Goal: Task Accomplishment & Management: Manage account settings

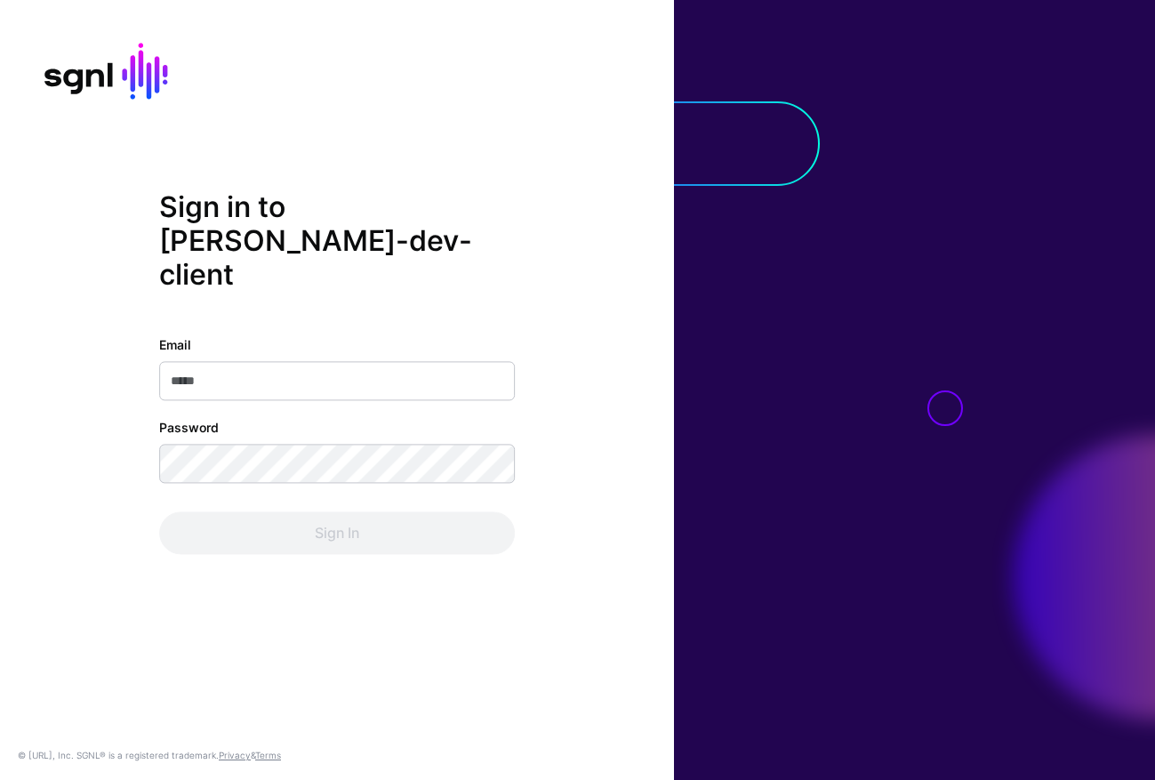
click at [390, 361] on input "Email" at bounding box center [337, 380] width 356 height 39
click at [891, 365] on div at bounding box center [914, 390] width 481 height 780
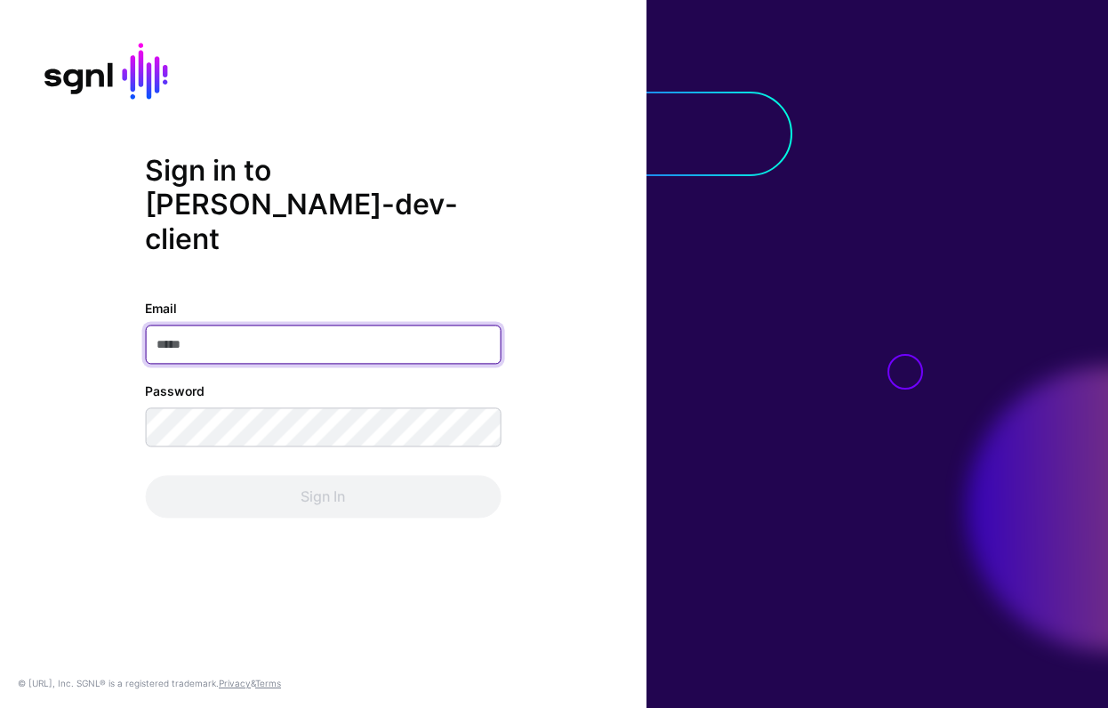
click at [274, 326] on input "Email" at bounding box center [323, 345] width 356 height 39
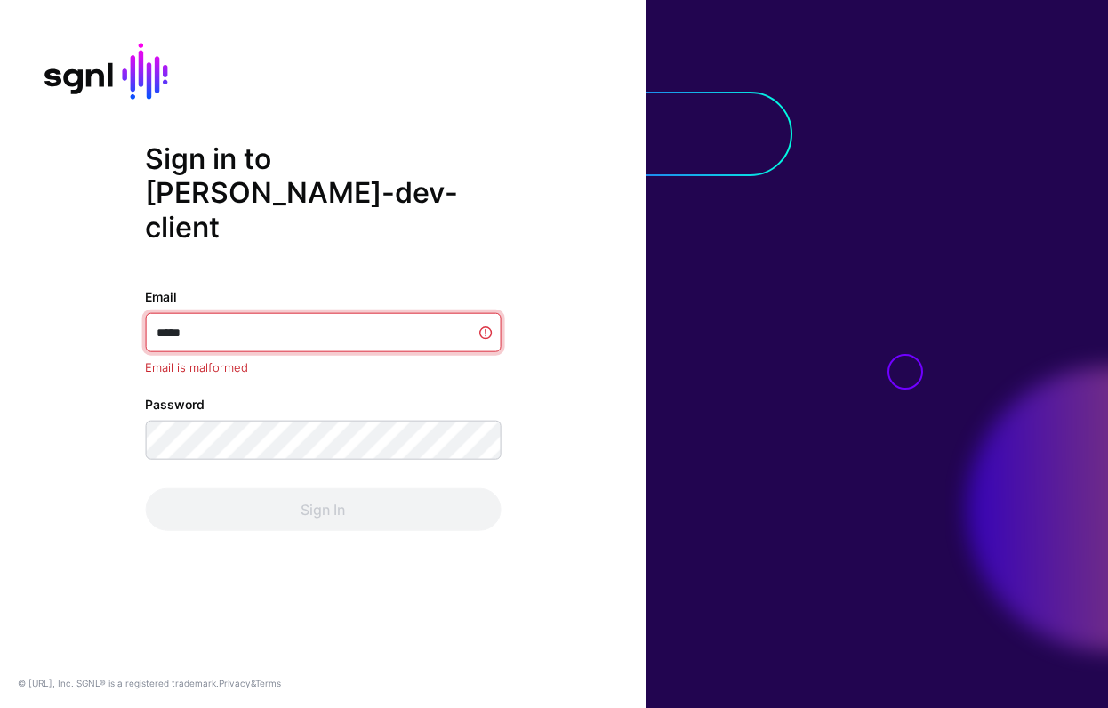
type input "******"
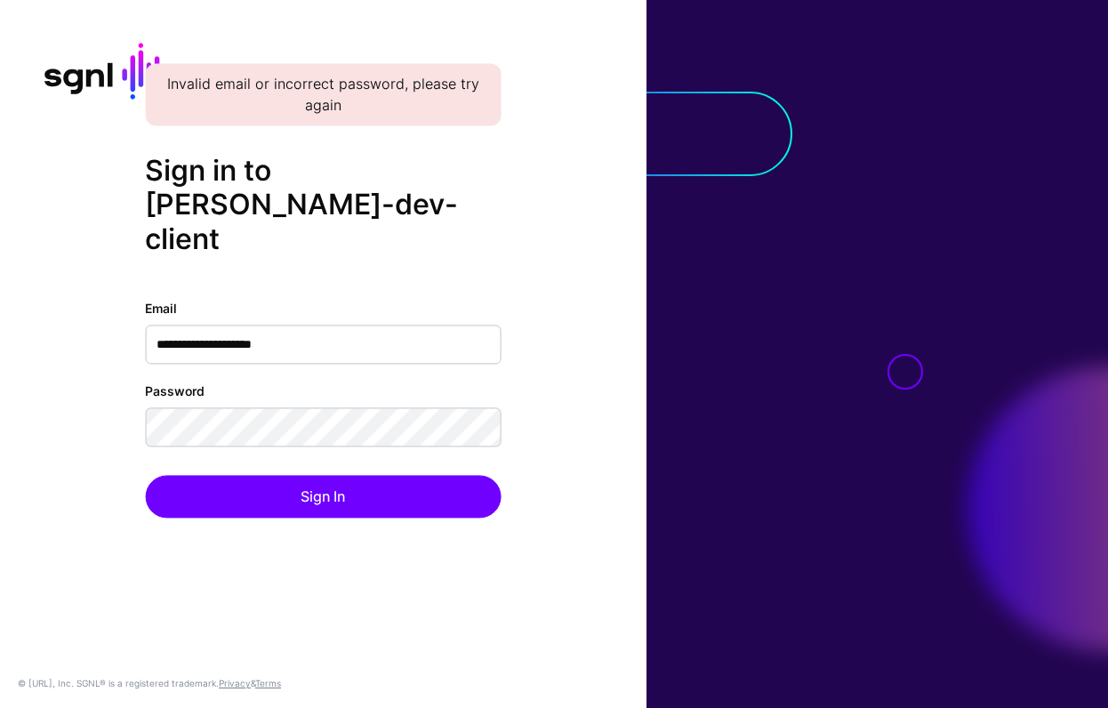
click at [952, 379] on div at bounding box center [1026, 508] width 163 height 327
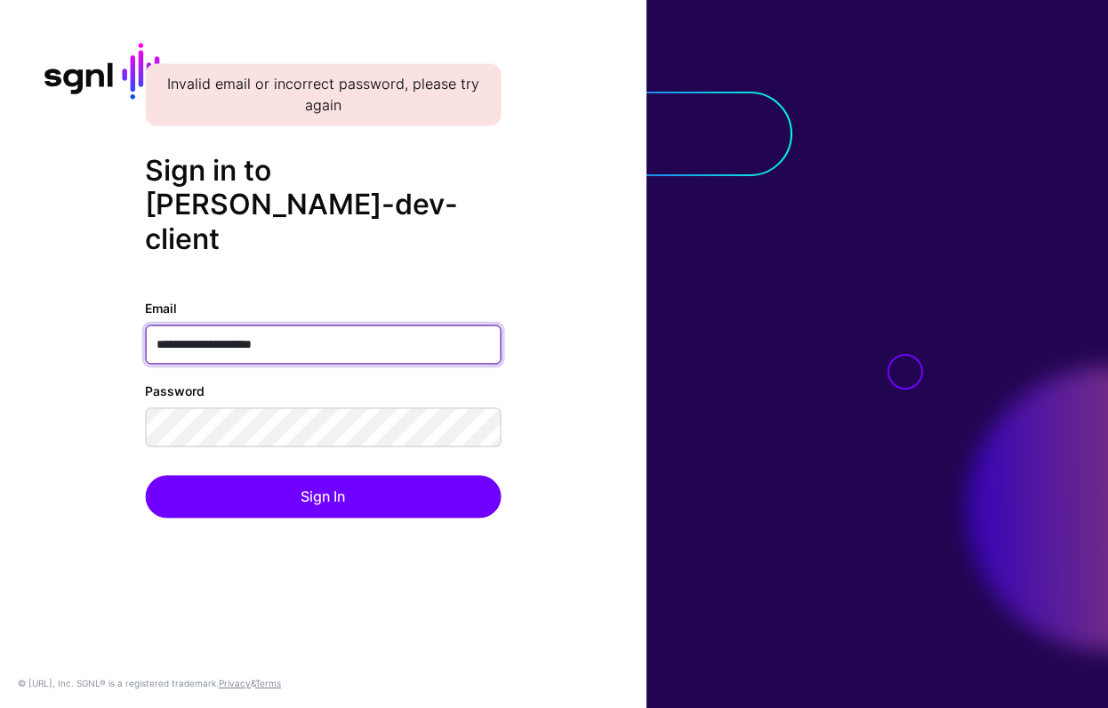
click at [368, 326] on input "**********" at bounding box center [323, 345] width 356 height 39
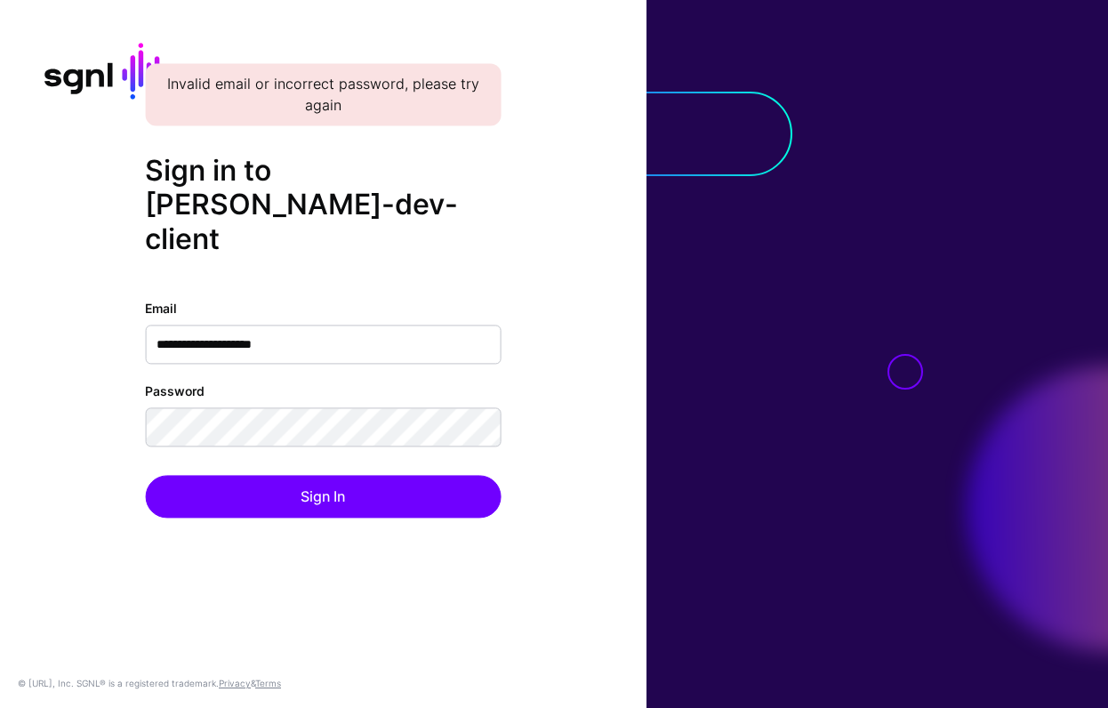
click at [804, 399] on div at bounding box center [878, 354] width 462 height 708
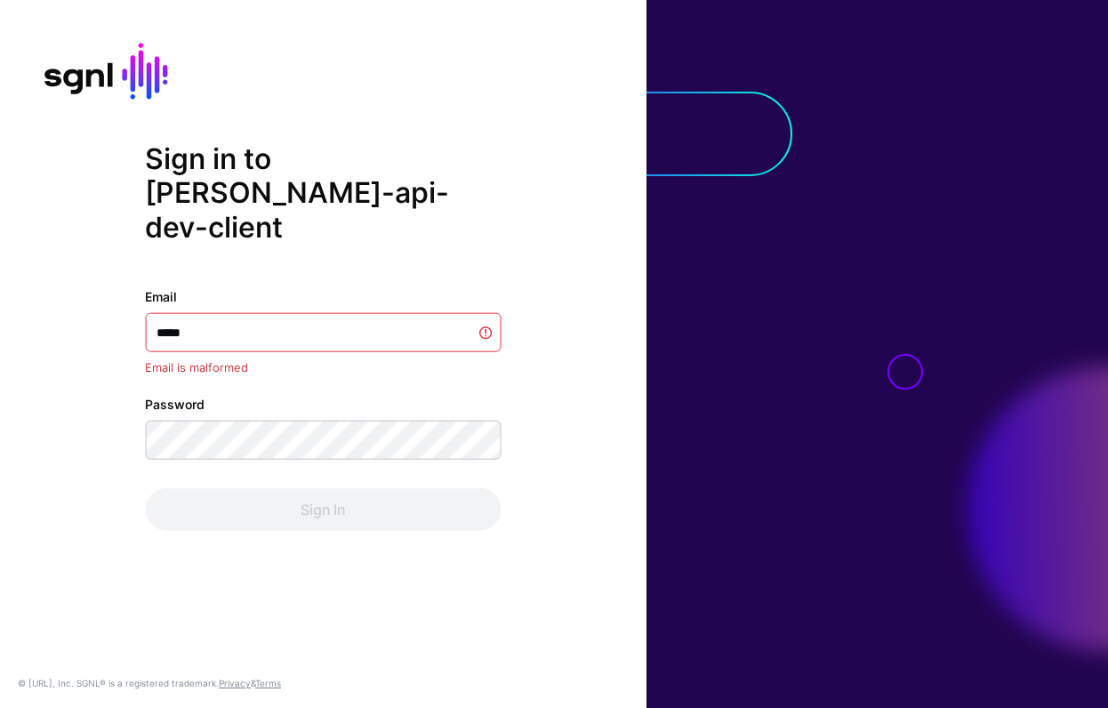
type input "******"
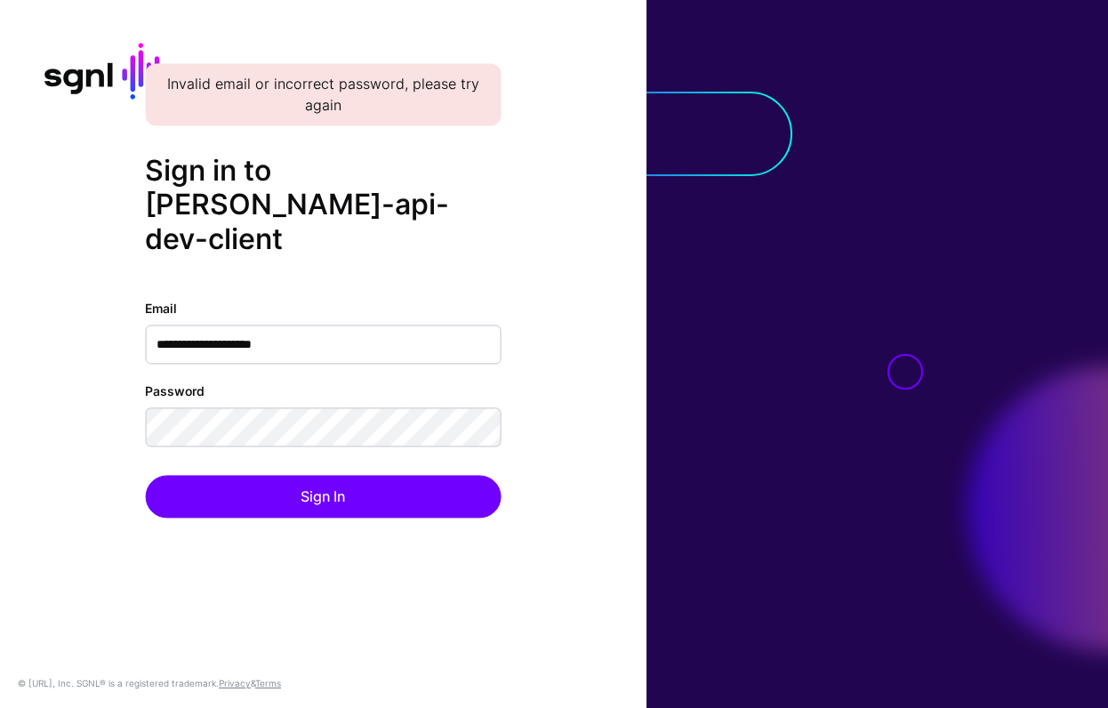
click at [508, 409] on div "**********" at bounding box center [323, 353] width 647 height 399
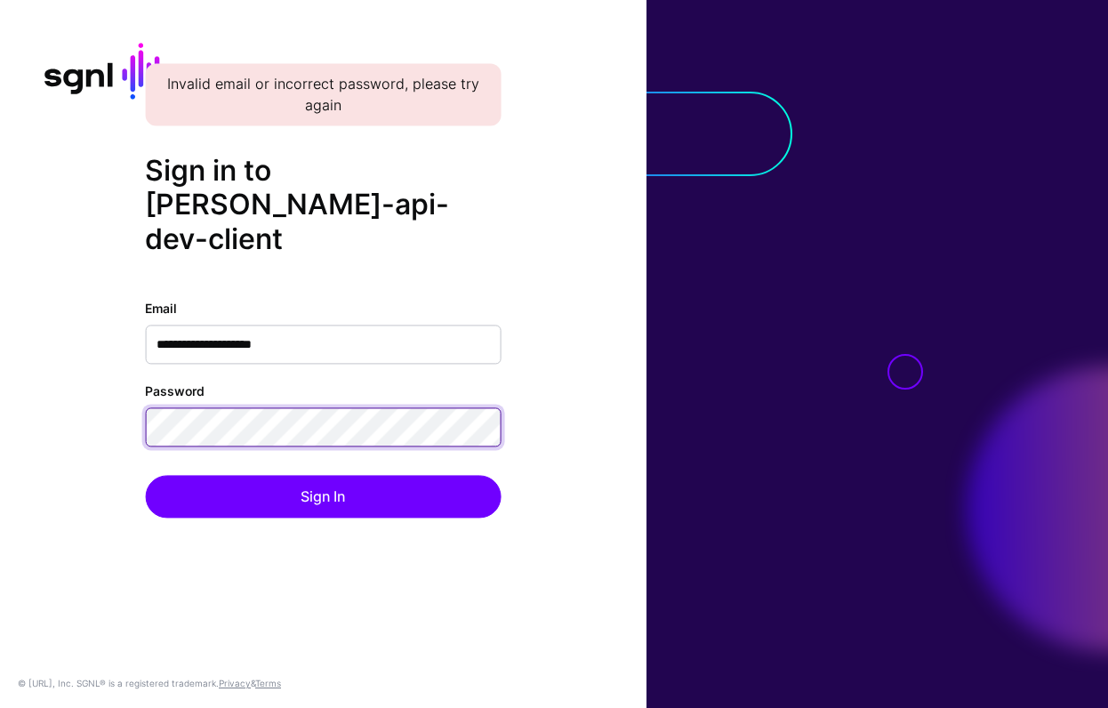
click at [0, 707] on com-1password-button at bounding box center [0, 708] width 0 height 0
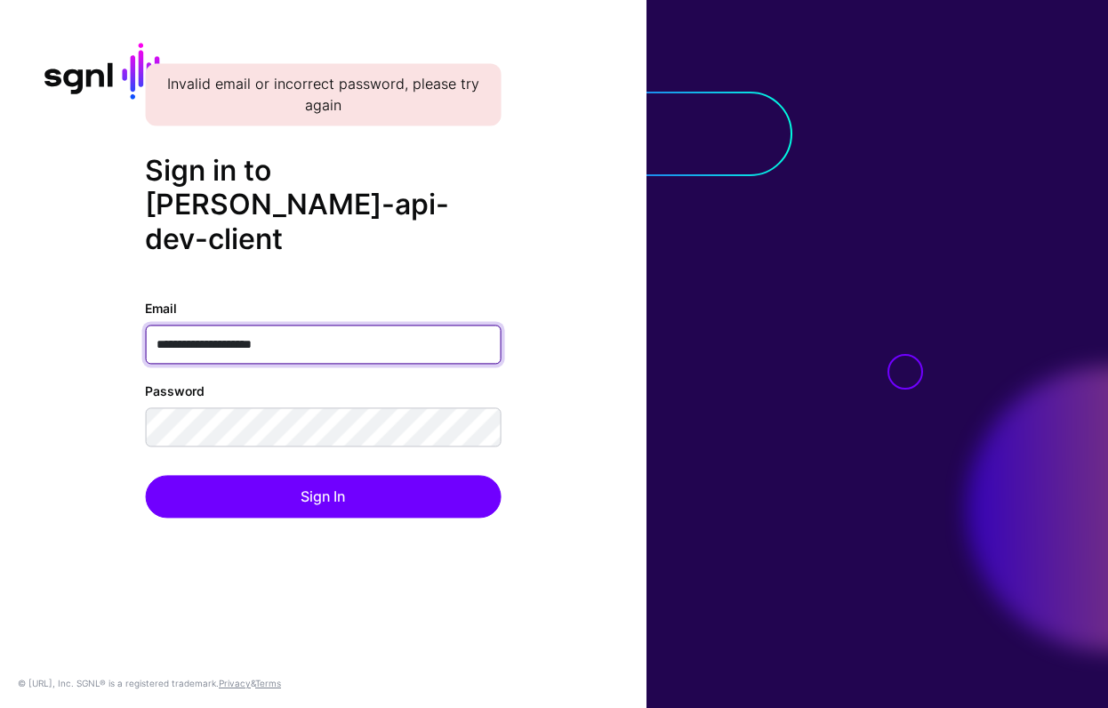
click at [311, 337] on input "**********" at bounding box center [323, 345] width 356 height 39
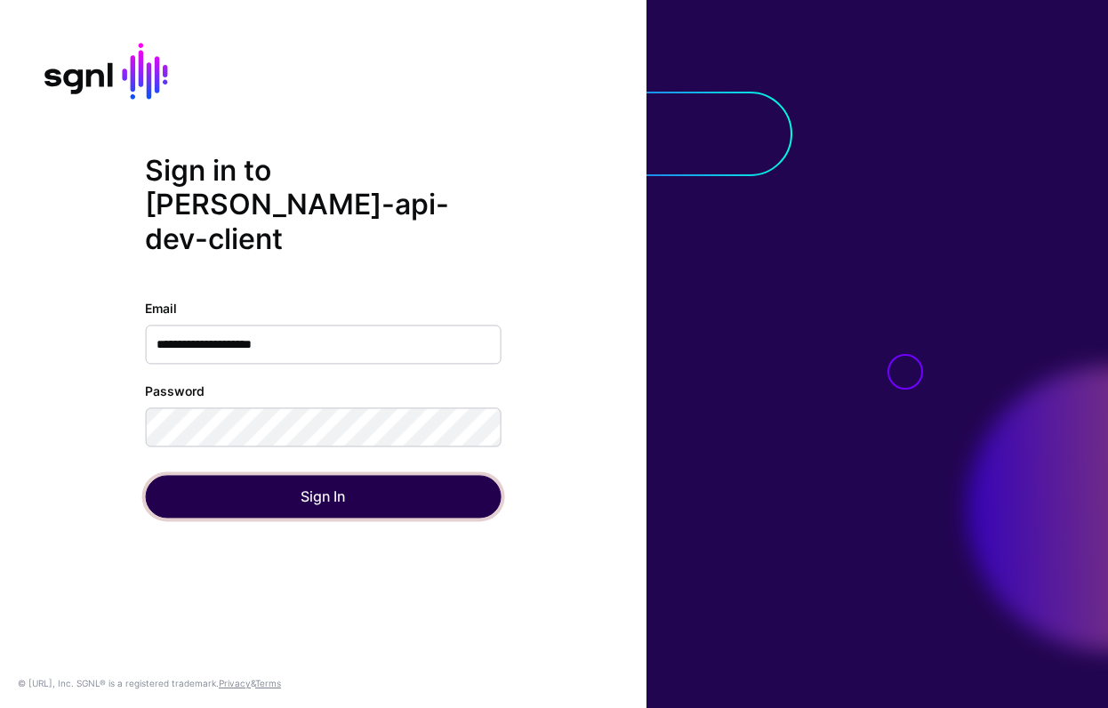
click at [387, 481] on button "Sign In" at bounding box center [323, 497] width 356 height 43
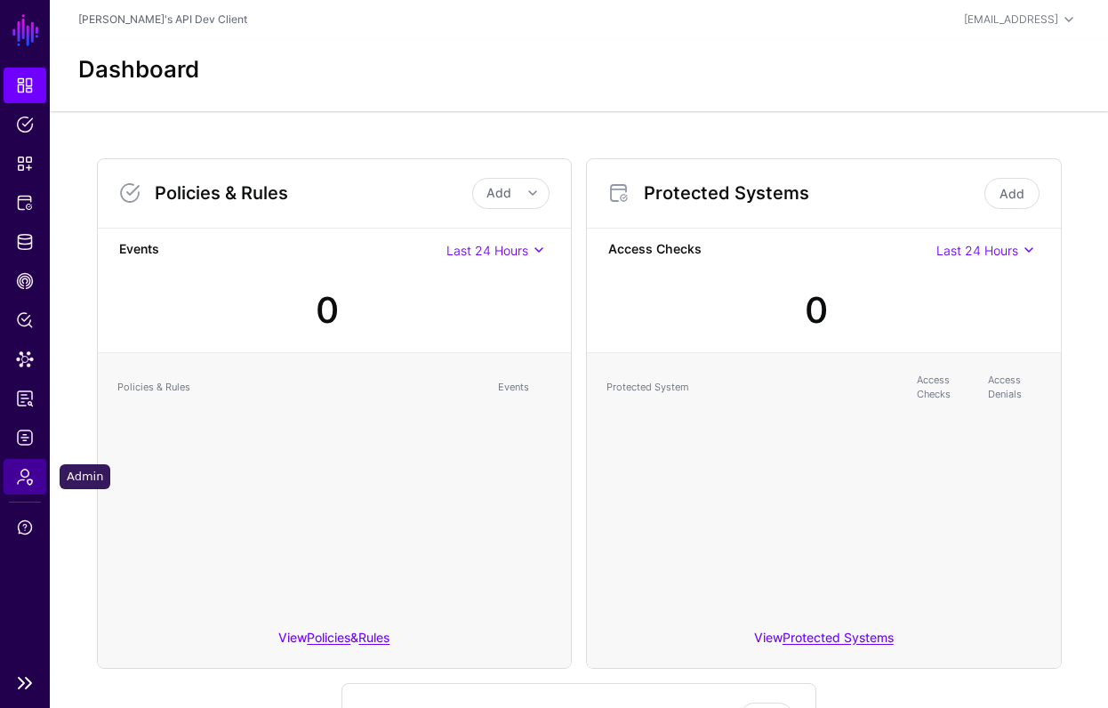
click at [24, 478] on span "Admin" at bounding box center [25, 477] width 18 height 18
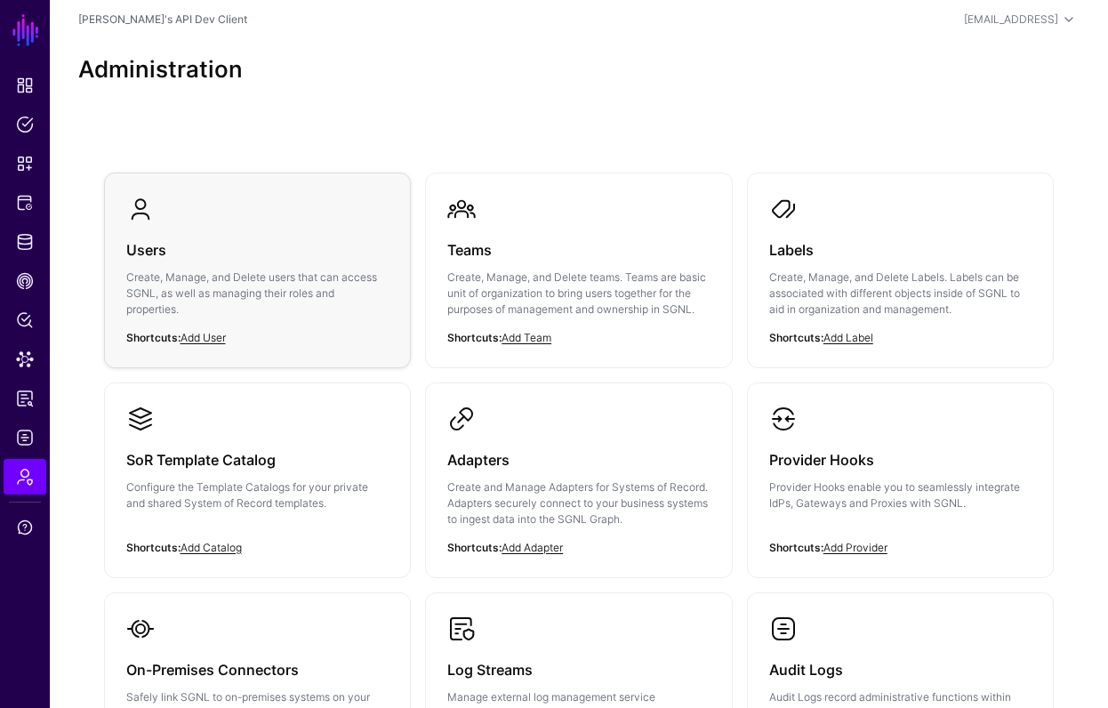
click at [219, 258] on h3 "Users" at bounding box center [257, 249] width 263 height 25
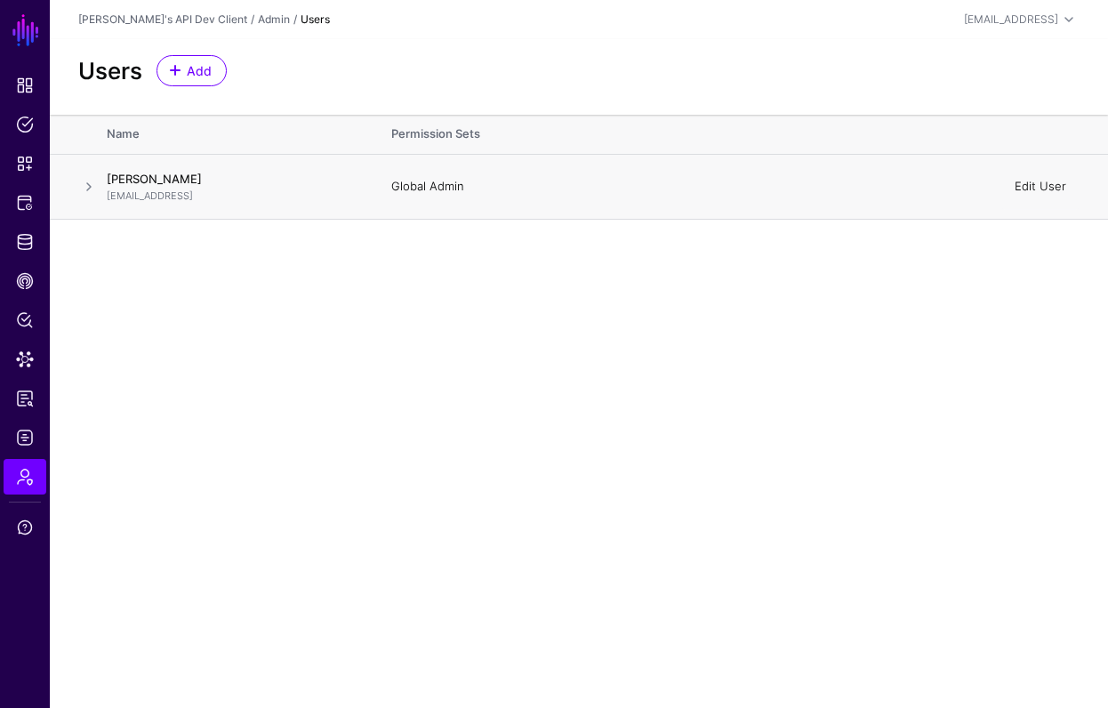
click at [1034, 187] on link "Edit User" at bounding box center [1041, 186] width 52 height 14
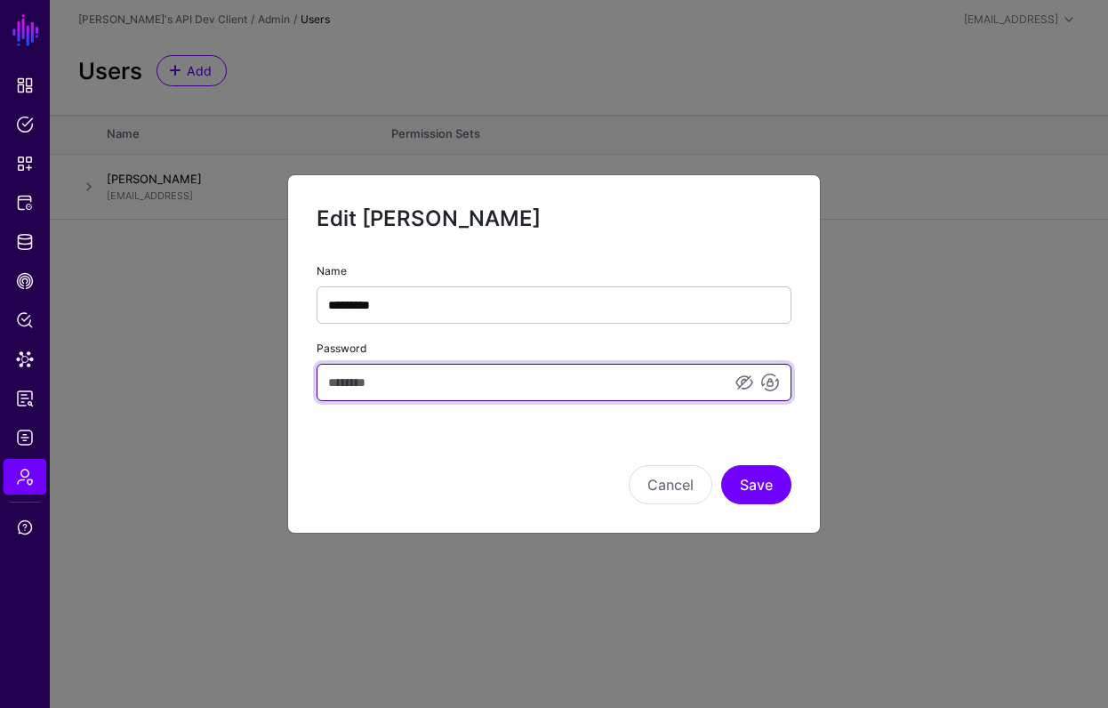
click at [582, 380] on input "Password" at bounding box center [554, 382] width 475 height 37
paste input "**********"
type input "**********"
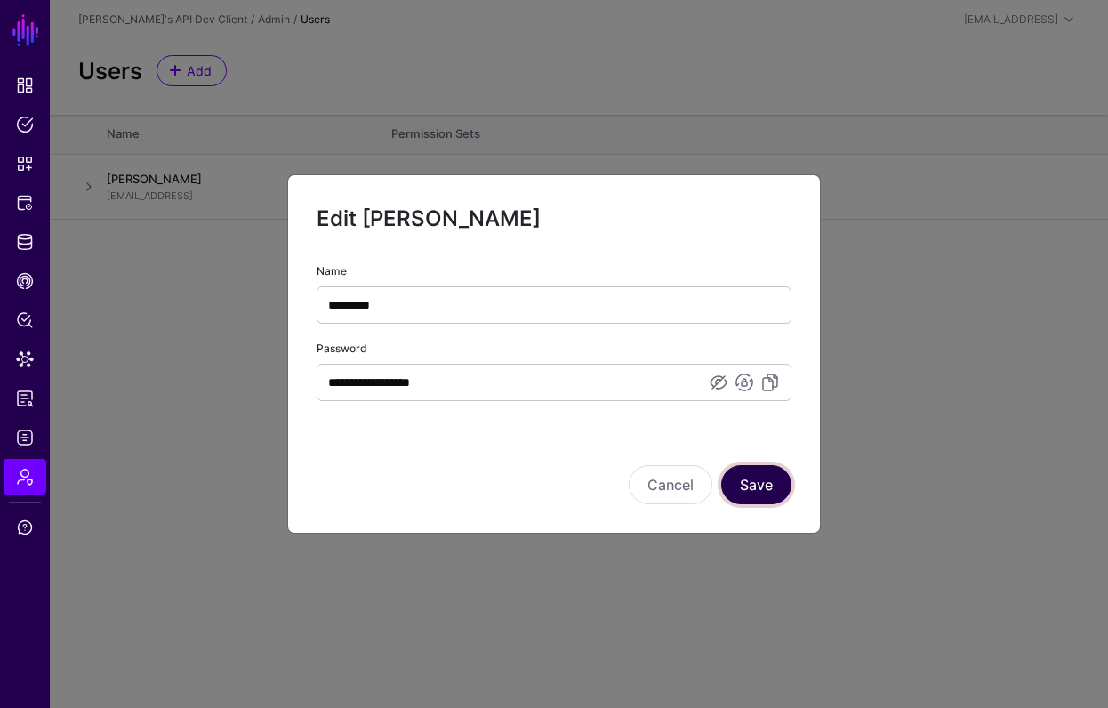
click at [762, 487] on button "Save" at bounding box center [756, 484] width 70 height 39
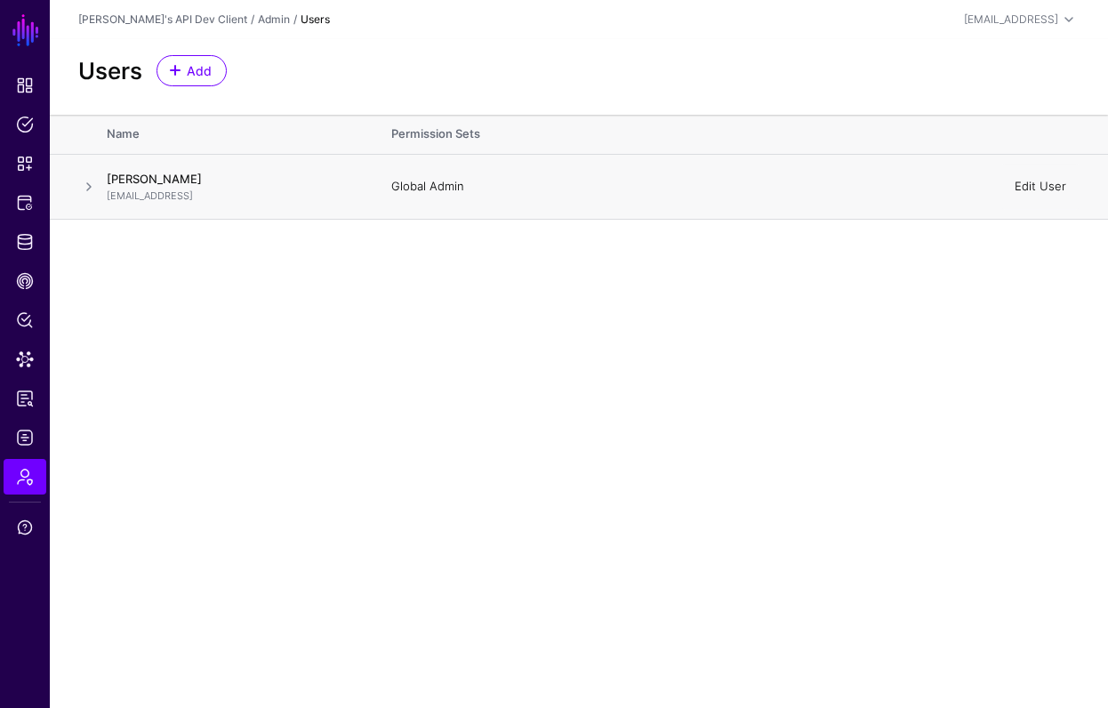
click at [1027, 188] on link "Edit User" at bounding box center [1041, 186] width 52 height 14
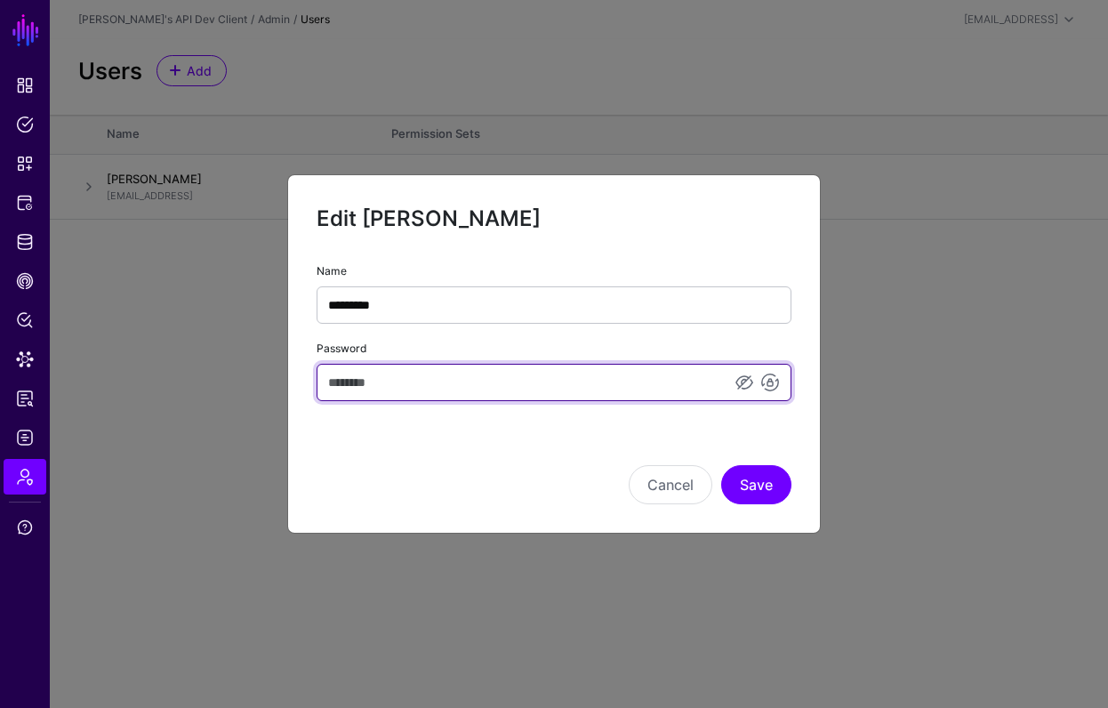
click at [471, 387] on input "Password" at bounding box center [554, 382] width 475 height 37
paste input "**********"
type input "**********"
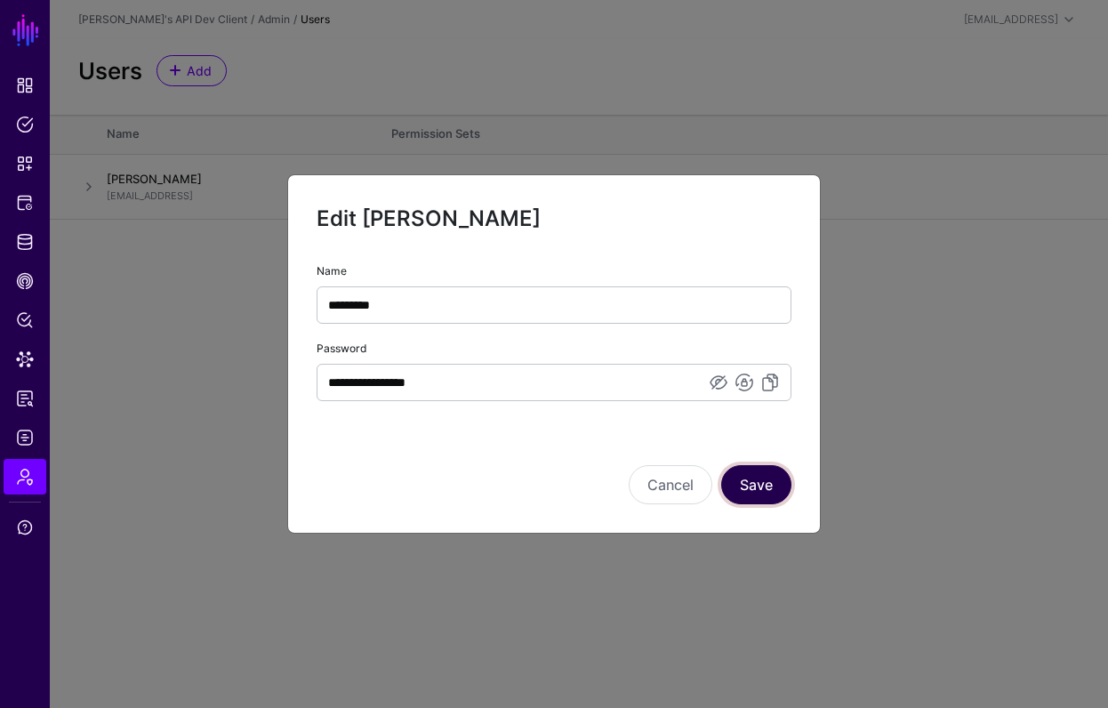
click at [779, 476] on button "Save" at bounding box center [756, 484] width 70 height 39
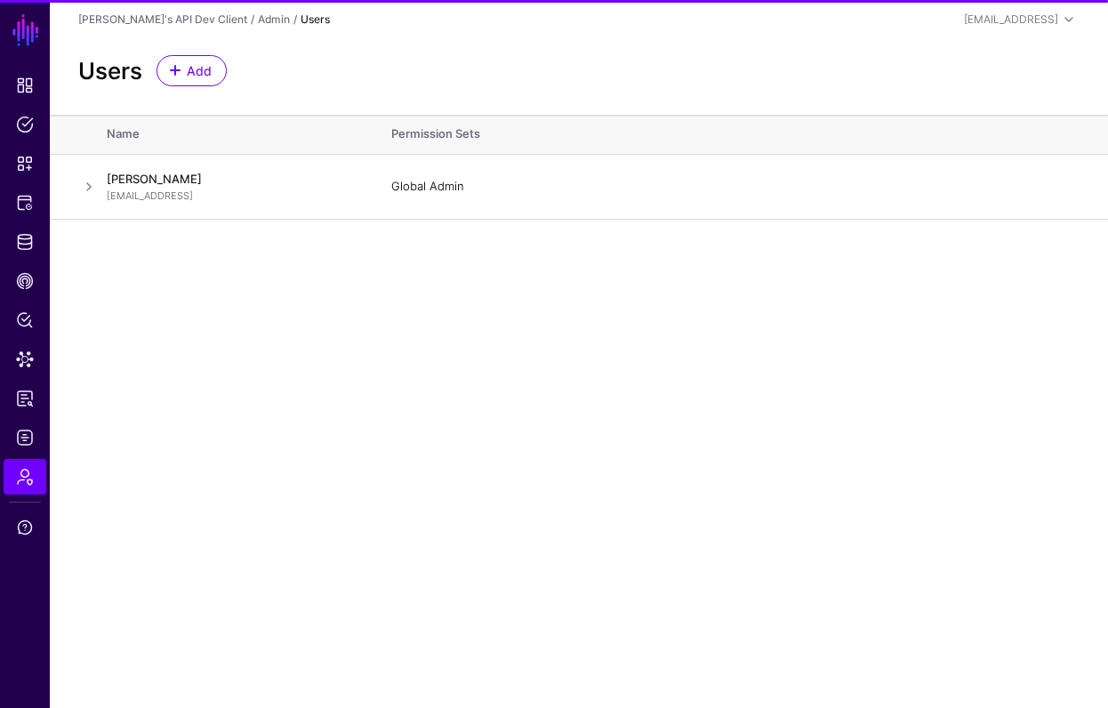
click at [536, 425] on main "SGNL Dashboard Policies Snippets Protected Systems Identity Data Fabric CAEP Hu…" at bounding box center [554, 354] width 1108 height 708
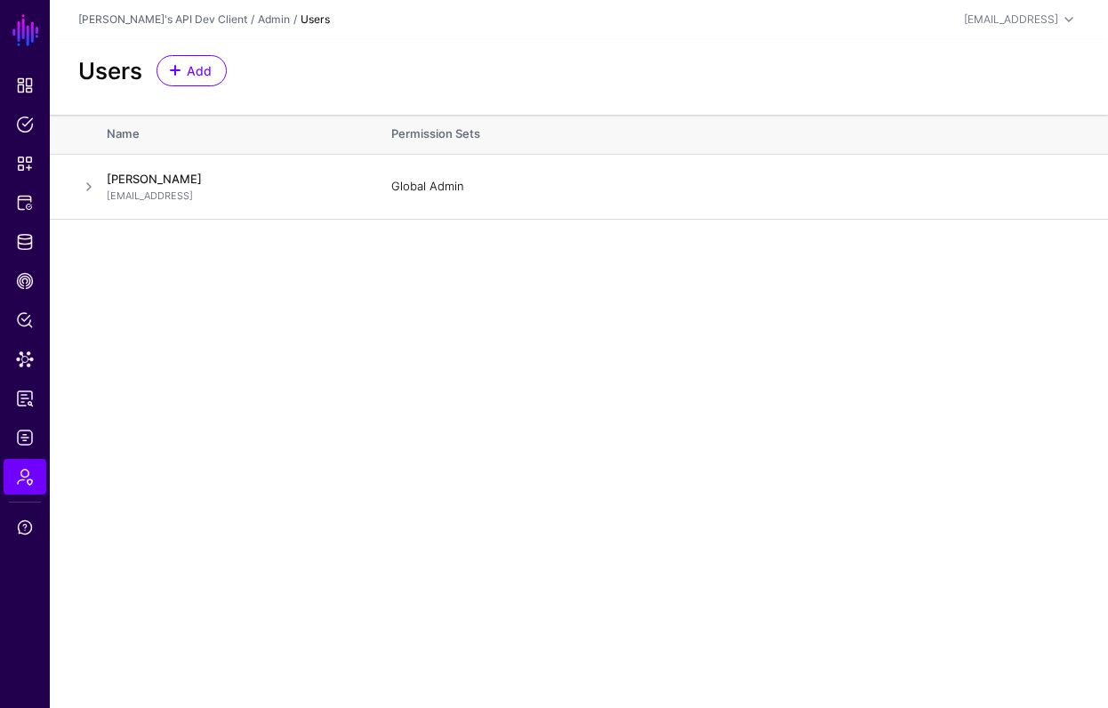
click at [400, 306] on main "SGNL Dashboard Policies Snippets Protected Systems Identity Data Fabric CAEP Hu…" at bounding box center [554, 354] width 1108 height 708
click at [462, 462] on main "SGNL Dashboard Policies Snippets Protected Systems Identity Data Fabric CAEP Hu…" at bounding box center [554, 354] width 1108 height 708
click at [700, 449] on main "SGNL Dashboard Policies Snippets Protected Systems Identity Data Fabric CAEP Hu…" at bounding box center [554, 354] width 1108 height 708
click at [447, 261] on main "SGNL Dashboard Policies Snippets Protected Systems Identity Data Fabric CAEP Hu…" at bounding box center [554, 354] width 1108 height 708
click at [180, 73] on span at bounding box center [175, 70] width 14 height 14
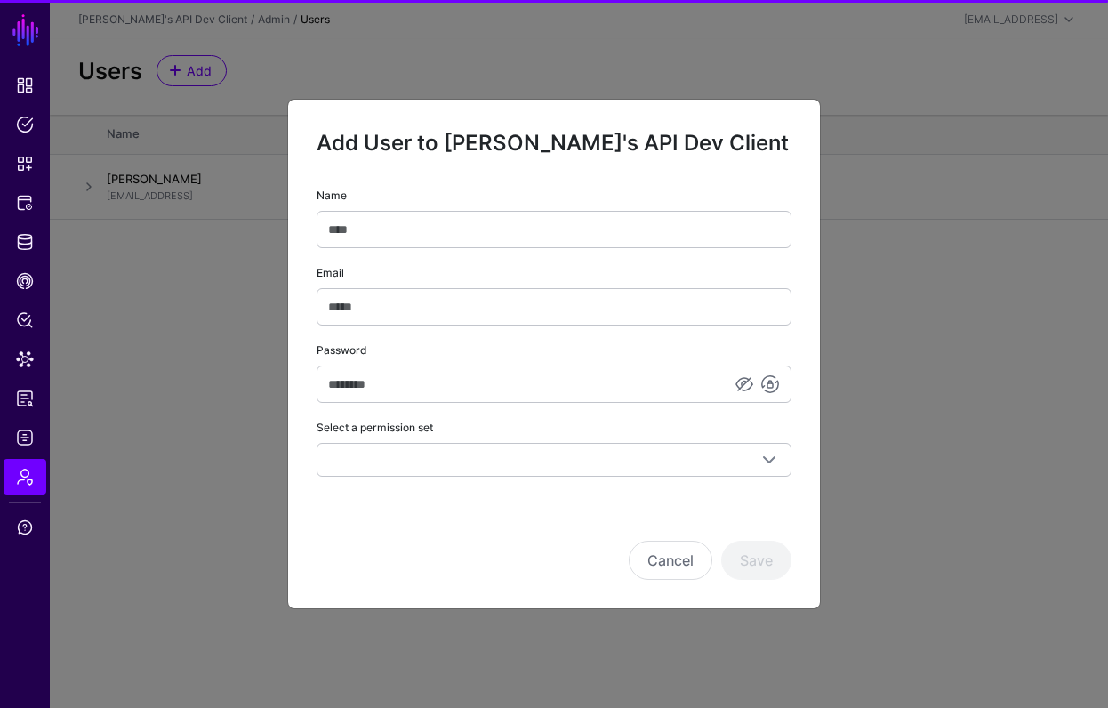
click at [430, 241] on input "Name" at bounding box center [554, 229] width 475 height 37
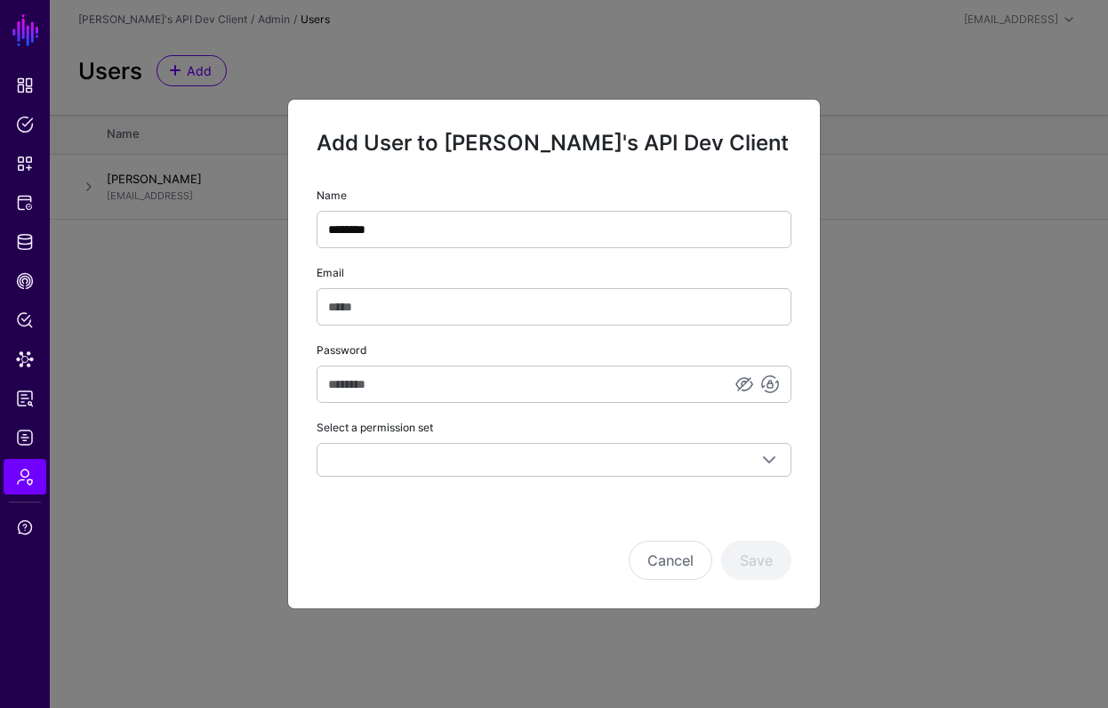
type input "********"
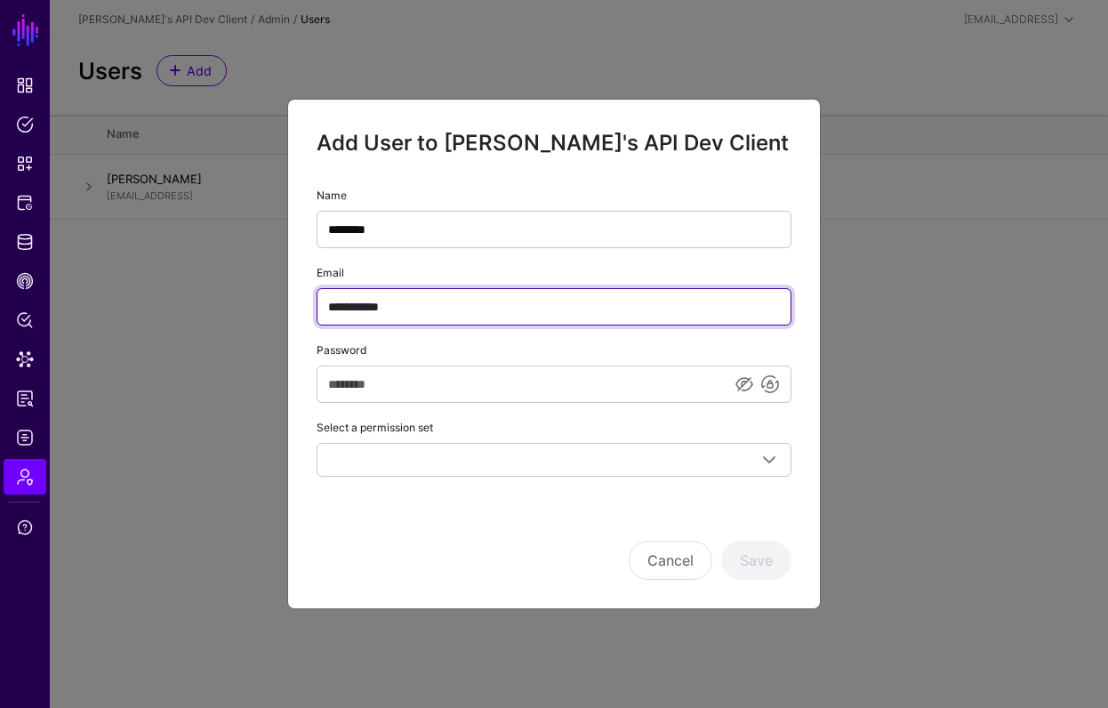
type input "**********"
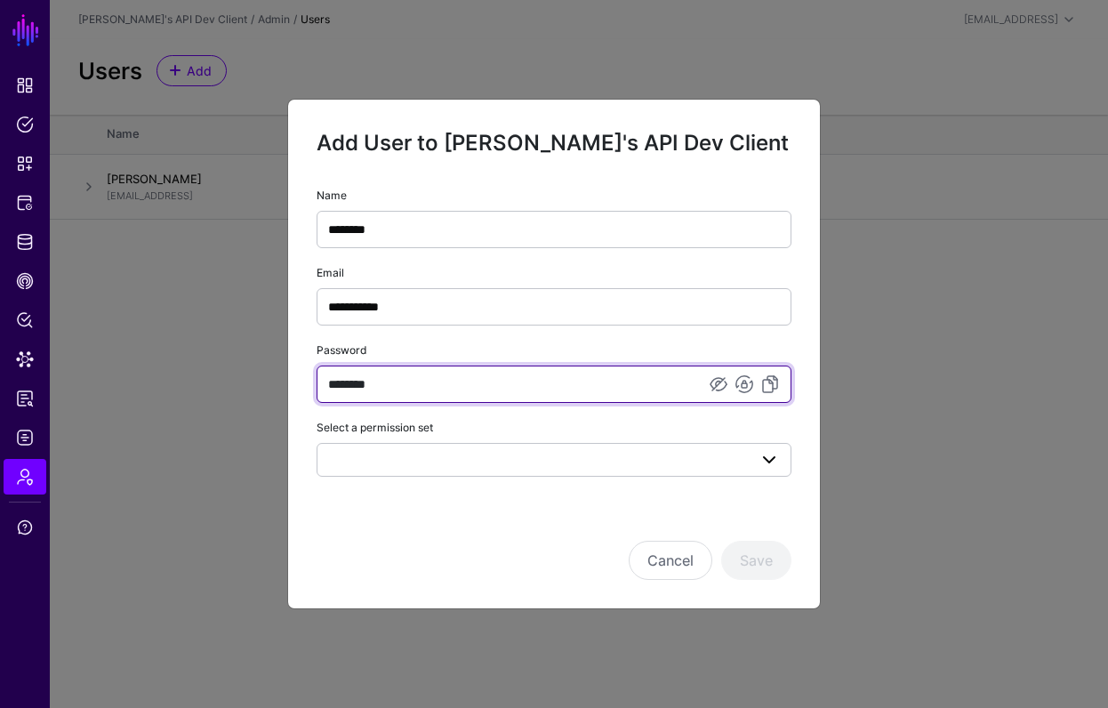
type input "********"
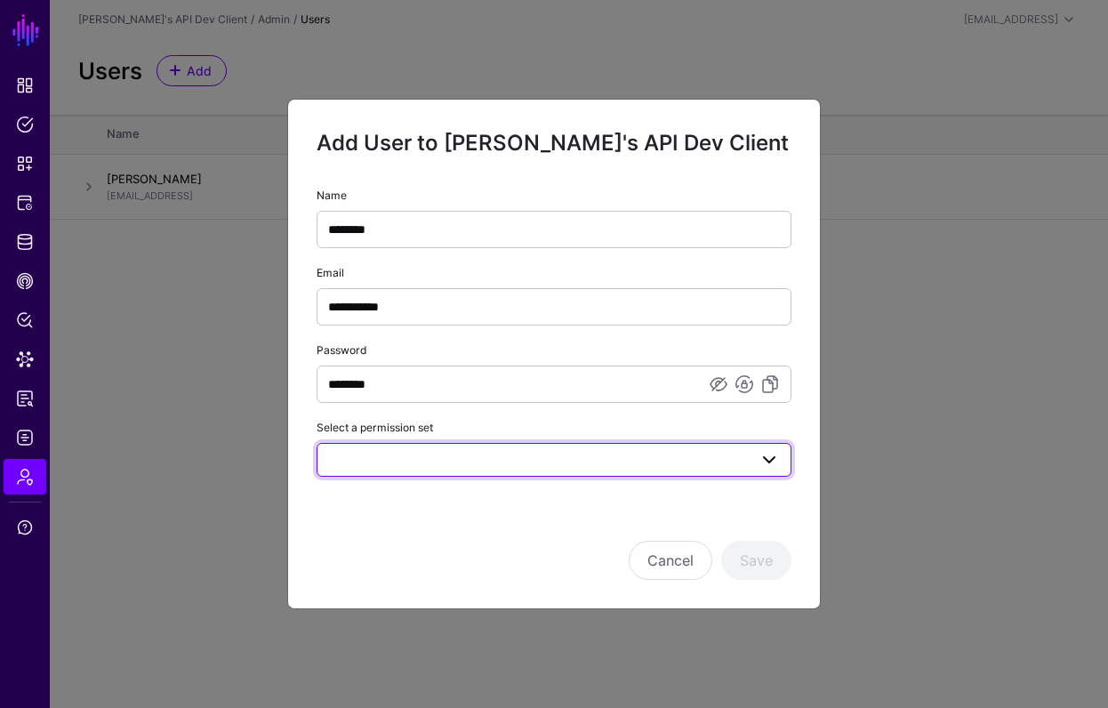
click at [640, 468] on span at bounding box center [554, 459] width 452 height 21
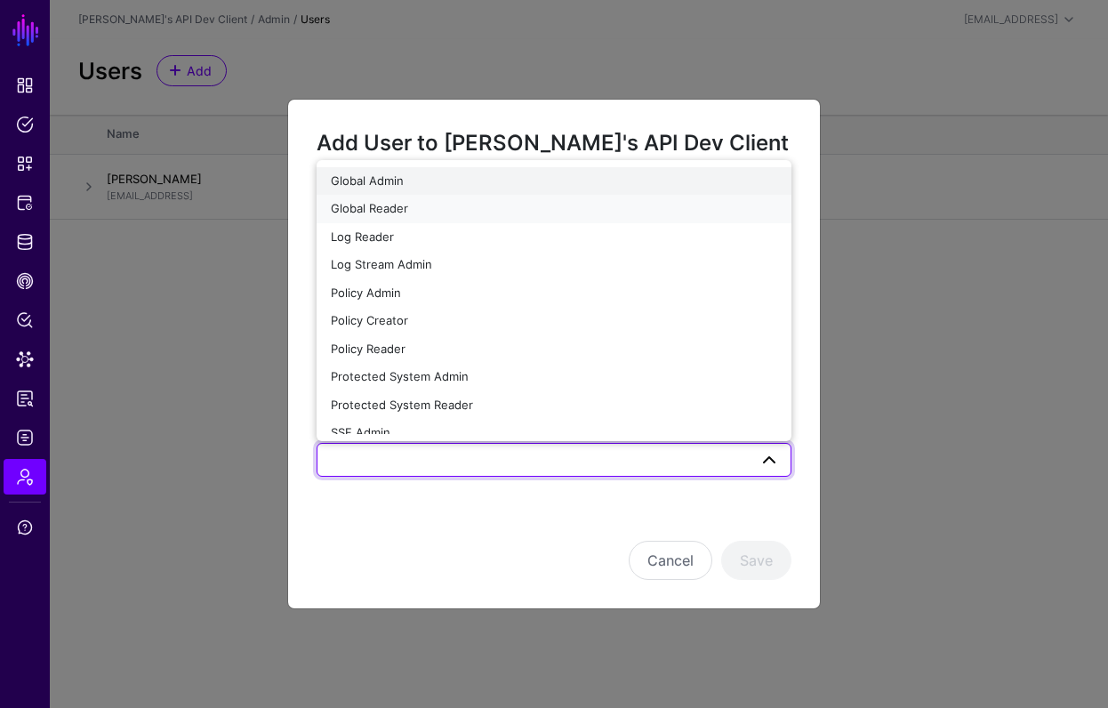
drag, startPoint x: 462, startPoint y: 197, endPoint x: 460, endPoint y: 182, distance: 14.3
click at [460, 182] on ul "Global Admin Global Reader Log Reader Log Stream Admin Policy Admin Policy Crea…" at bounding box center [554, 300] width 475 height 267
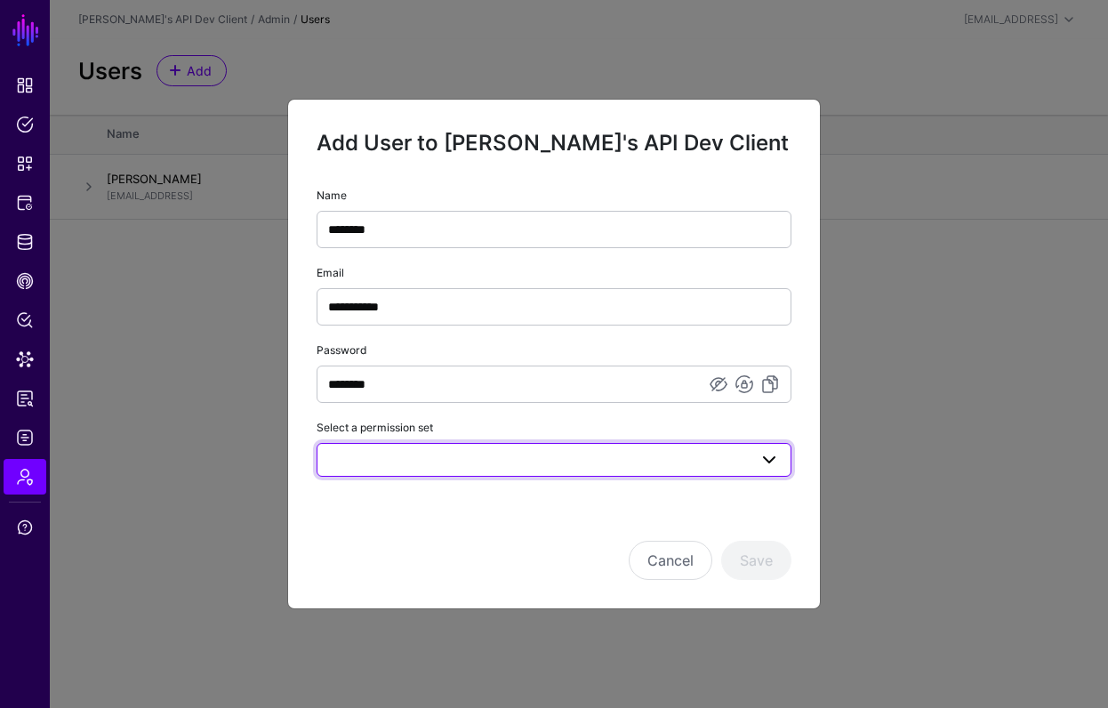
click at [454, 451] on span at bounding box center [554, 459] width 452 height 21
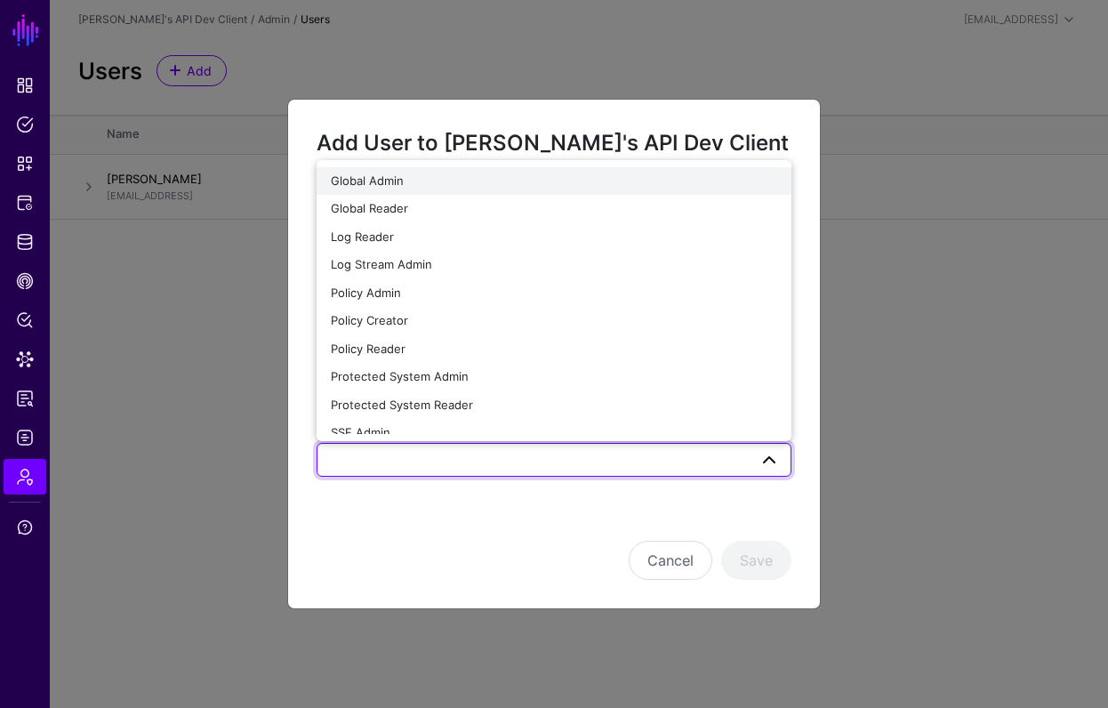
click at [416, 176] on div "Global Admin" at bounding box center [554, 182] width 446 height 18
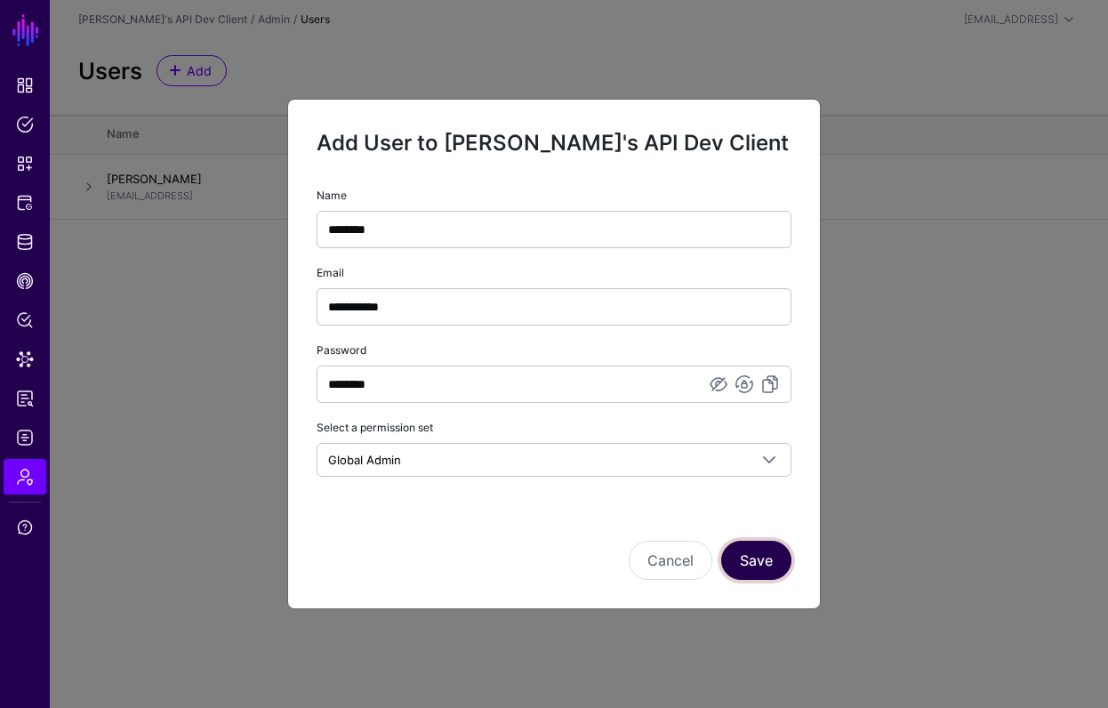
click at [771, 556] on button "Save" at bounding box center [756, 560] width 70 height 39
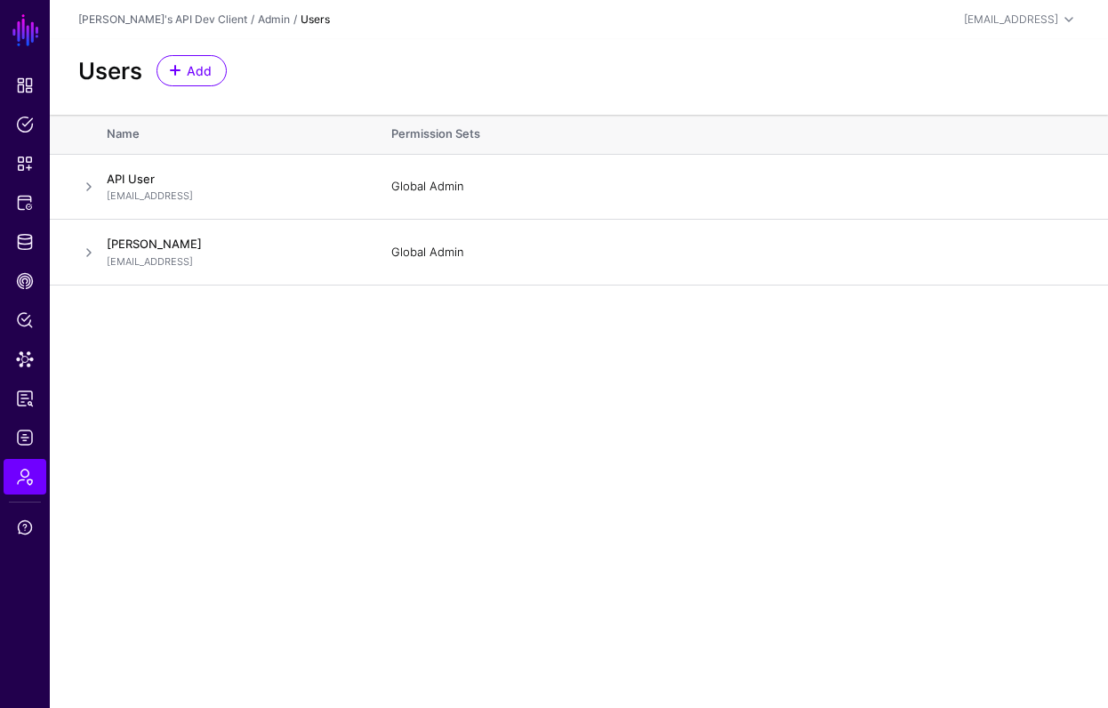
click at [331, 377] on main "SGNL Dashboard Policies Snippets Protected Systems Identity Data Fabric CAEP Hu…" at bounding box center [554, 354] width 1108 height 708
click at [19, 469] on span "Admin" at bounding box center [25, 477] width 18 height 18
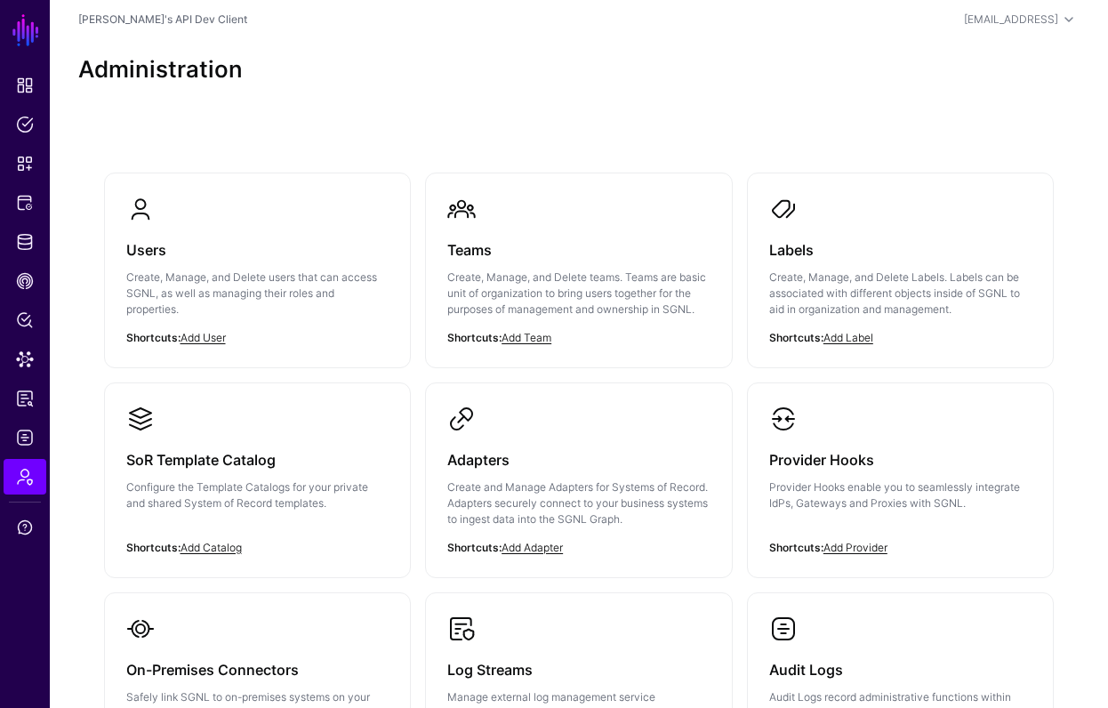
scroll to position [278, 0]
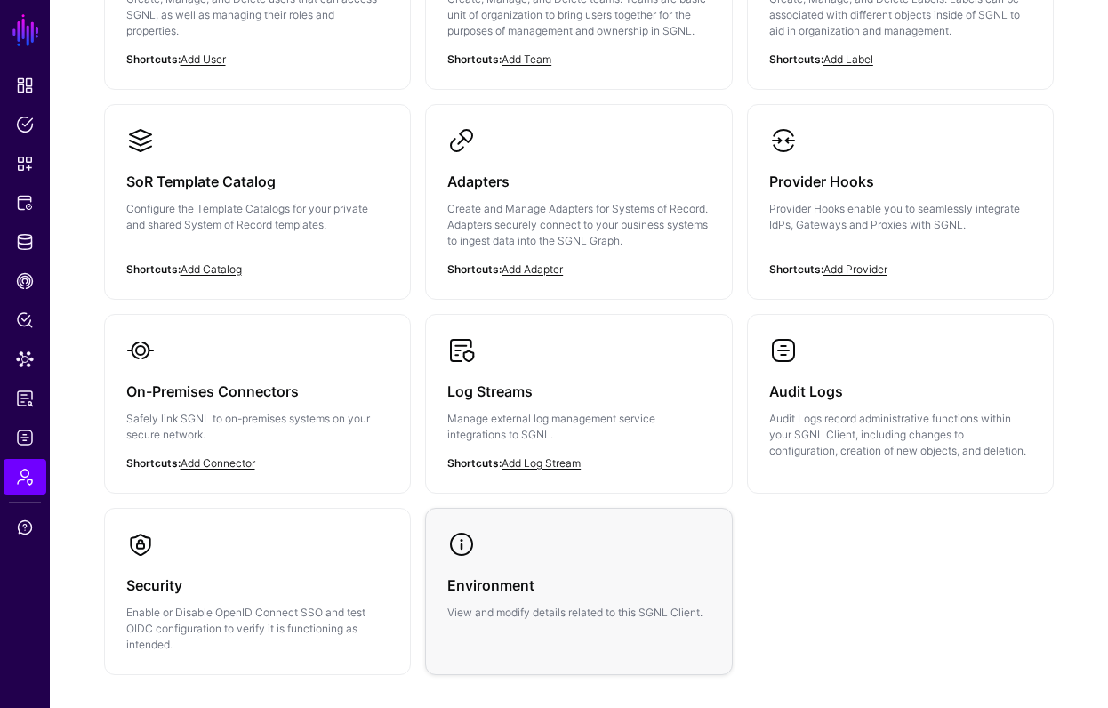
click at [559, 575] on h3 "Environment" at bounding box center [578, 585] width 263 height 25
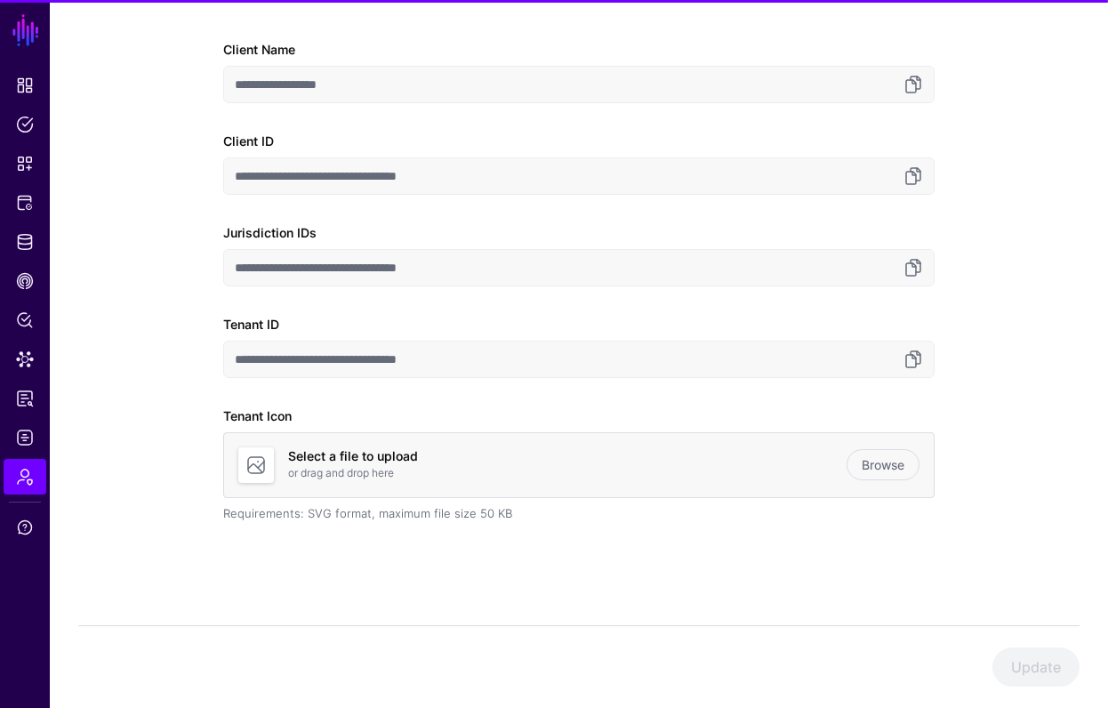
scroll to position [198, 0]
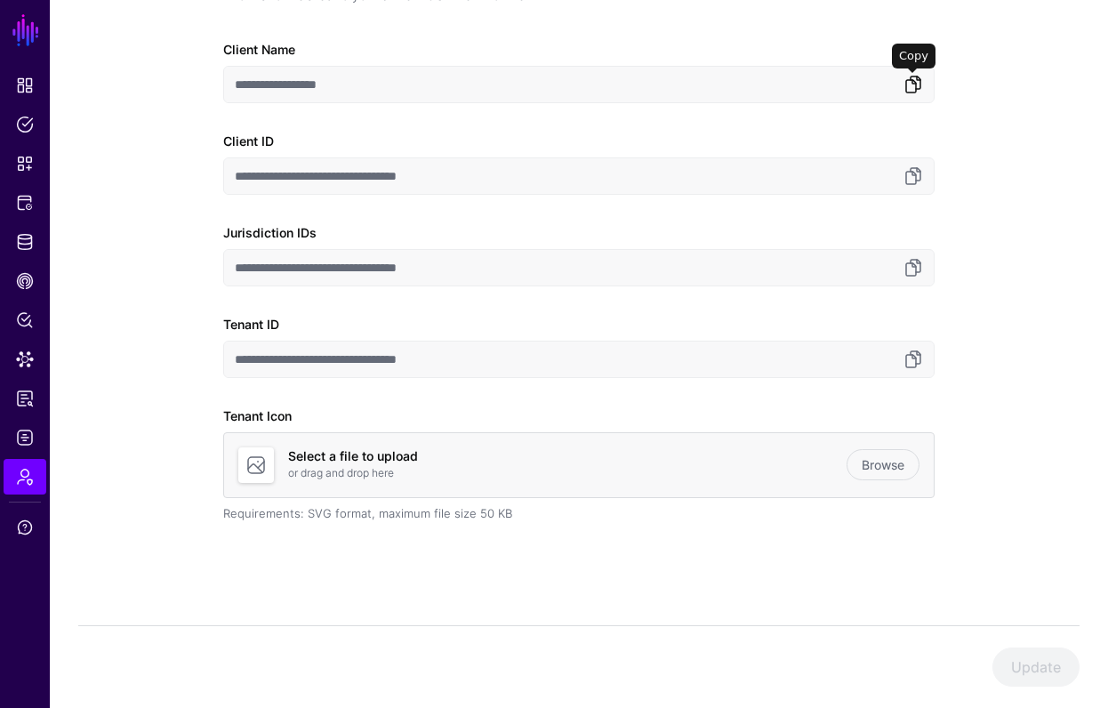
click at [914, 90] on link at bounding box center [913, 84] width 21 height 21
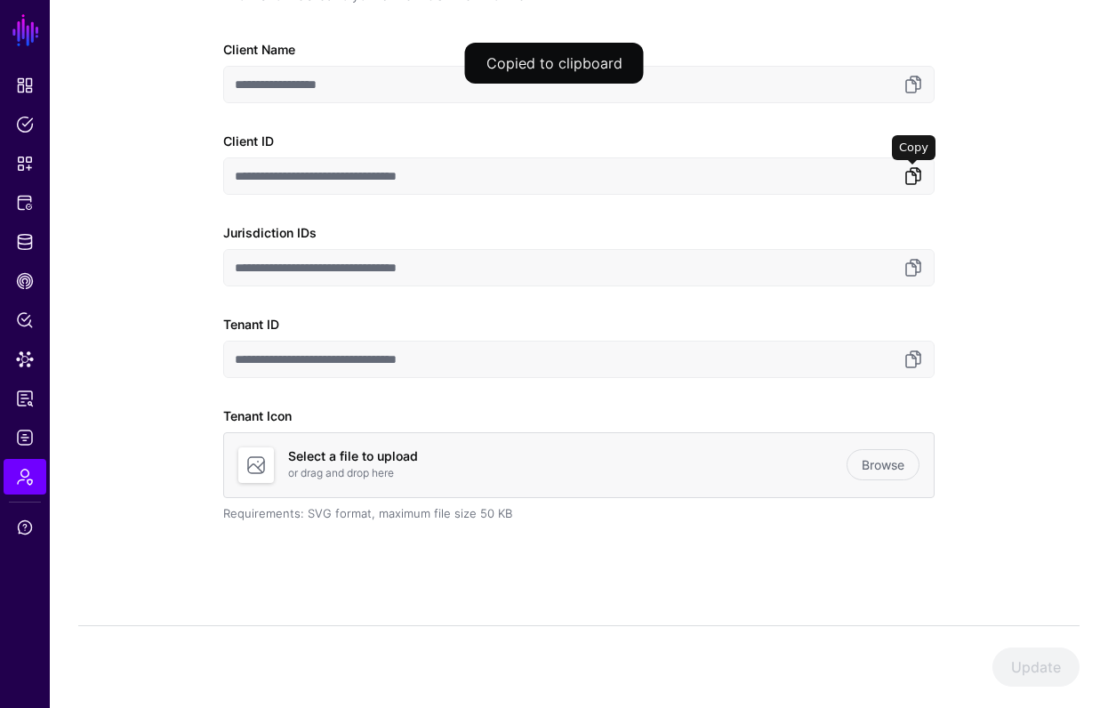
click at [919, 181] on link at bounding box center [913, 175] width 21 height 21
click at [906, 177] on link at bounding box center [913, 175] width 21 height 21
click at [922, 269] on link at bounding box center [913, 267] width 21 height 21
click at [920, 266] on link at bounding box center [913, 267] width 21 height 21
click at [904, 358] on link at bounding box center [913, 359] width 21 height 21
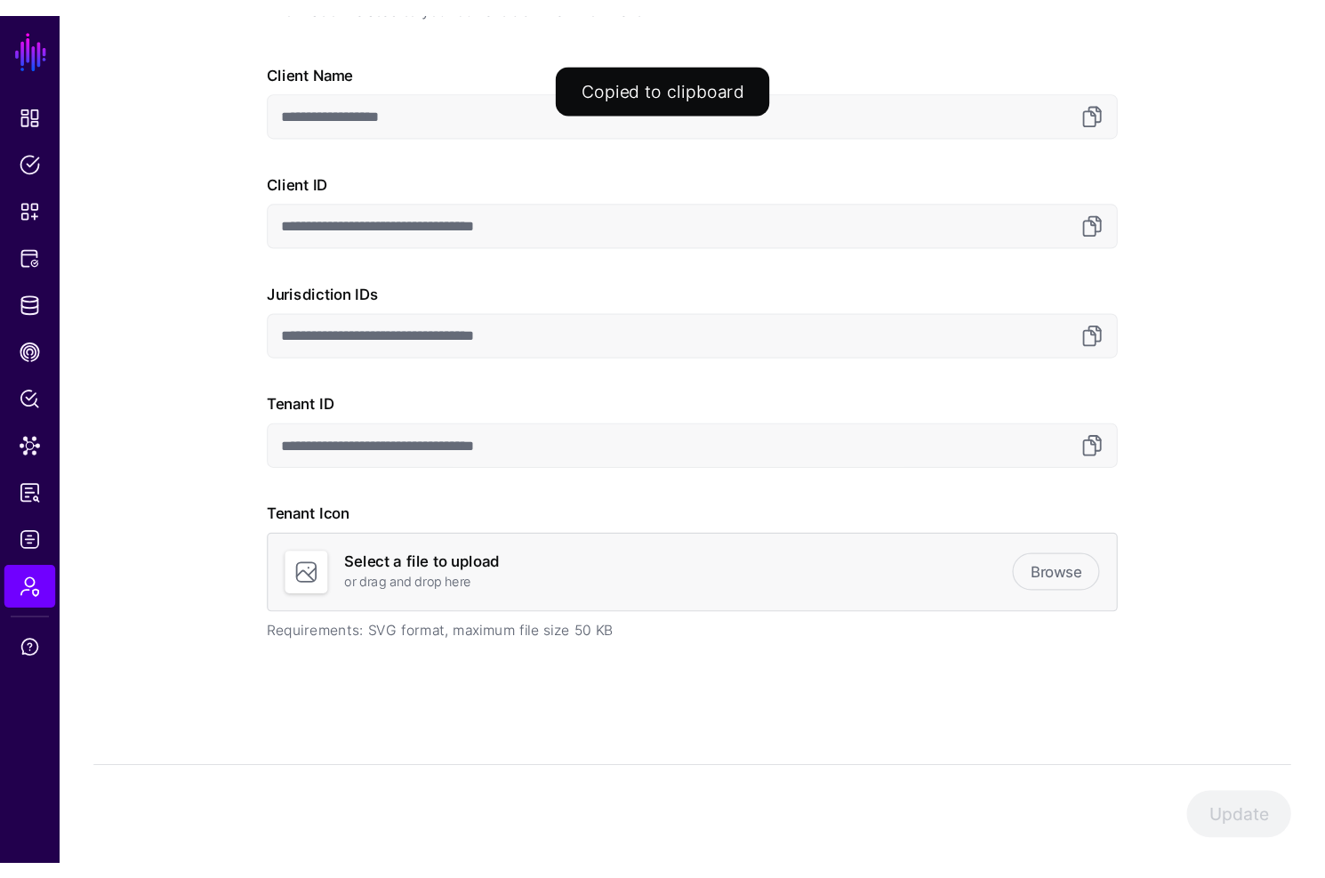
scroll to position [0, 0]
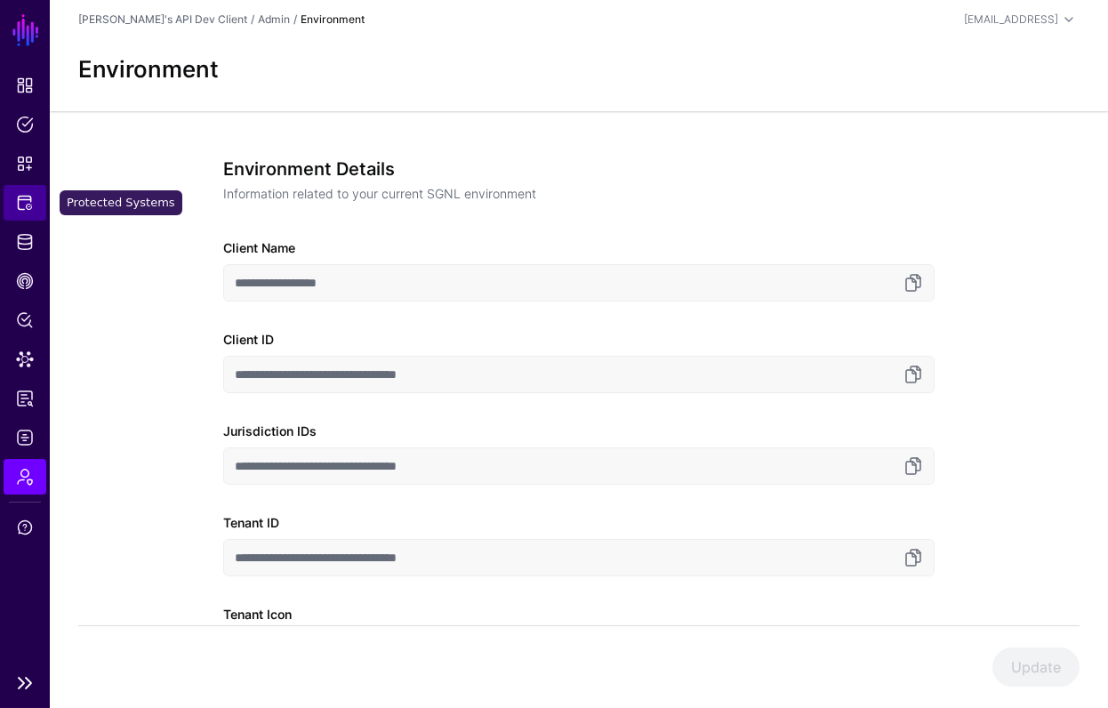
click at [16, 209] on span "Protected Systems" at bounding box center [25, 203] width 18 height 18
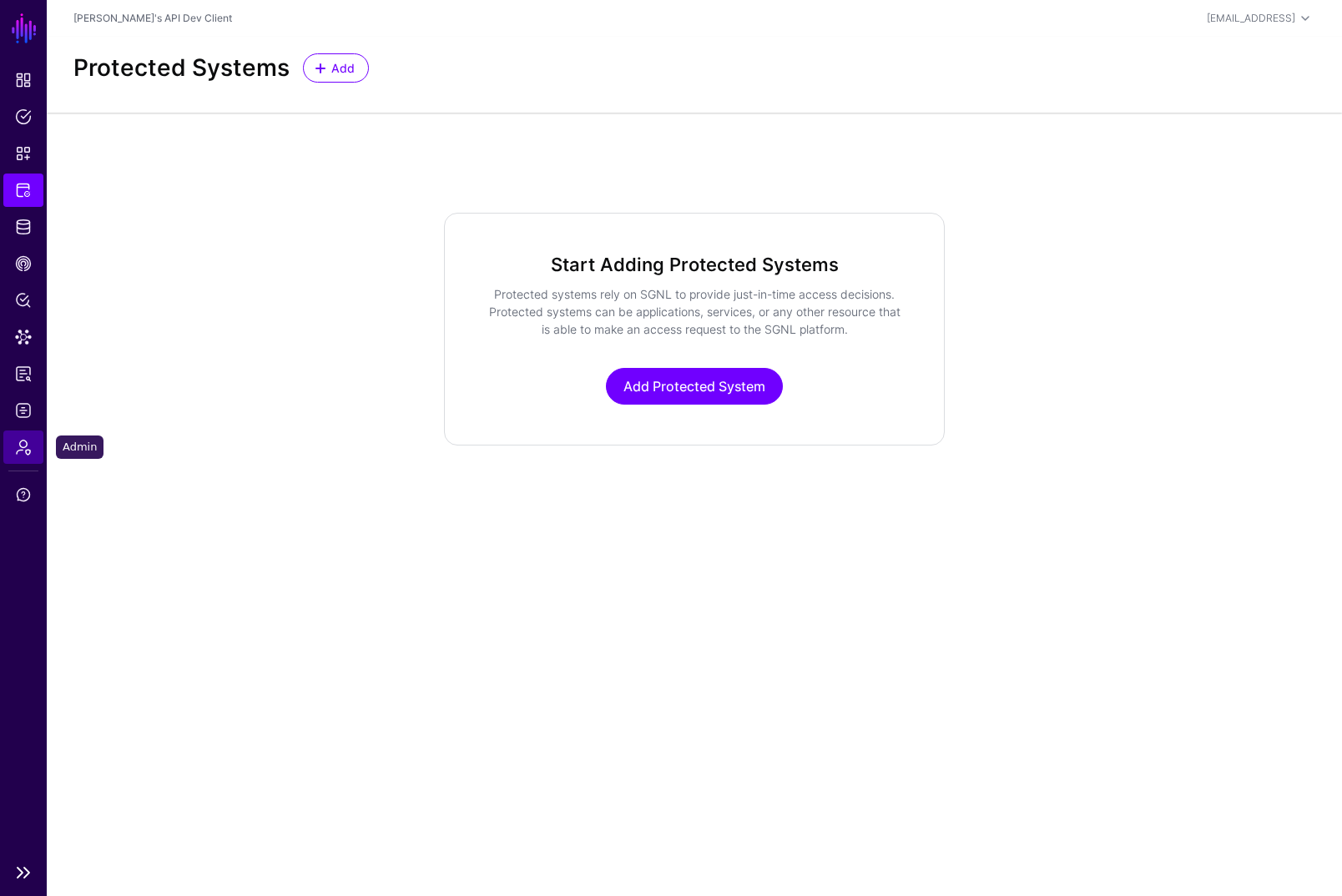
click at [17, 456] on link "Admin" at bounding box center [23, 448] width 40 height 34
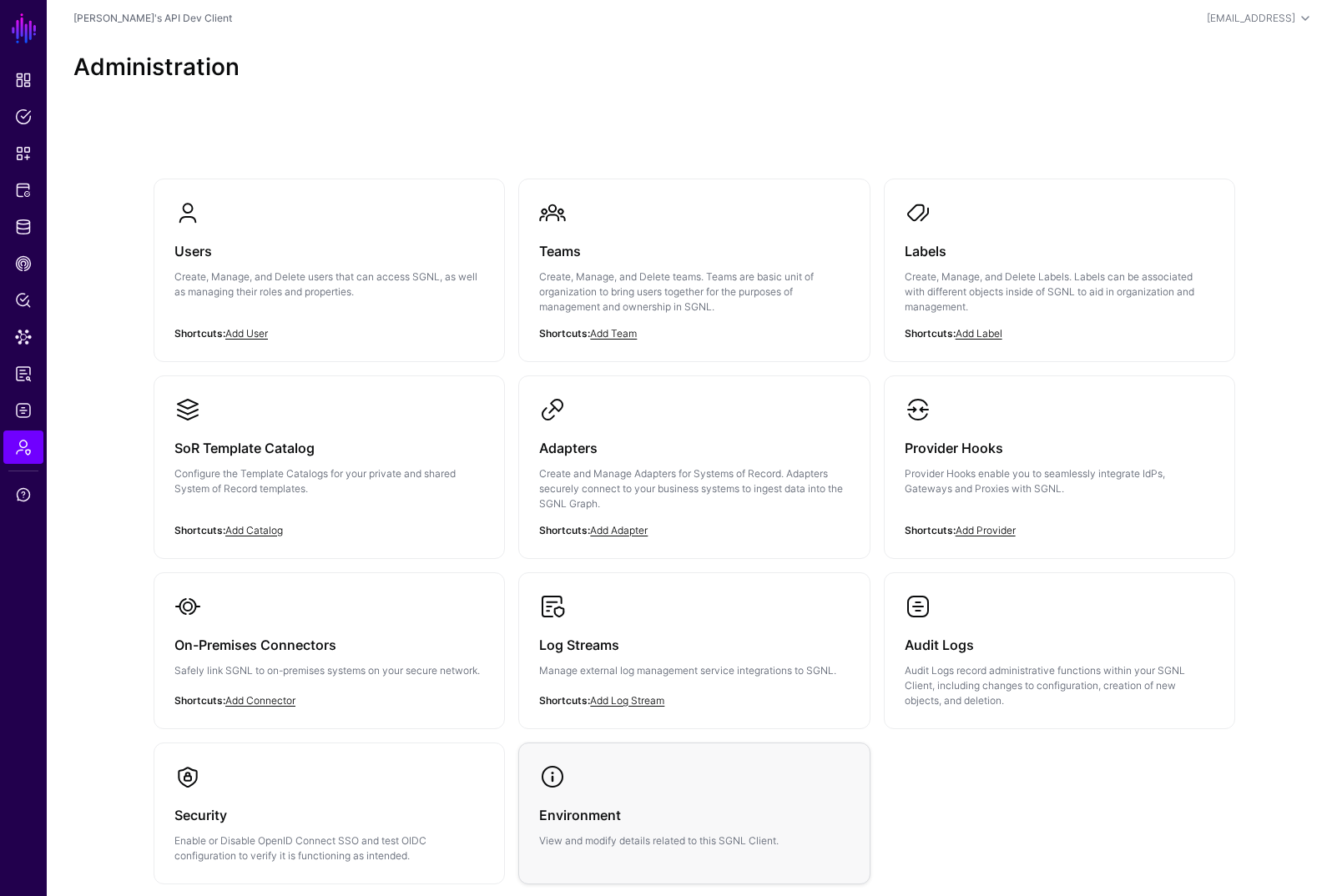
click at [638, 663] on h3 "Environment" at bounding box center [694, 814] width 310 height 23
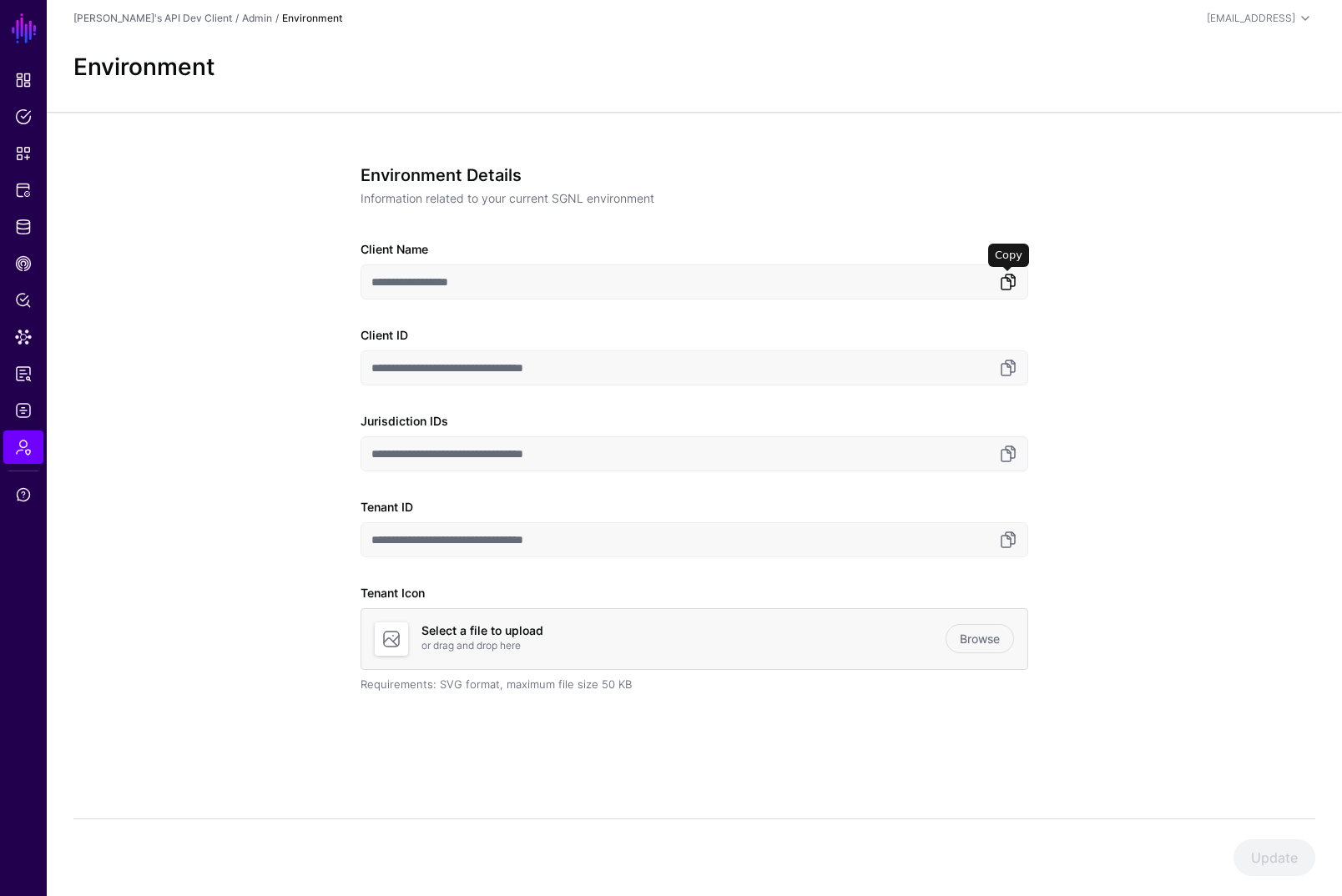
click at [1016, 289] on link at bounding box center [1008, 281] width 20 height 20
click at [999, 449] on link at bounding box center [1008, 453] width 20 height 20
click at [1011, 544] on link at bounding box center [1008, 539] width 20 height 20
click at [193, 199] on div "**********" at bounding box center [694, 489] width 1295 height 755
click at [20, 446] on span "Admin" at bounding box center [23, 448] width 17 height 17
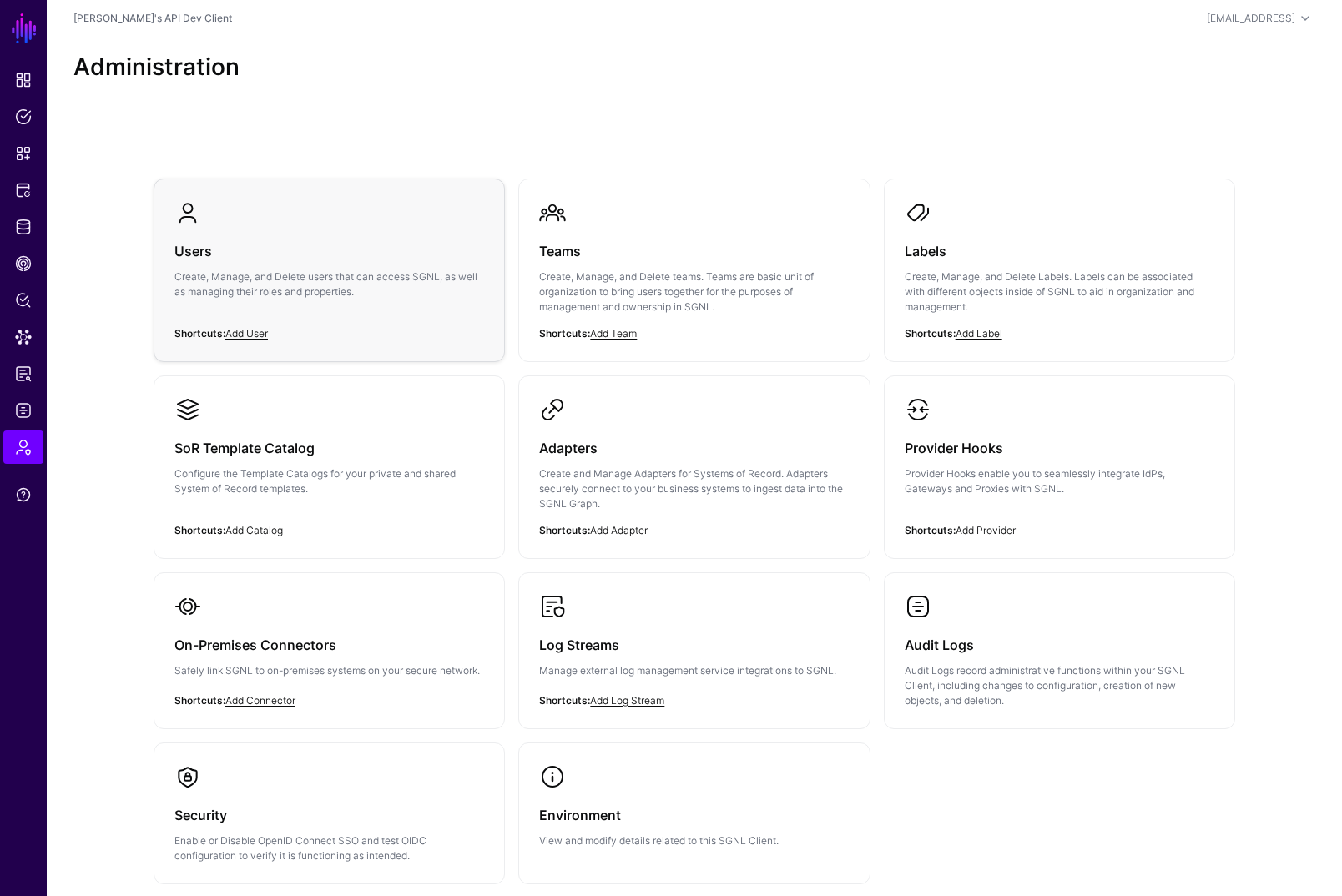
click at [292, 240] on h3 "Users" at bounding box center [329, 251] width 310 height 23
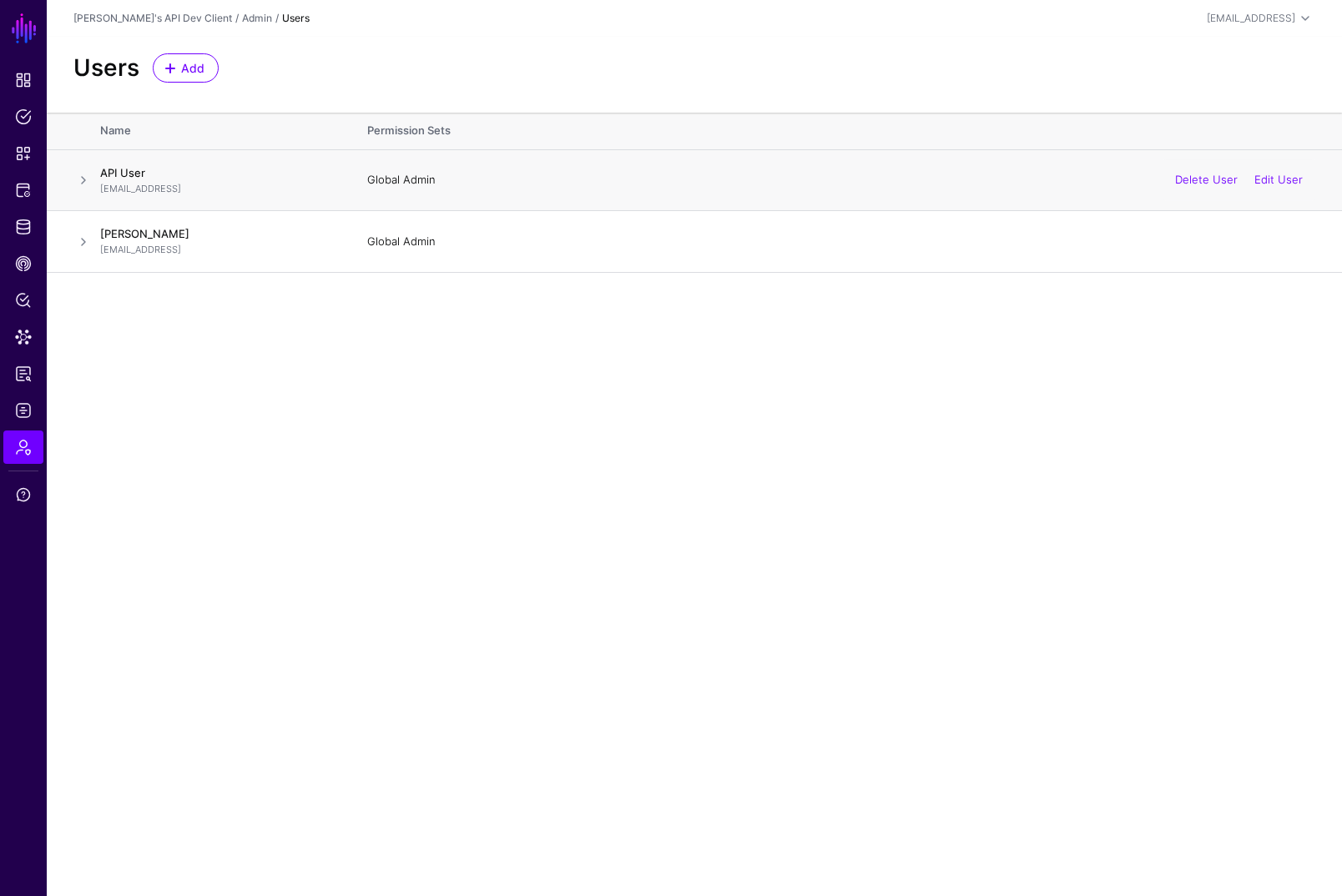
click at [231, 175] on h4 "API User" at bounding box center [217, 173] width 234 height 15
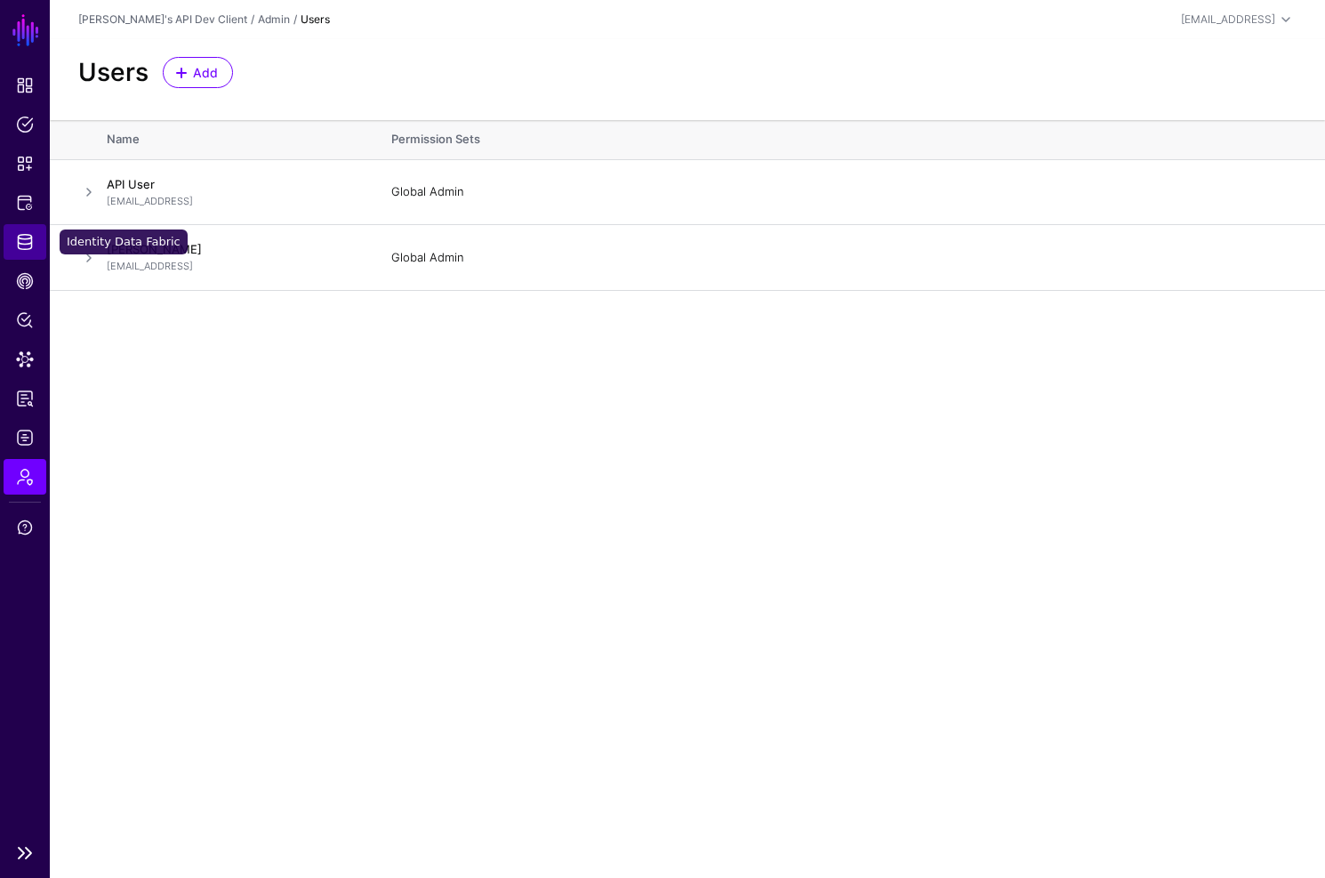
click at [36, 249] on link "Identity Data Fabric" at bounding box center [25, 242] width 43 height 36
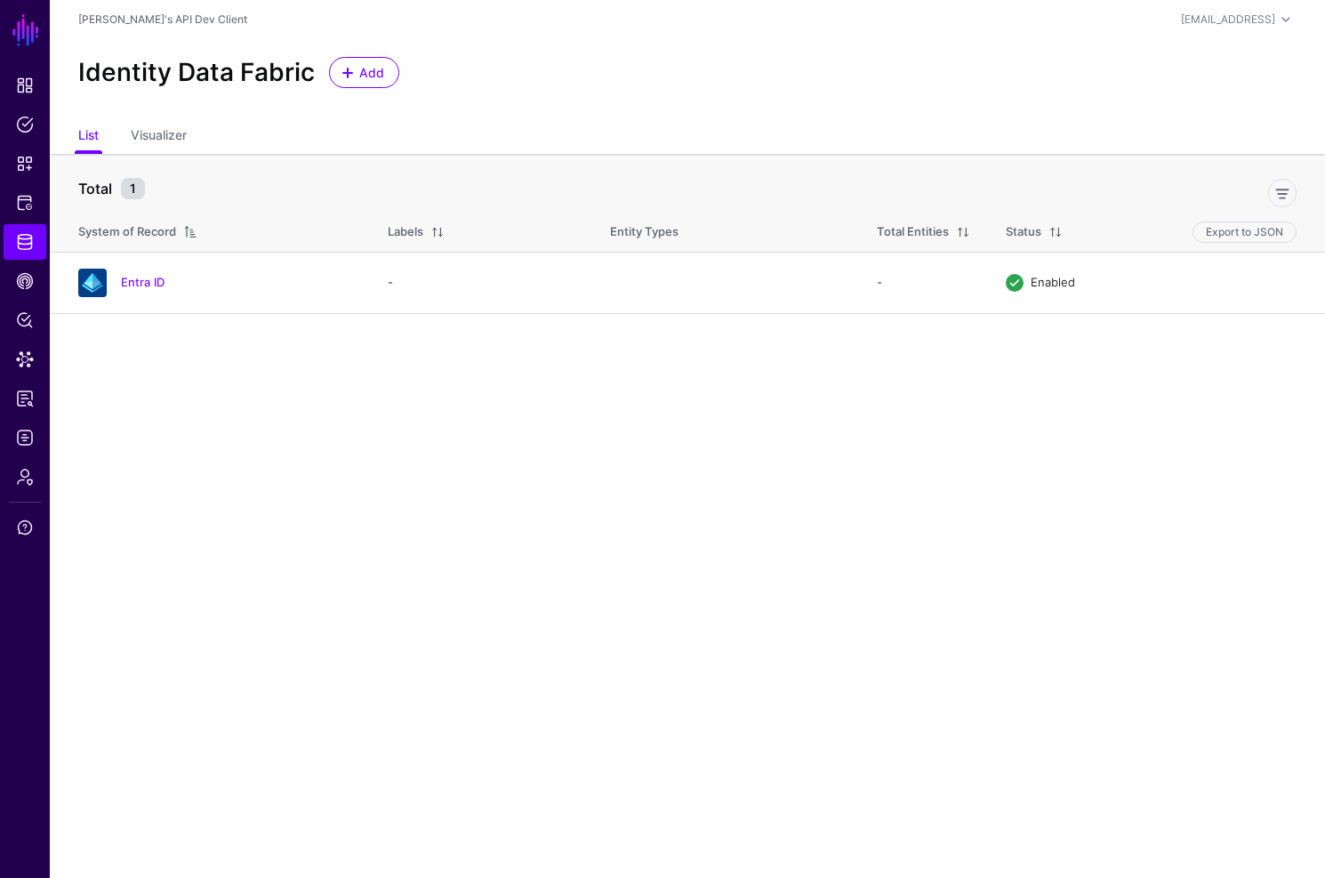
drag, startPoint x: 160, startPoint y: 279, endPoint x: 213, endPoint y: 340, distance: 80.1
click at [160, 279] on link "Entra ID" at bounding box center [143, 282] width 44 height 14
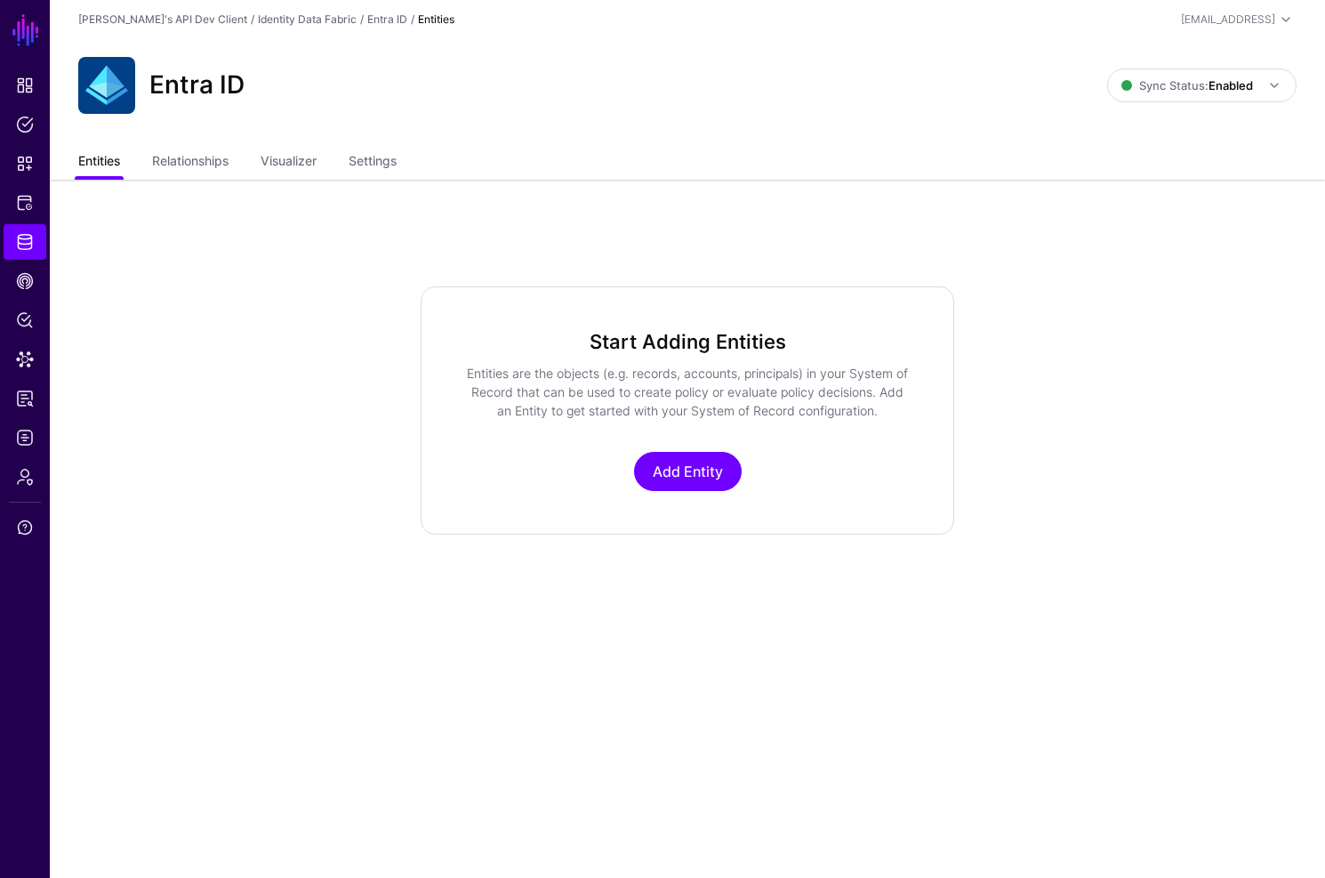
click at [110, 155] on link "Entities" at bounding box center [99, 163] width 42 height 34
click at [369, 166] on link "Settings" at bounding box center [373, 163] width 48 height 34
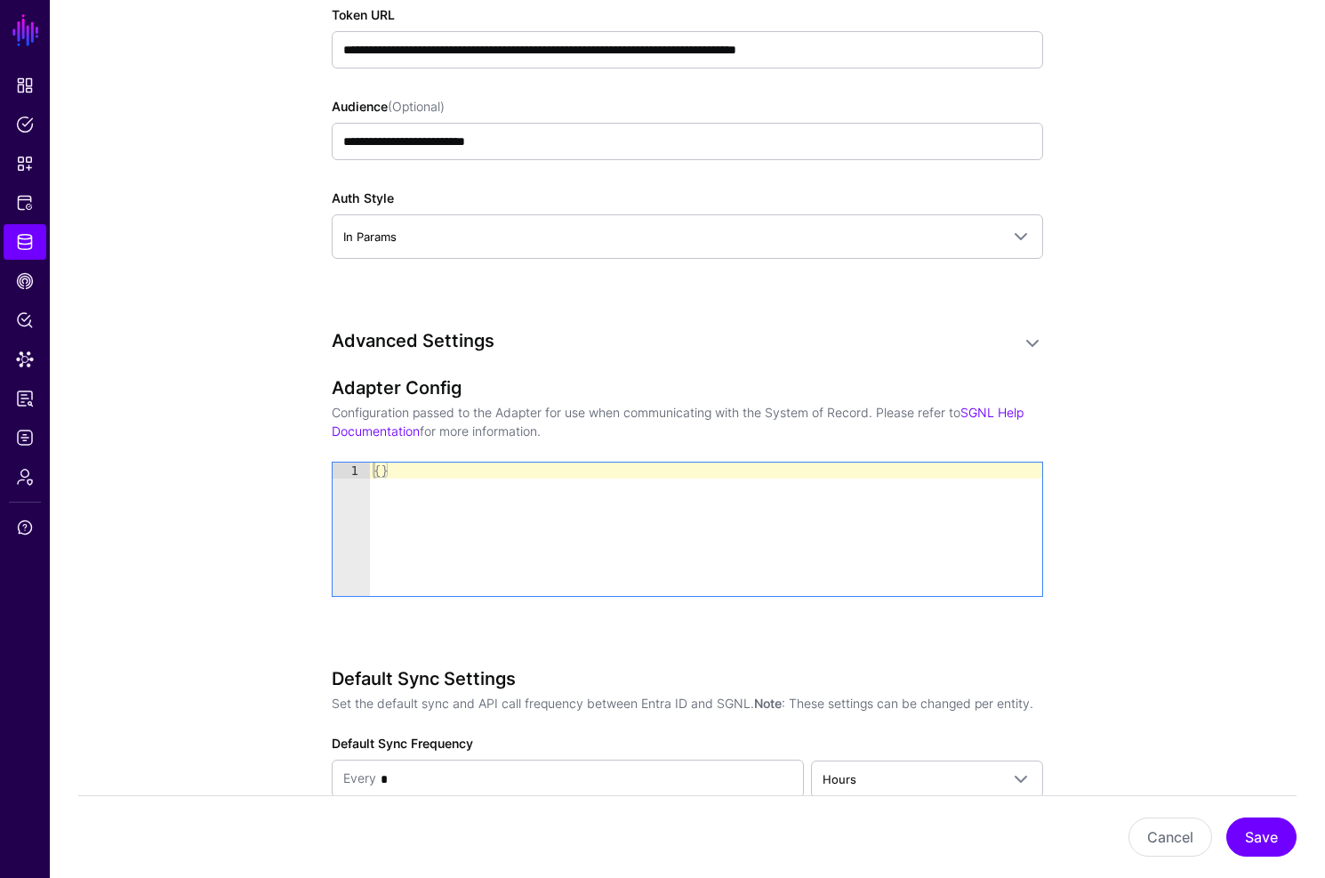
scroll to position [2108, 0]
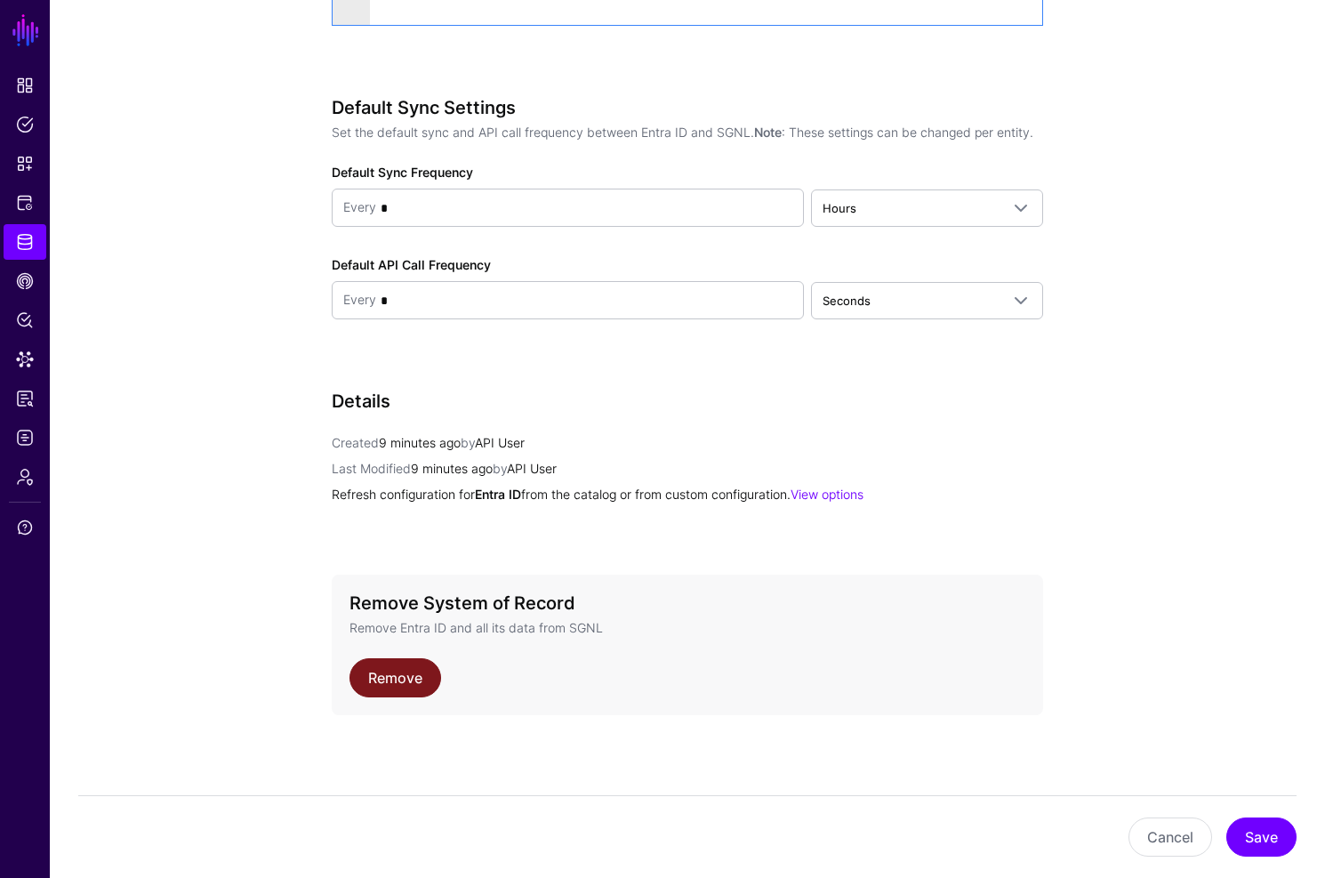
click at [397, 679] on link "Remove" at bounding box center [396, 677] width 92 height 39
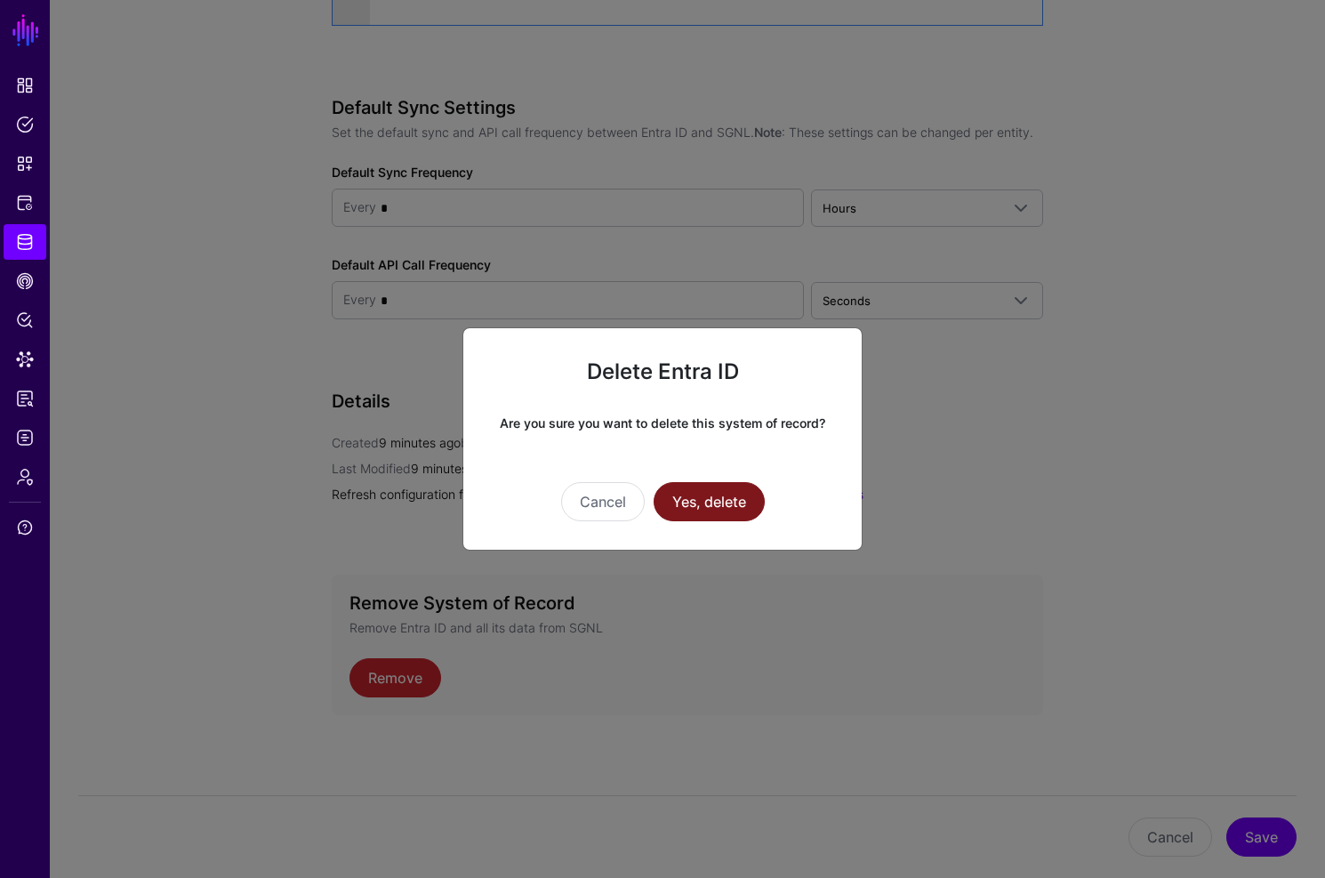
click at [707, 519] on button "Yes, delete" at bounding box center [709, 501] width 111 height 39
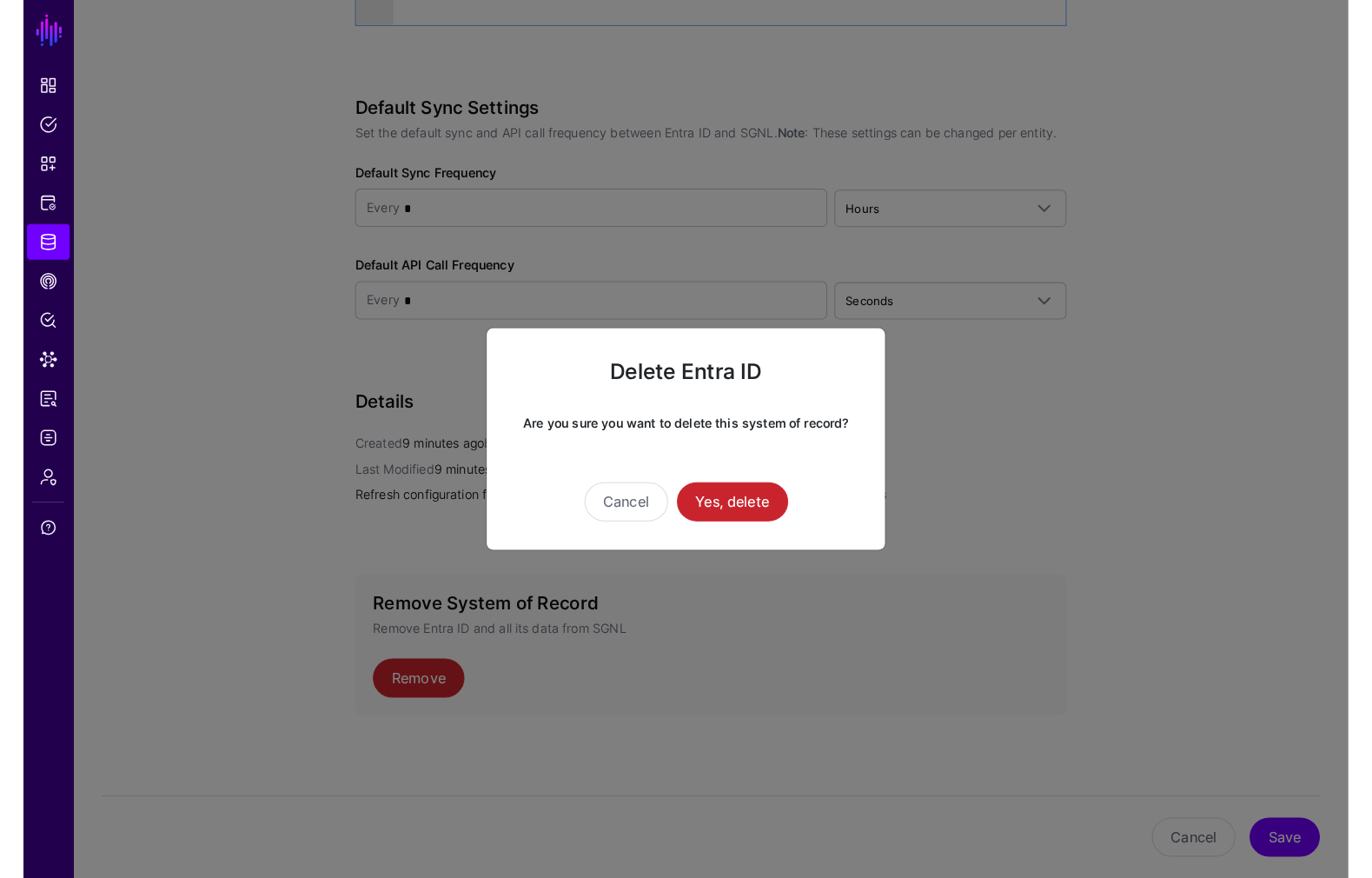
scroll to position [1, 0]
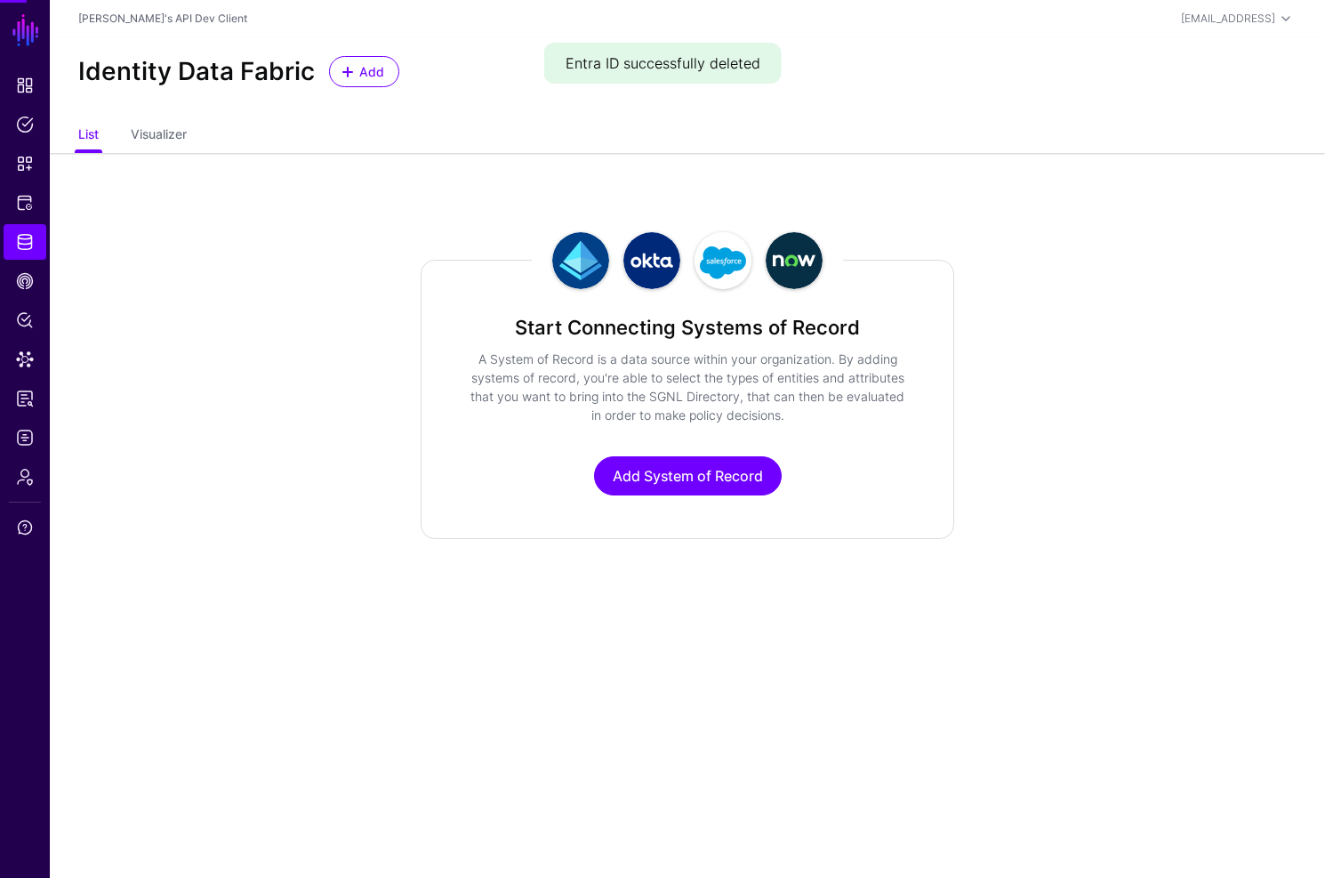
click at [711, 499] on div "Delete Entra ID Are you sure you want to delete this system of record? Cancel Y…" at bounding box center [662, 394] width 400 height 223
click at [804, 96] on div "Identity Data Fabric Add" at bounding box center [687, 78] width 1275 height 81
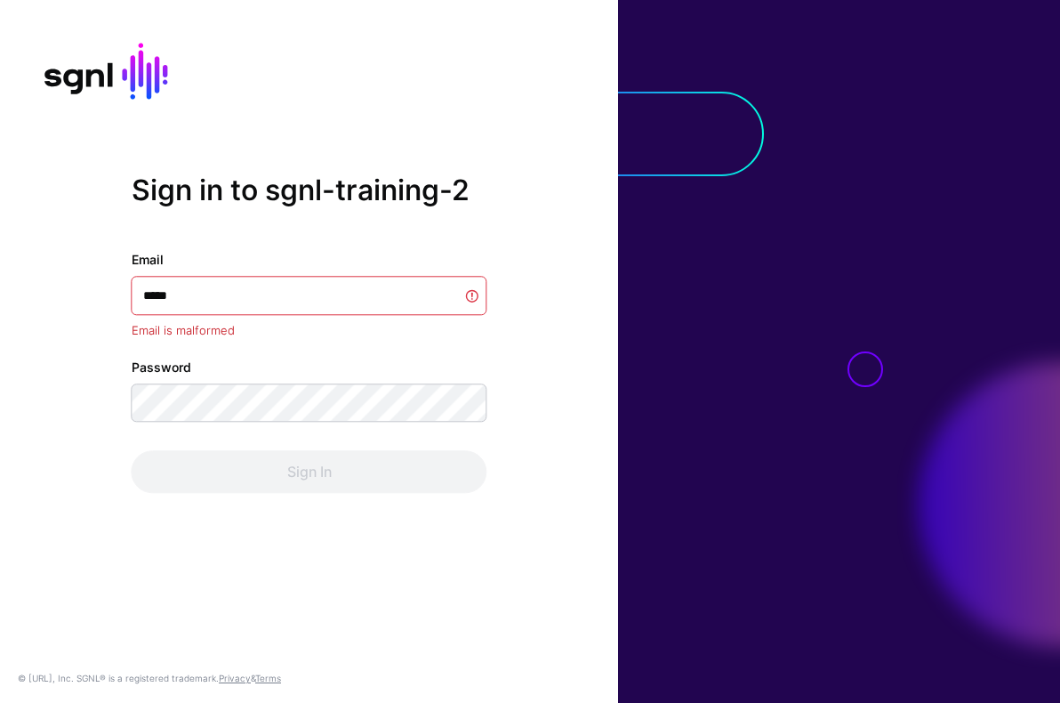
type input "******"
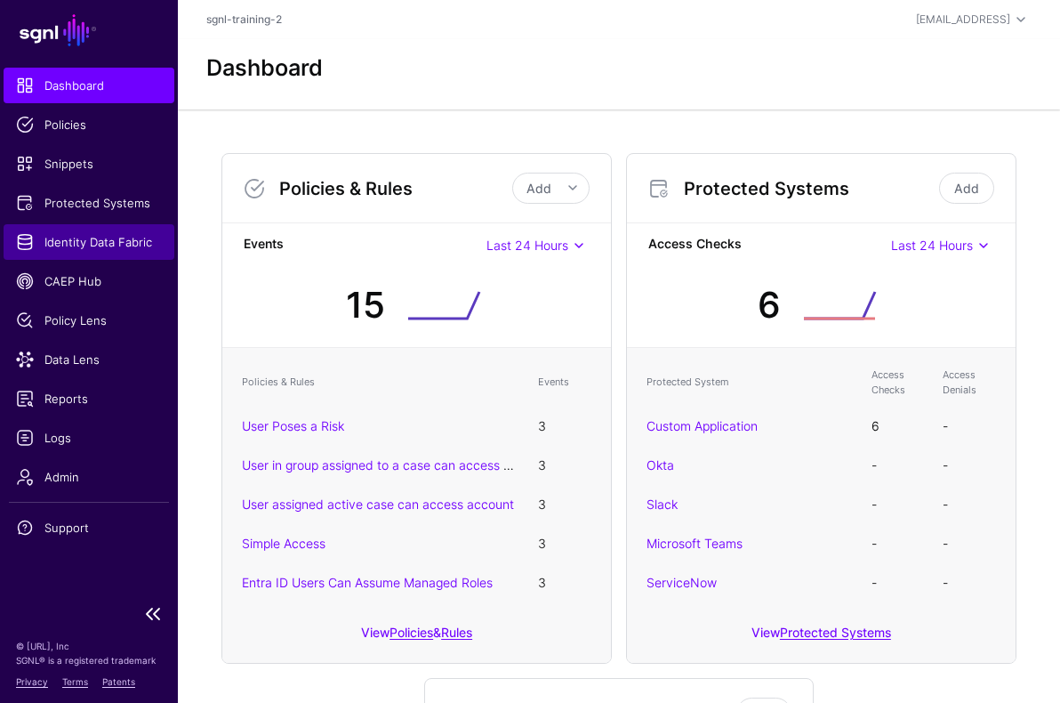
click at [86, 256] on link "Identity Data Fabric" at bounding box center [89, 242] width 171 height 36
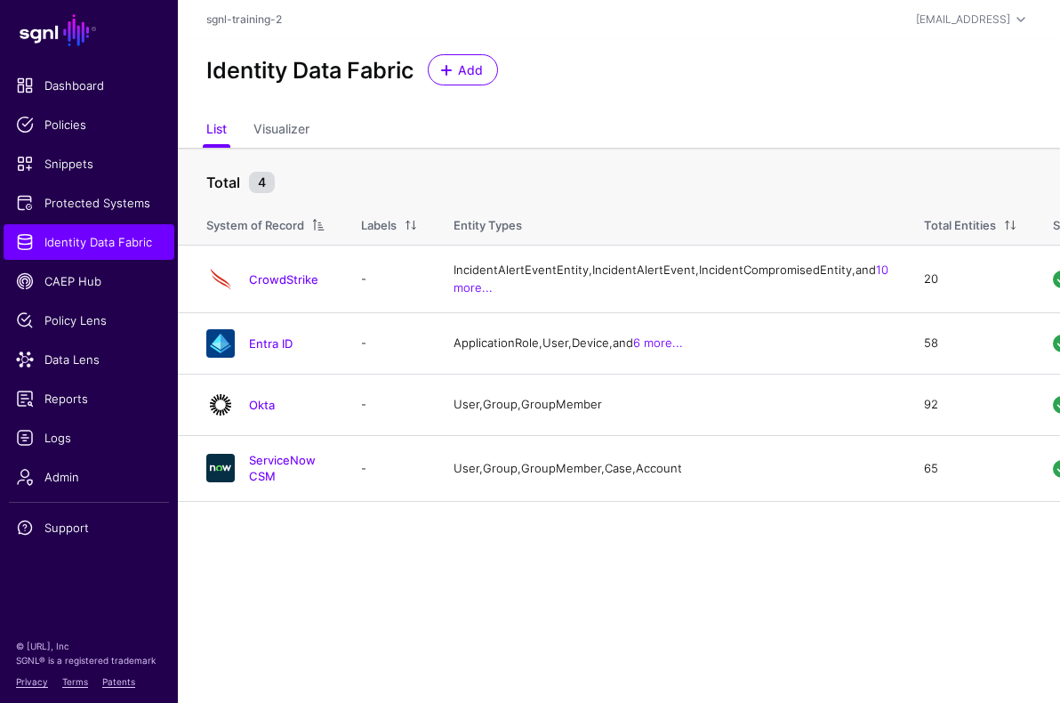
click at [264, 350] on link "Entra ID" at bounding box center [271, 343] width 44 height 14
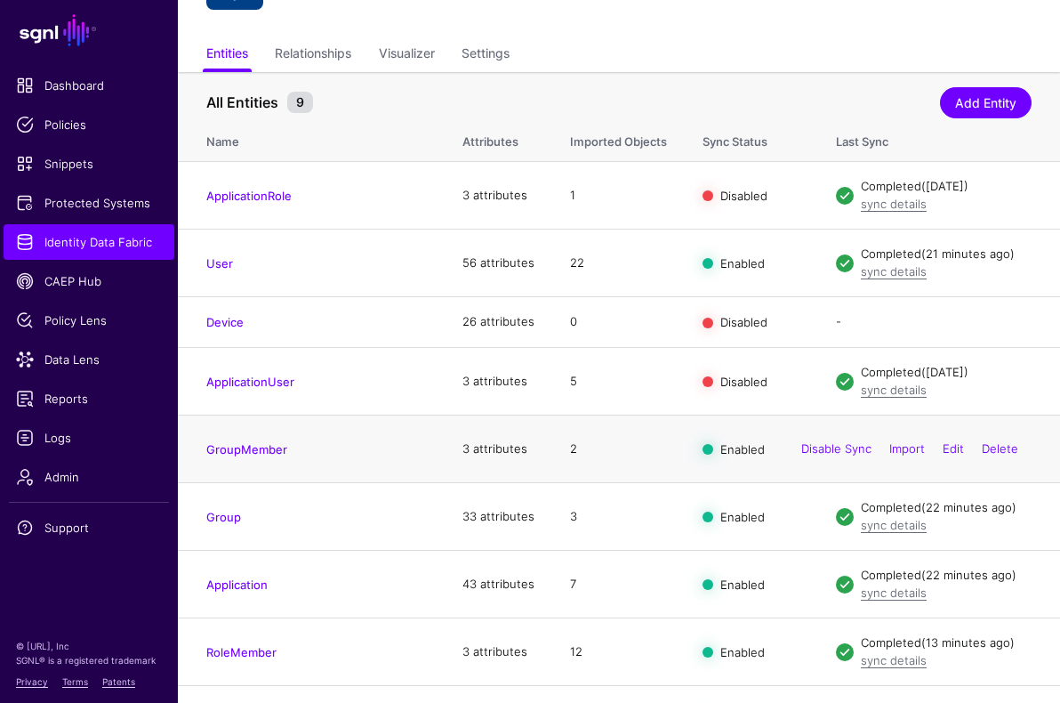
scroll to position [151, 0]
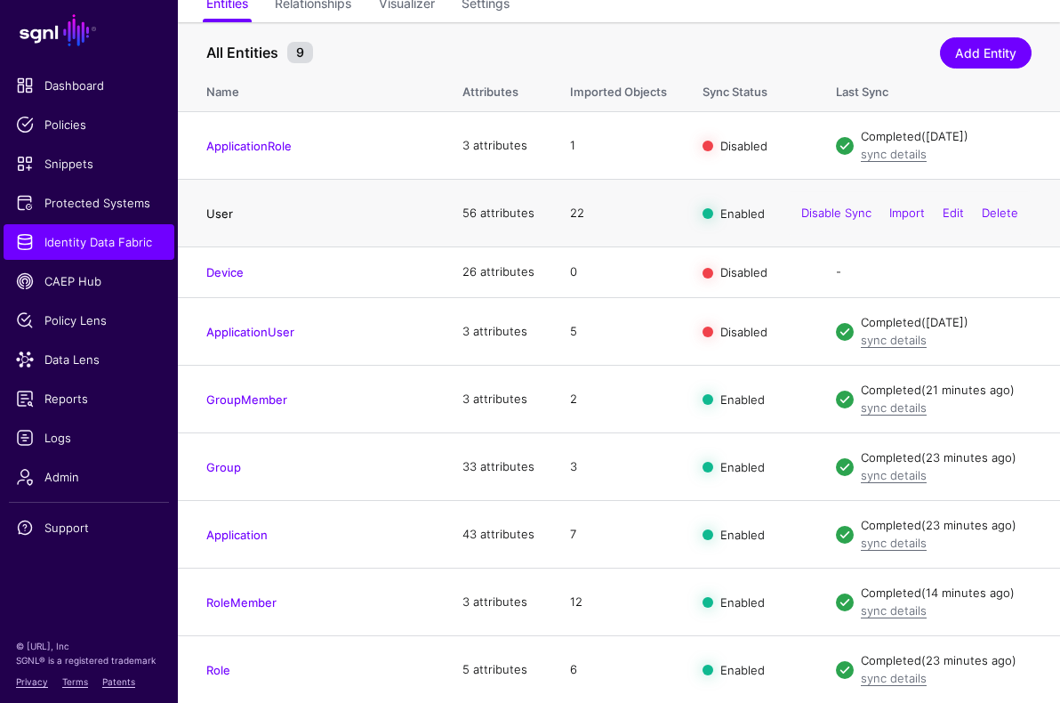
click at [212, 215] on link "User" at bounding box center [219, 213] width 27 height 14
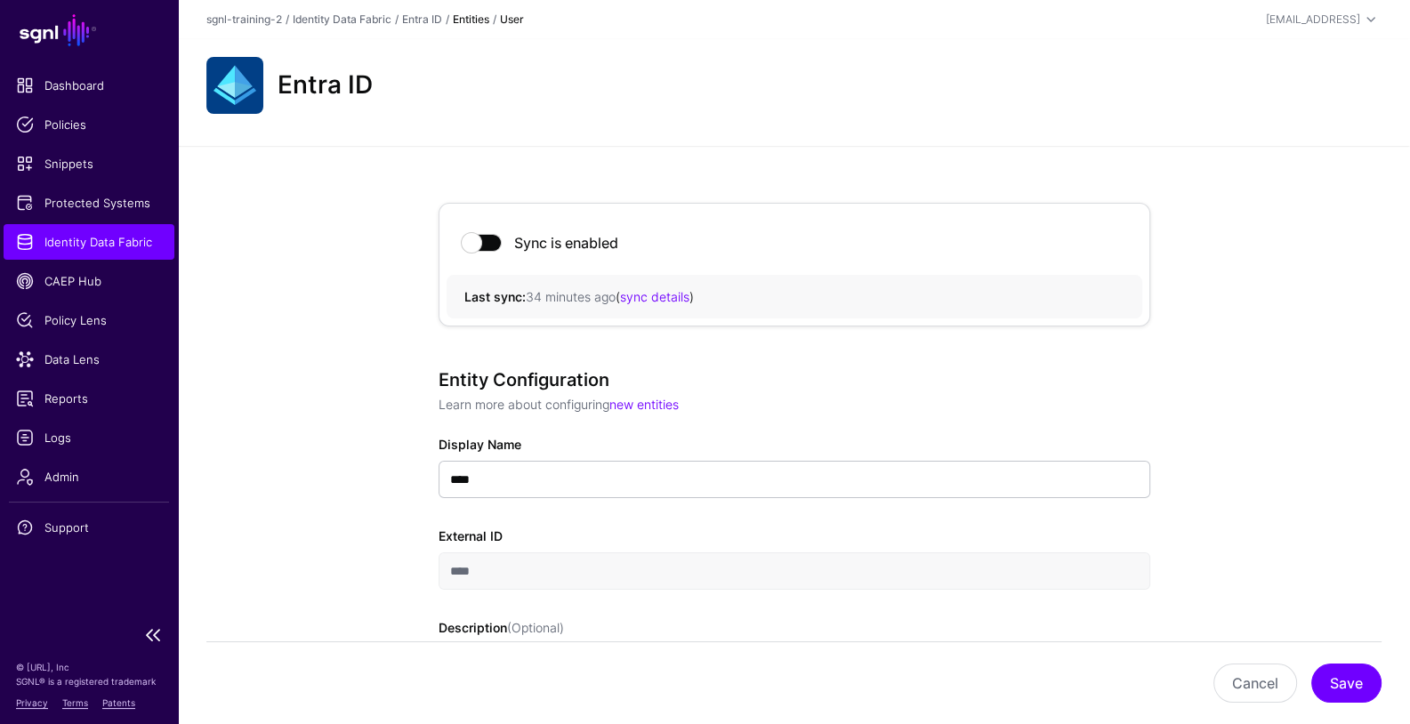
click at [109, 237] on span "Identity Data Fabric" at bounding box center [89, 242] width 146 height 18
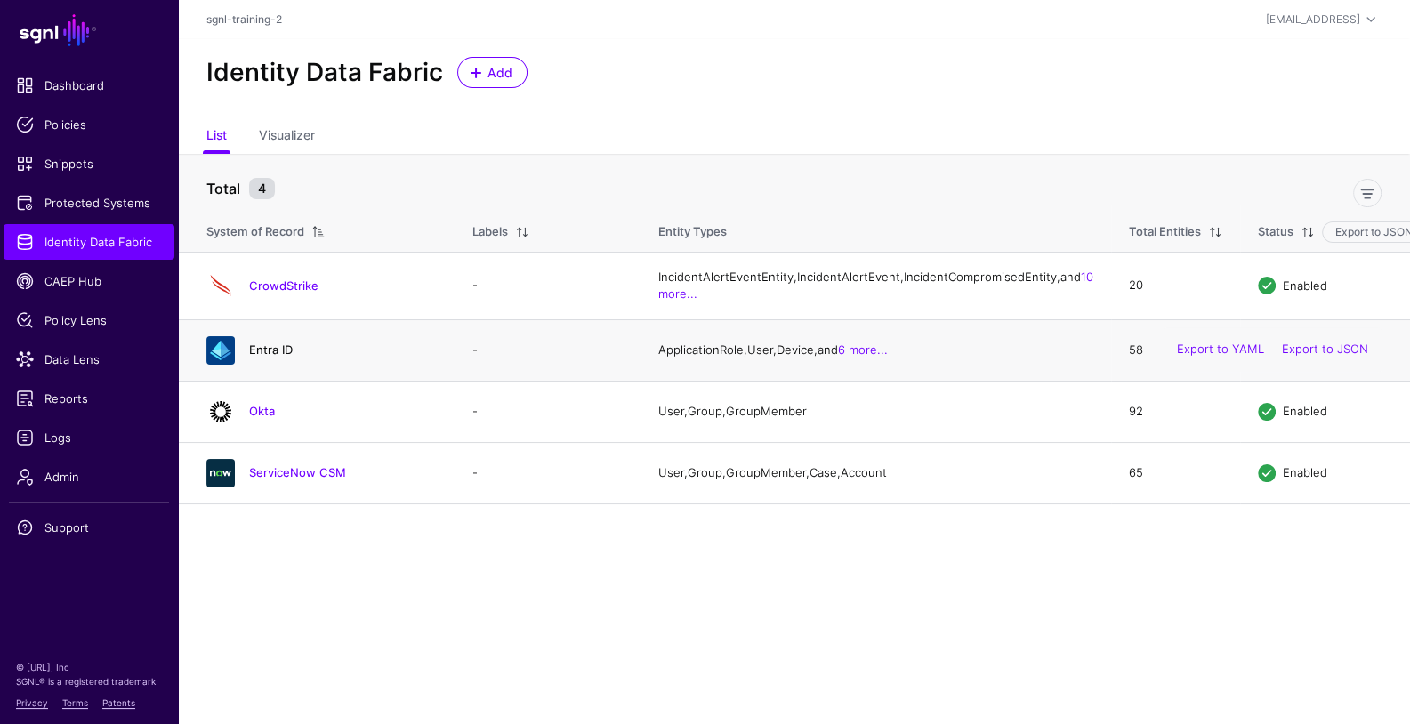
click at [279, 357] on link "Entra ID" at bounding box center [271, 349] width 44 height 14
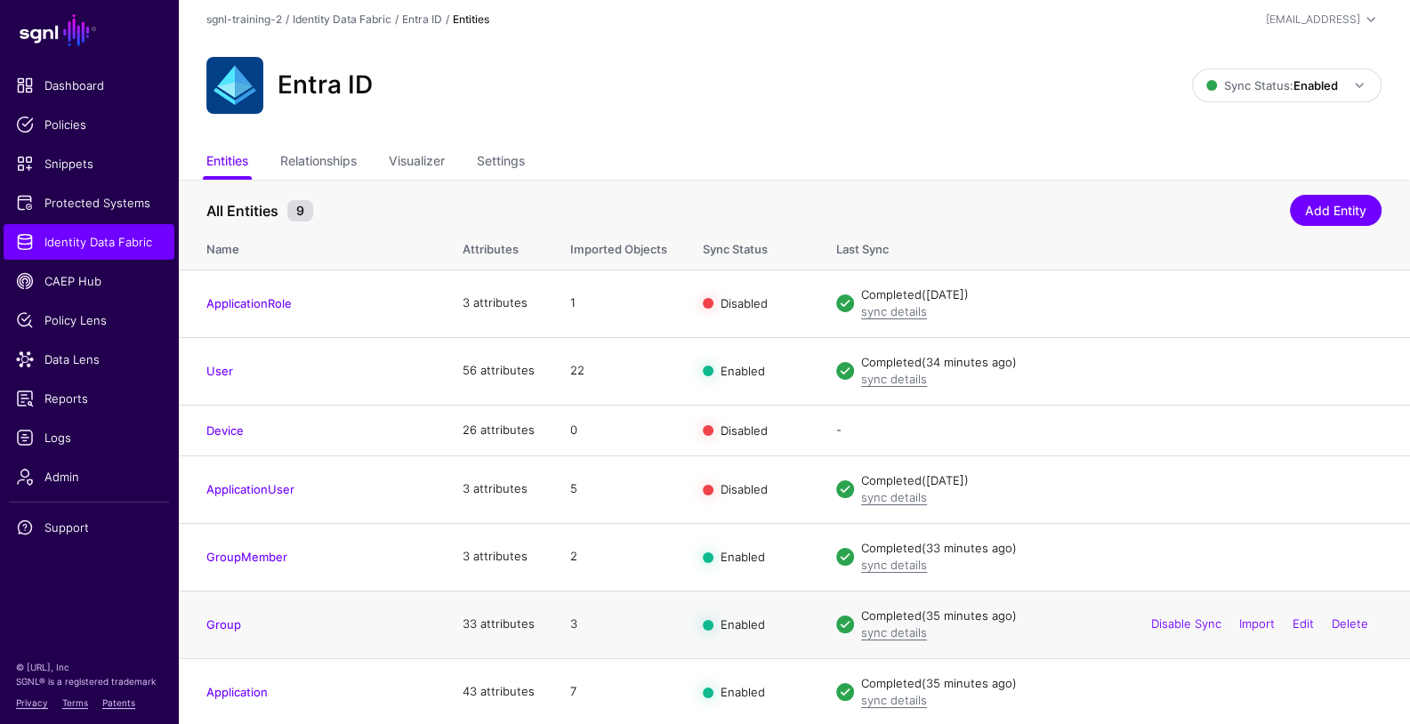
click at [226, 634] on td "Group" at bounding box center [311, 625] width 267 height 68
click at [226, 627] on link "Group" at bounding box center [223, 624] width 35 height 14
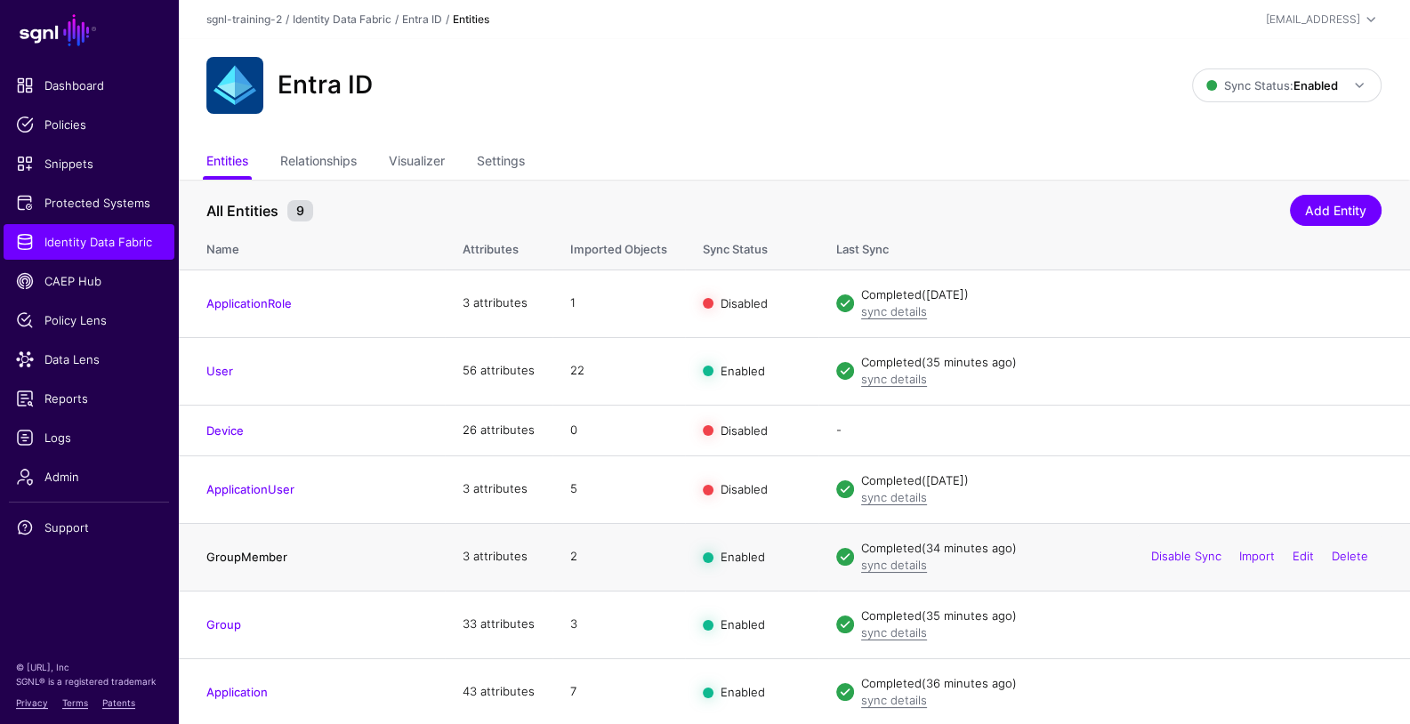
click at [260, 555] on link "GroupMember" at bounding box center [246, 557] width 81 height 14
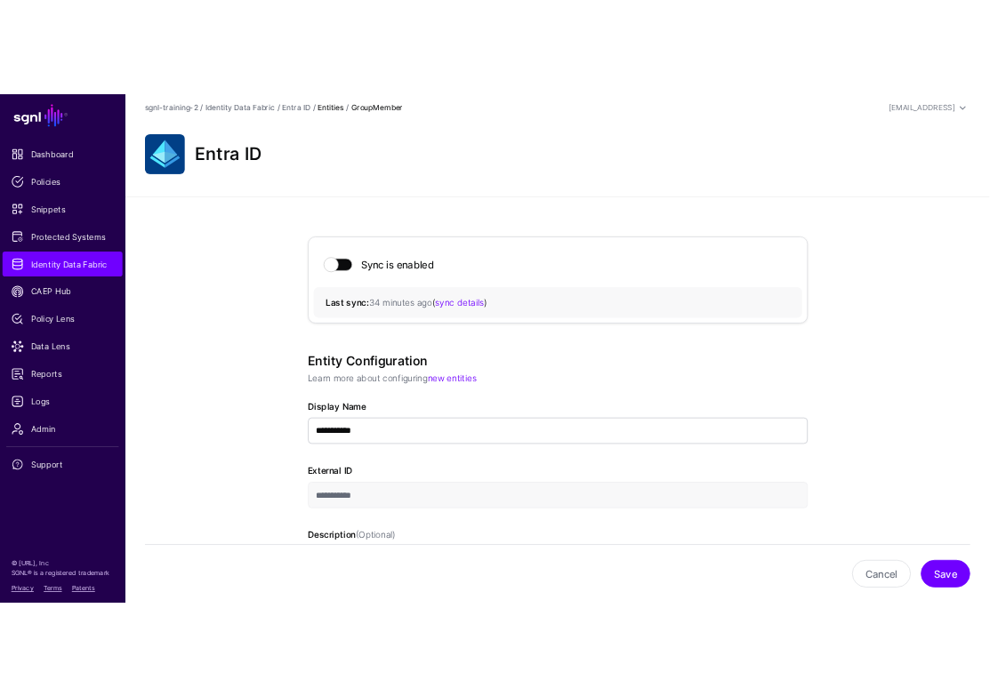
scroll to position [8, 0]
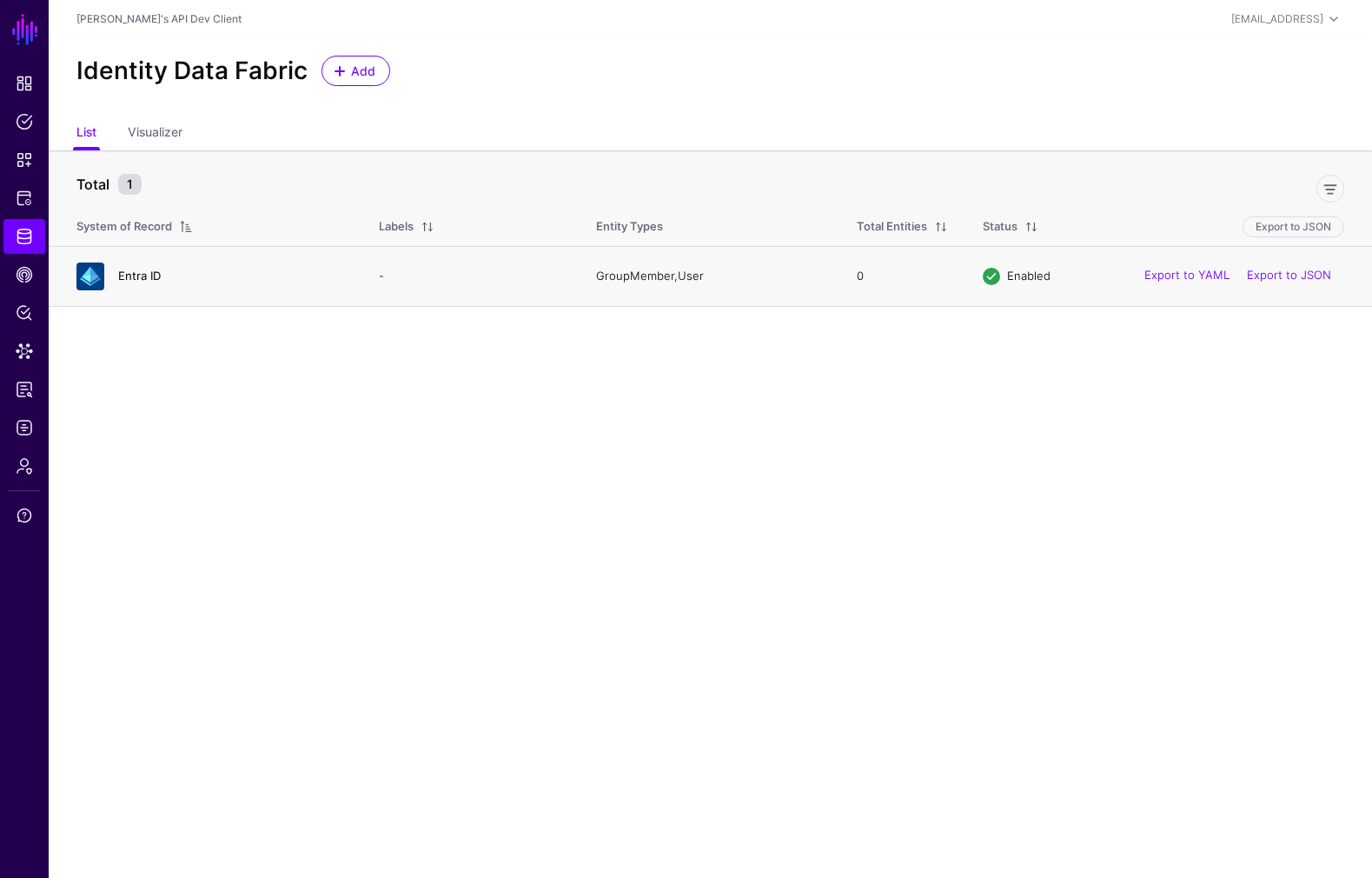
click at [158, 278] on link "Entra ID" at bounding box center [140, 276] width 43 height 14
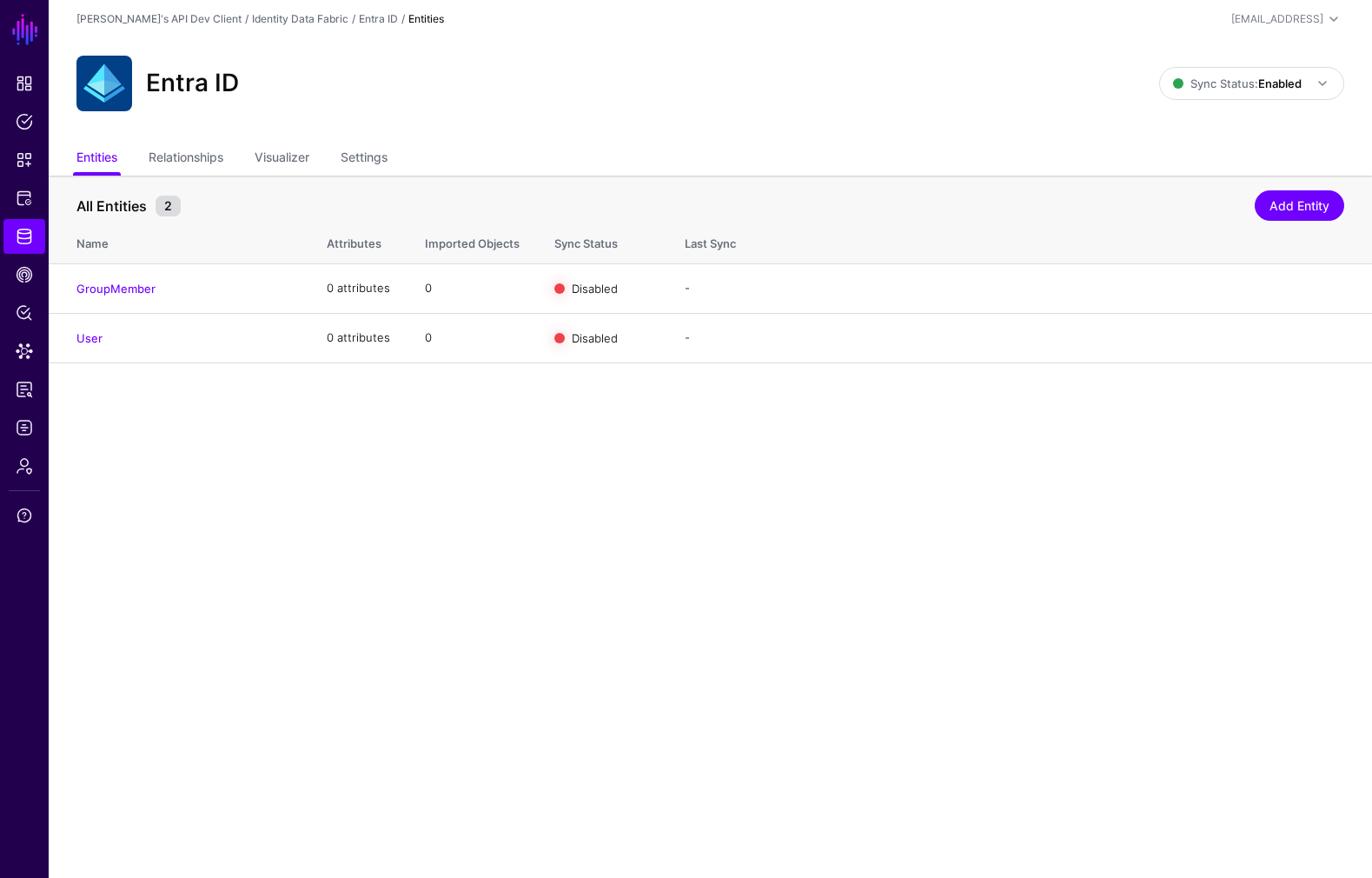
click at [265, 539] on main "SGNL Dashboard Policies Snippets Protected Systems Identity Data Fabric CAEP Hu…" at bounding box center [686, 439] width 1372 height 878
click at [774, 500] on main "SGNL Dashboard Policies Snippets Protected Systems Identity Data Fabric CAEP Hu…" at bounding box center [686, 439] width 1372 height 878
click at [435, 586] on main "SGNL Dashboard Policies Snippets Protected Systems Identity Data Fabric CAEP Hu…" at bounding box center [686, 439] width 1372 height 878
click at [444, 609] on main "SGNL Dashboard Policies Snippets Protected Systems Identity Data Fabric CAEP Hu…" at bounding box center [686, 439] width 1372 height 878
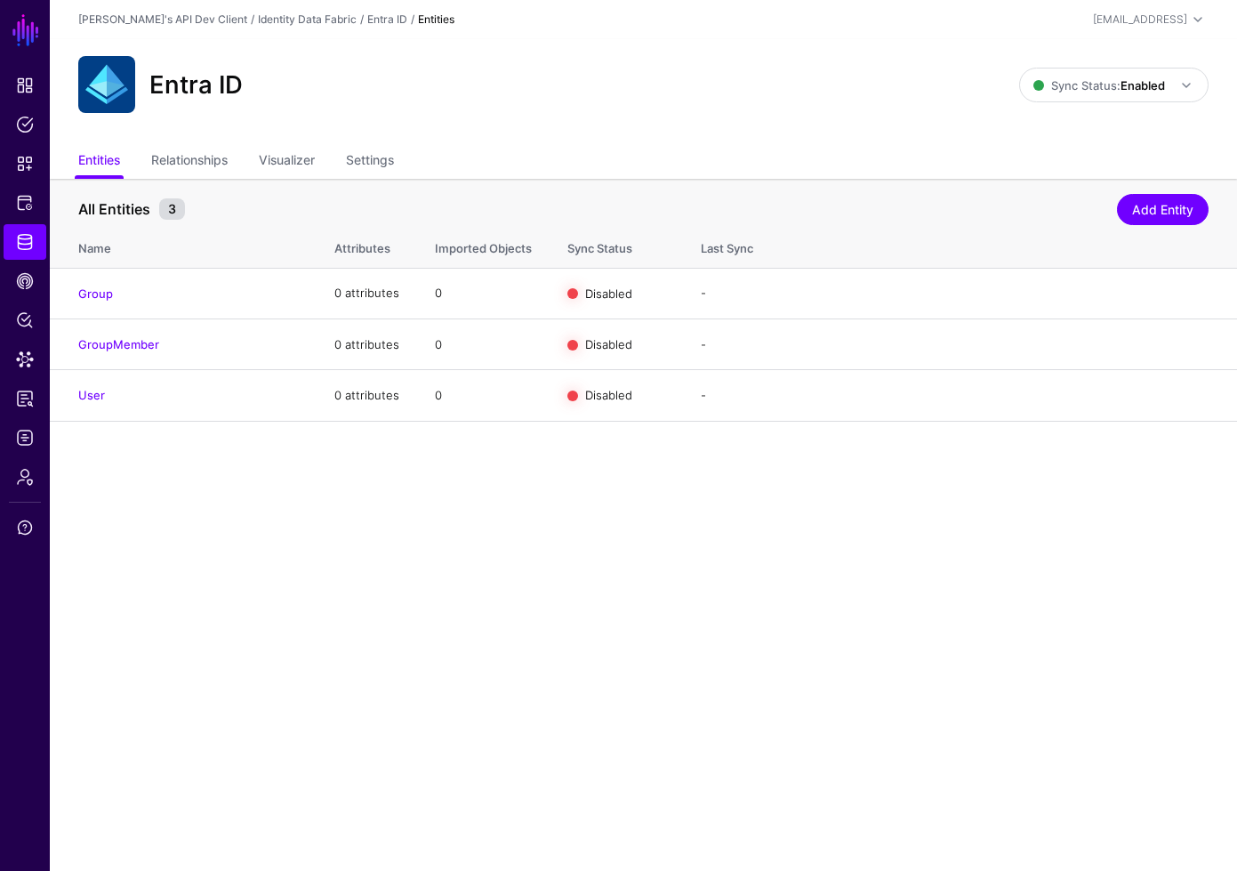
click at [684, 633] on main "SGNL Dashboard Policies Snippets Protected Systems Identity Data Fabric CAEP Hu…" at bounding box center [618, 435] width 1237 height 871
click at [501, 652] on main "SGNL Dashboard Policies Snippets Protected Systems Identity Data Fabric CAEP Hu…" at bounding box center [618, 435] width 1237 height 871
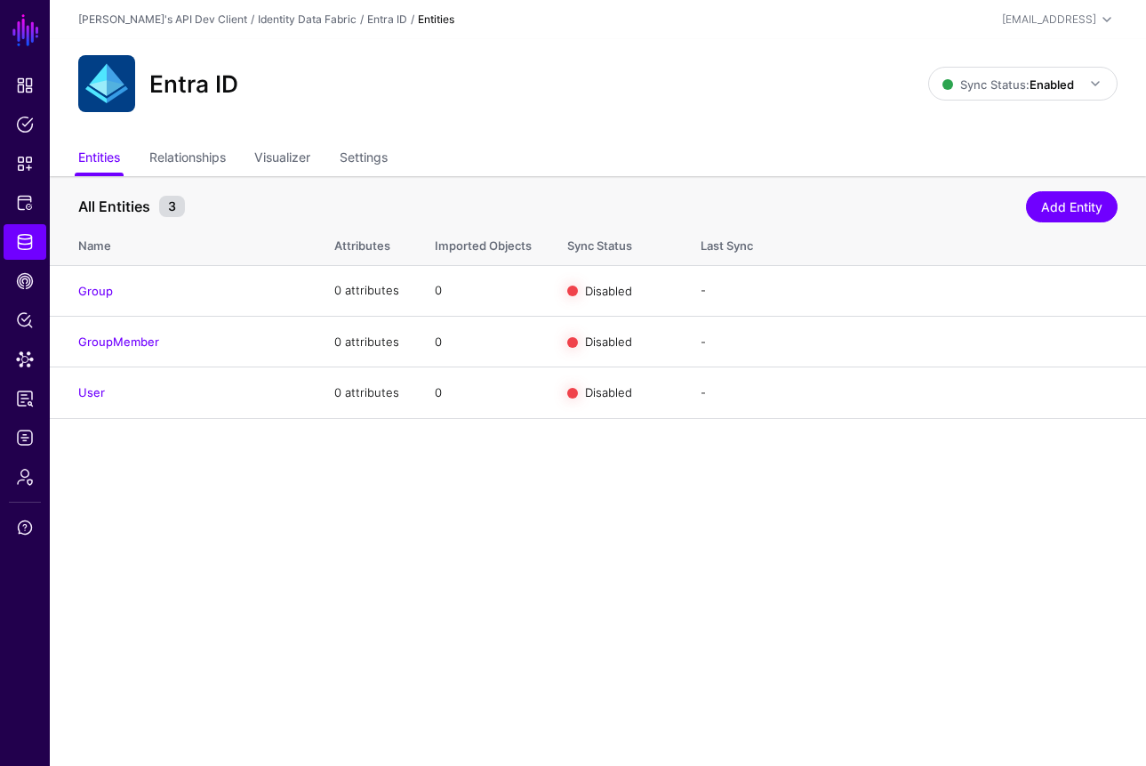
click at [715, 160] on ul "Entities Relationships Visualizer Settings" at bounding box center [598, 159] width 1040 height 34
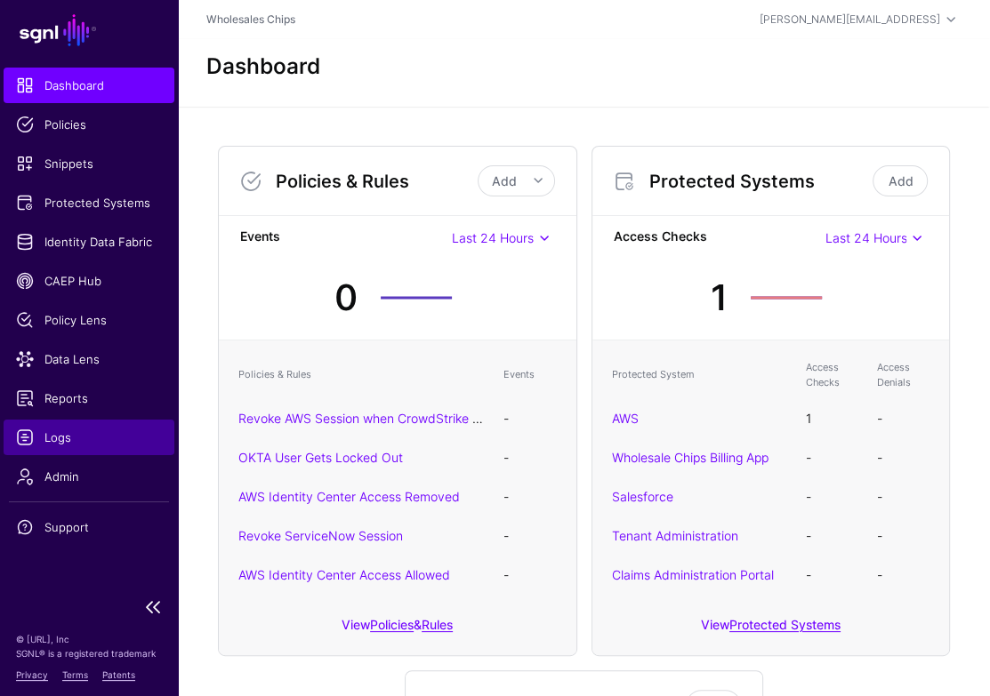
click at [79, 433] on span "Logs" at bounding box center [89, 438] width 146 height 18
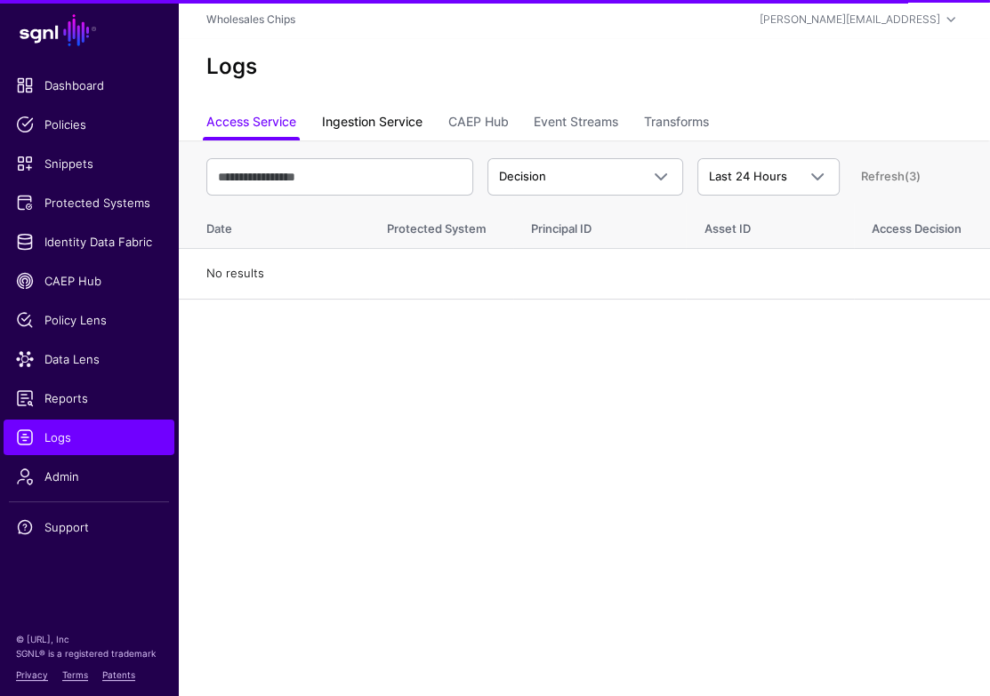
click at [389, 131] on link "Ingestion Service" at bounding box center [372, 124] width 100 height 34
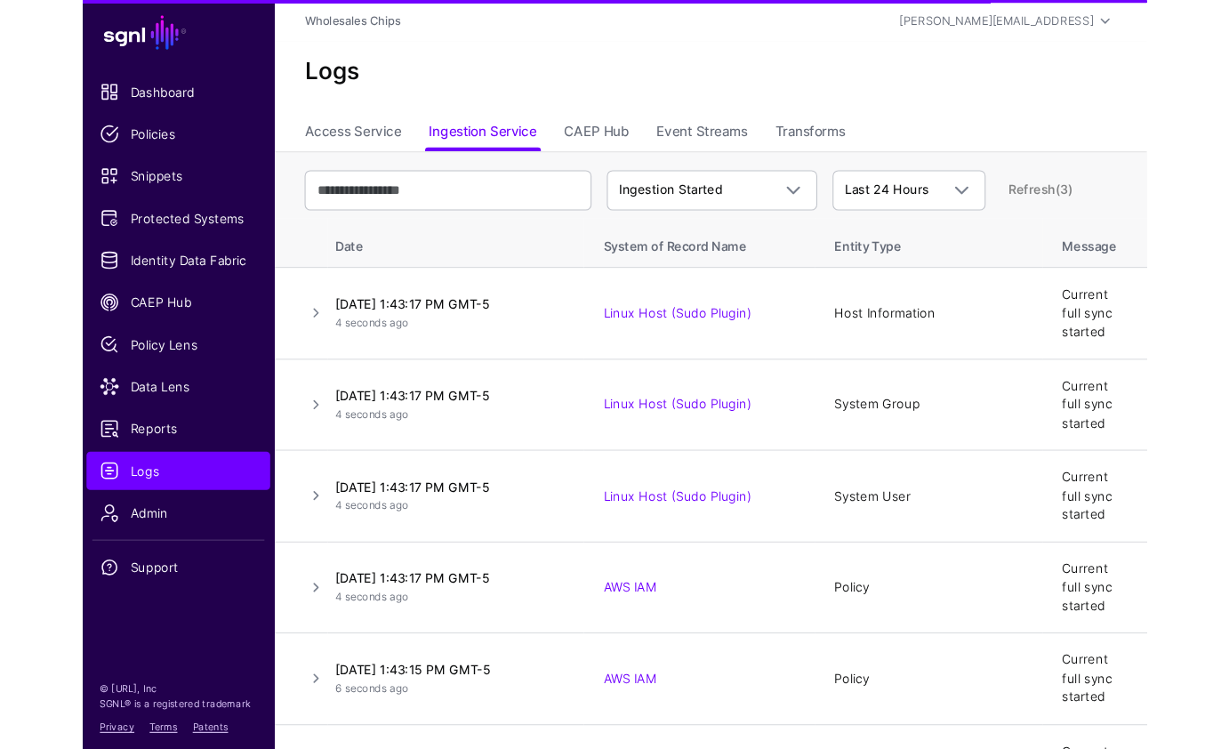
scroll to position [5, 0]
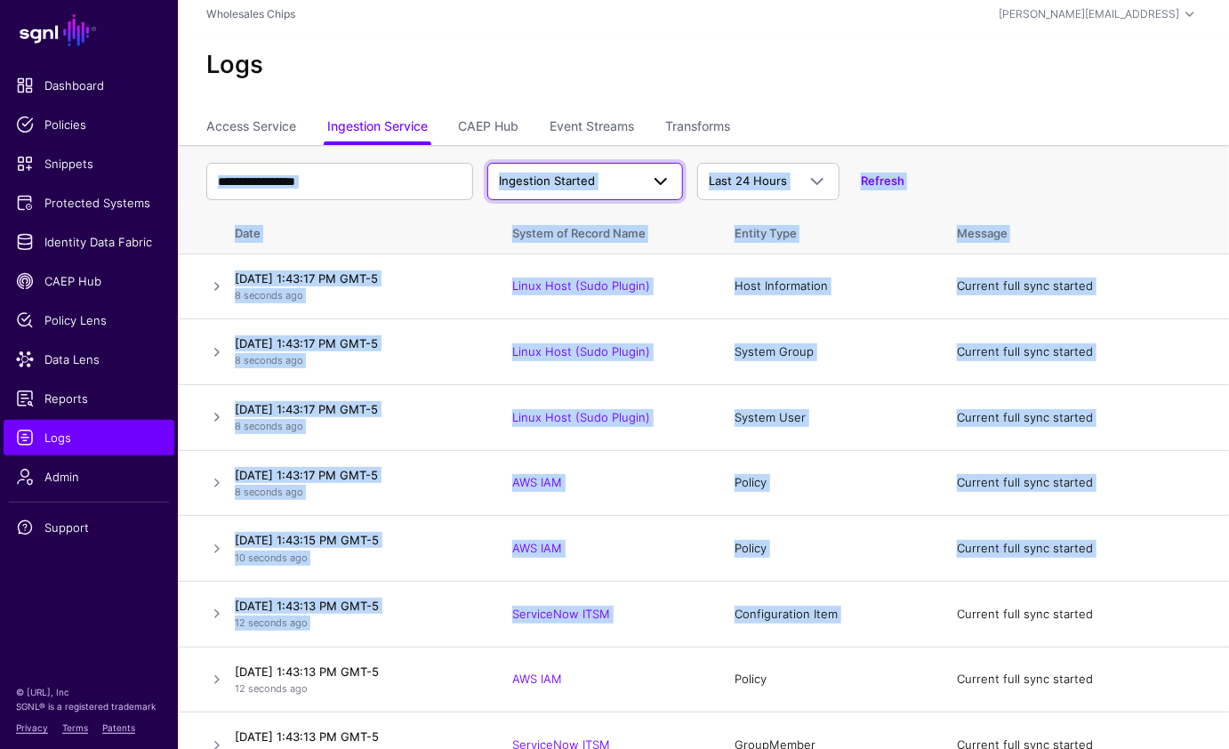
click at [515, 165] on link "Ingestion Started" at bounding box center [585, 181] width 196 height 37
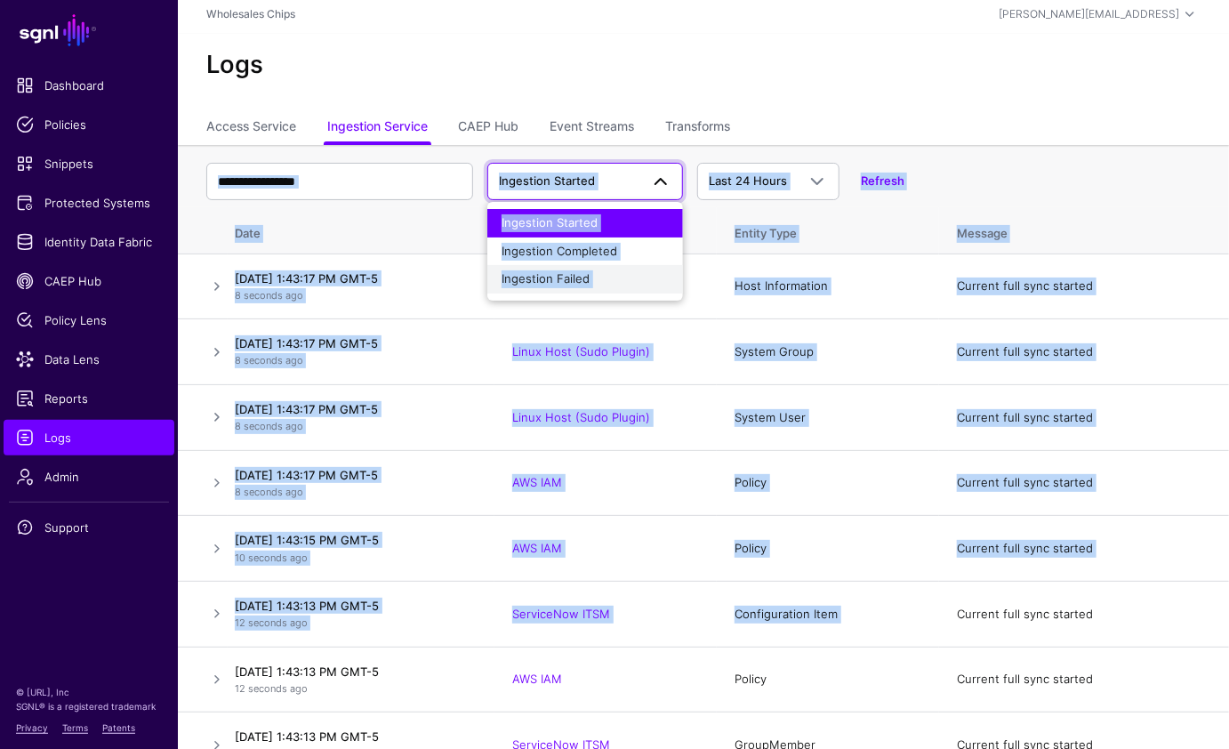
click at [537, 278] on span "Ingestion Failed" at bounding box center [546, 278] width 88 height 14
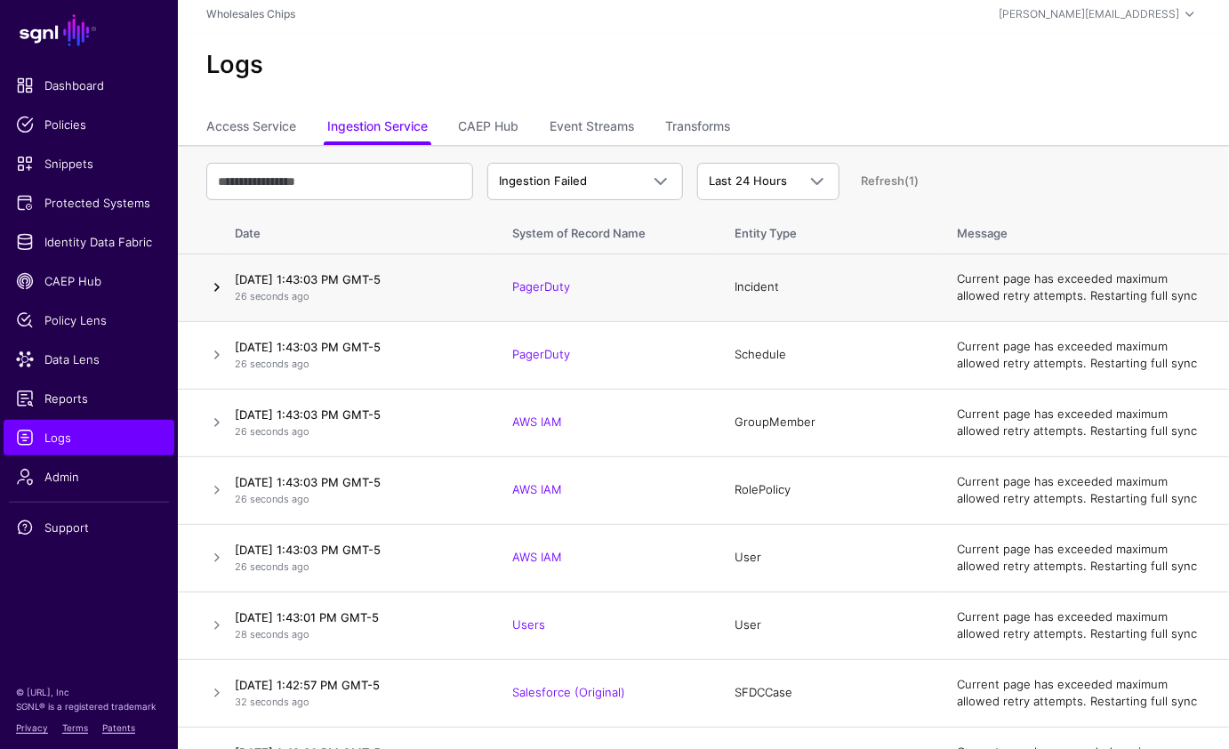
click at [212, 285] on link at bounding box center [216, 287] width 21 height 21
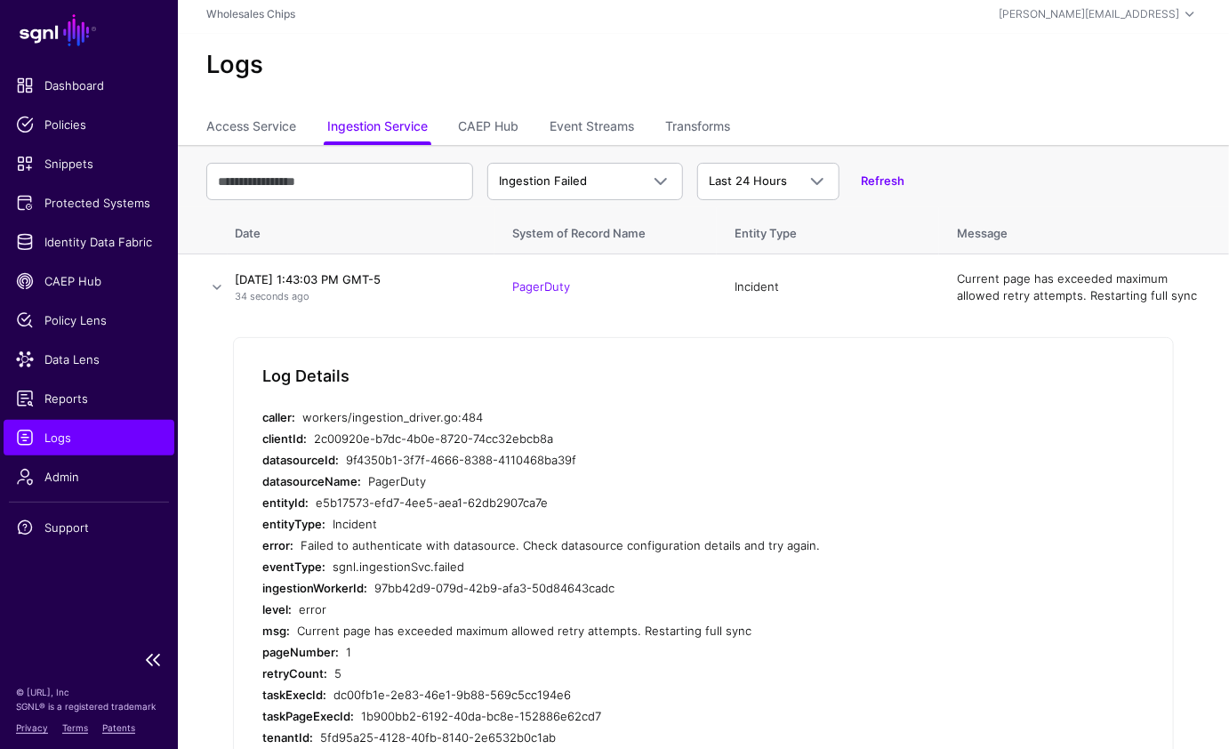
click at [128, 434] on span "Logs" at bounding box center [89, 438] width 146 height 18
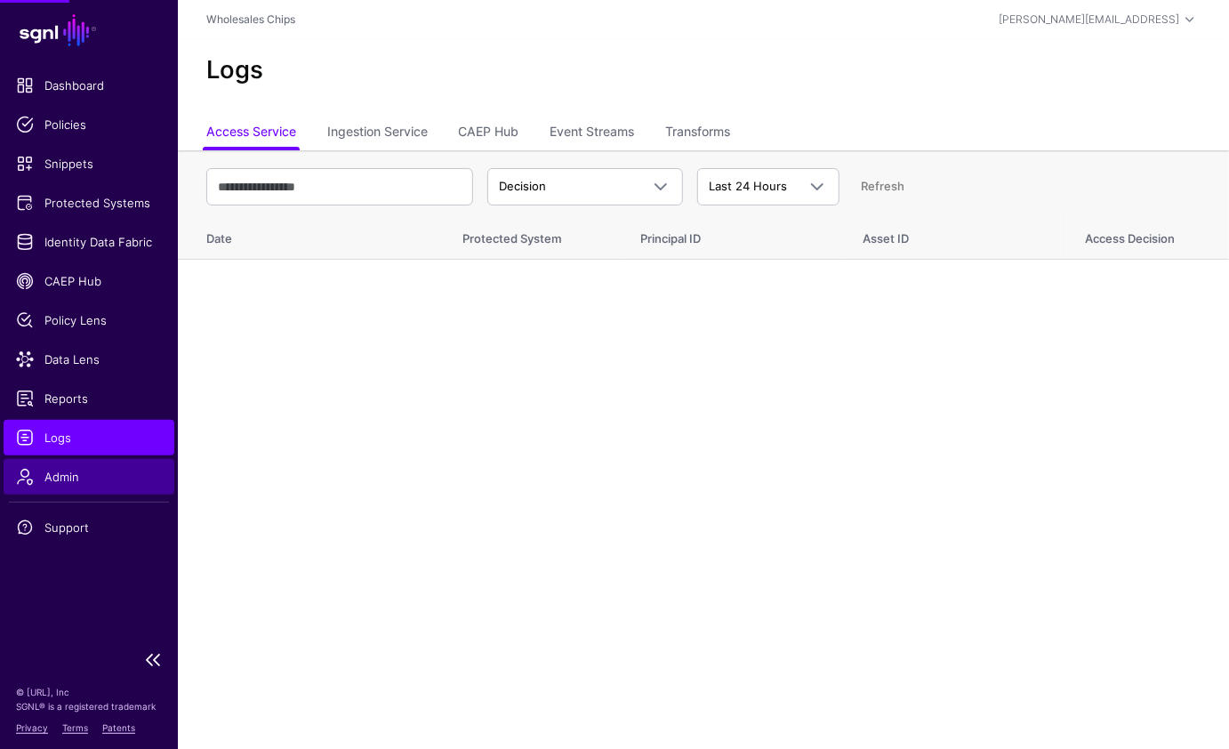
click at [76, 468] on span "Admin" at bounding box center [89, 477] width 146 height 18
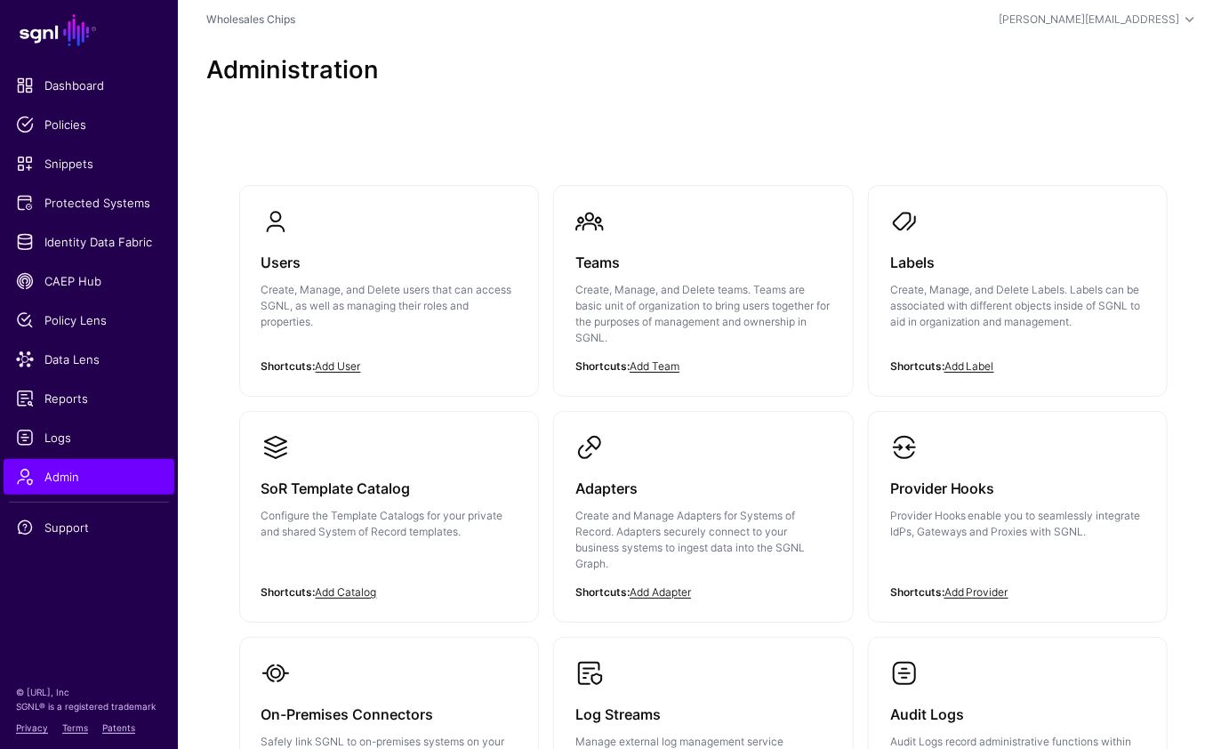
click at [415, 232] on link "Users Create, Manage, and Delete users that can access SGNL, as well as managin…" at bounding box center [389, 283] width 299 height 194
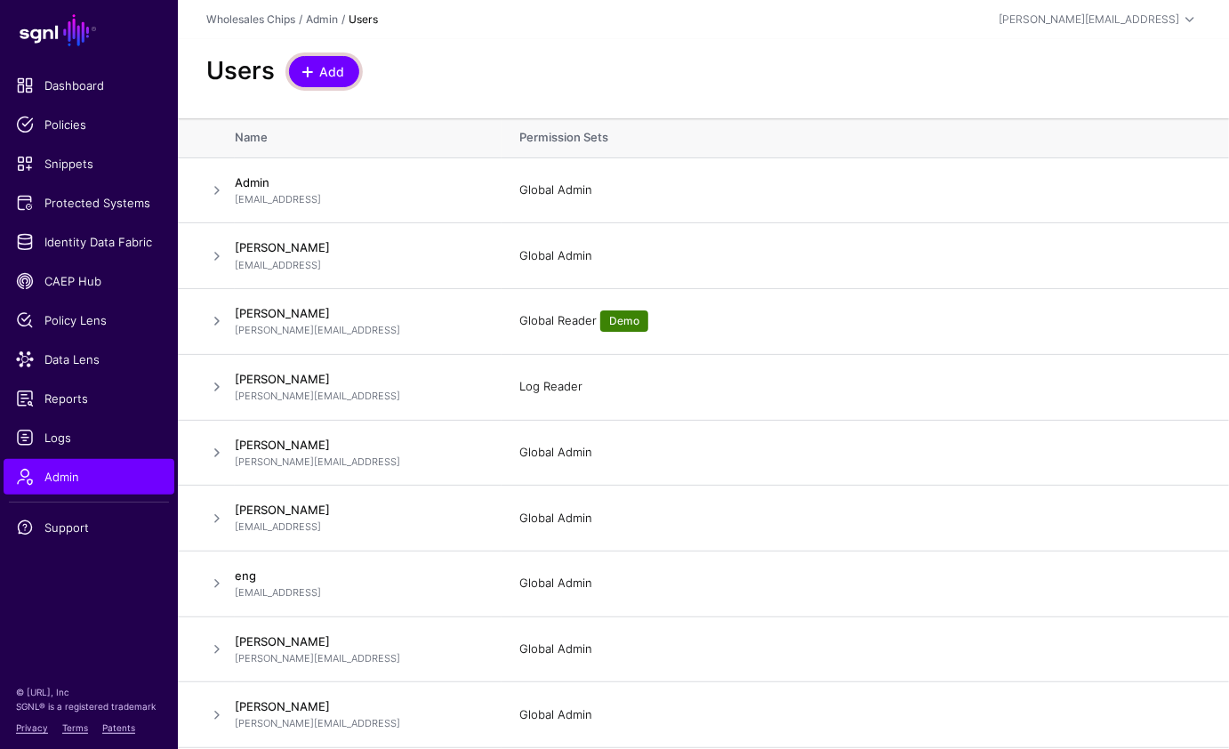
click at [326, 85] on link "Add" at bounding box center [324, 71] width 70 height 31
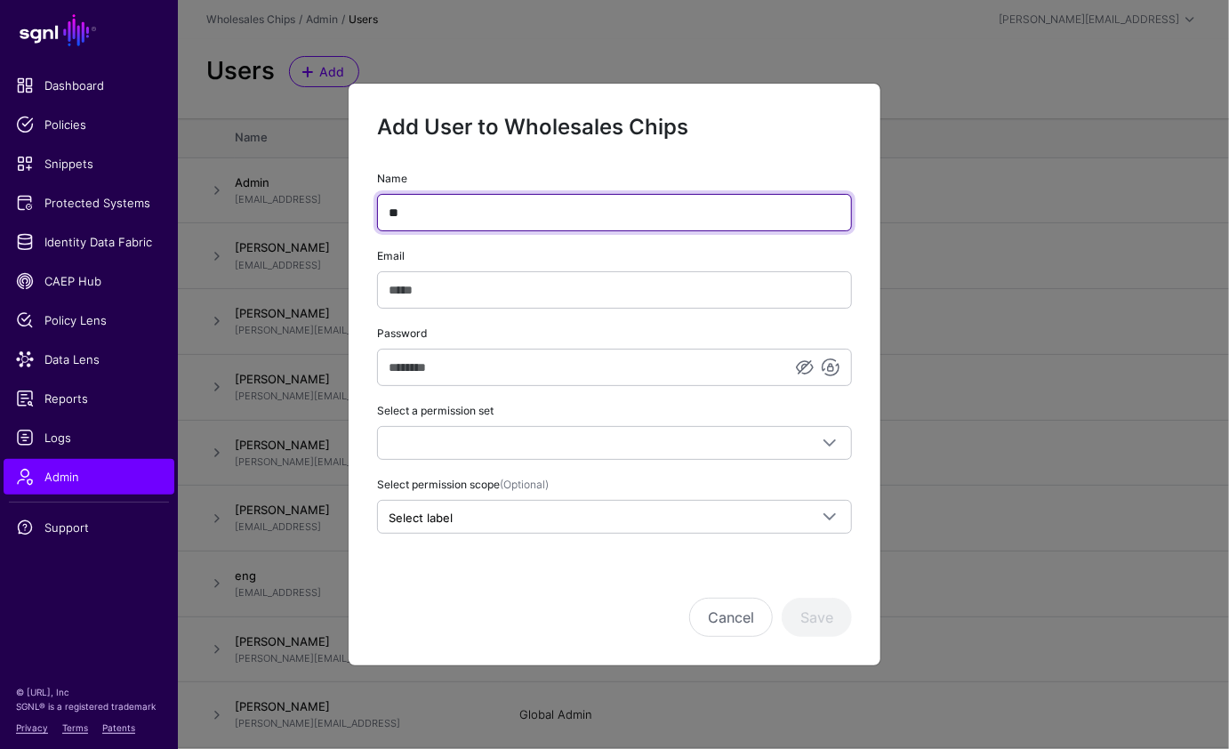
type input "*"
type input "*****"
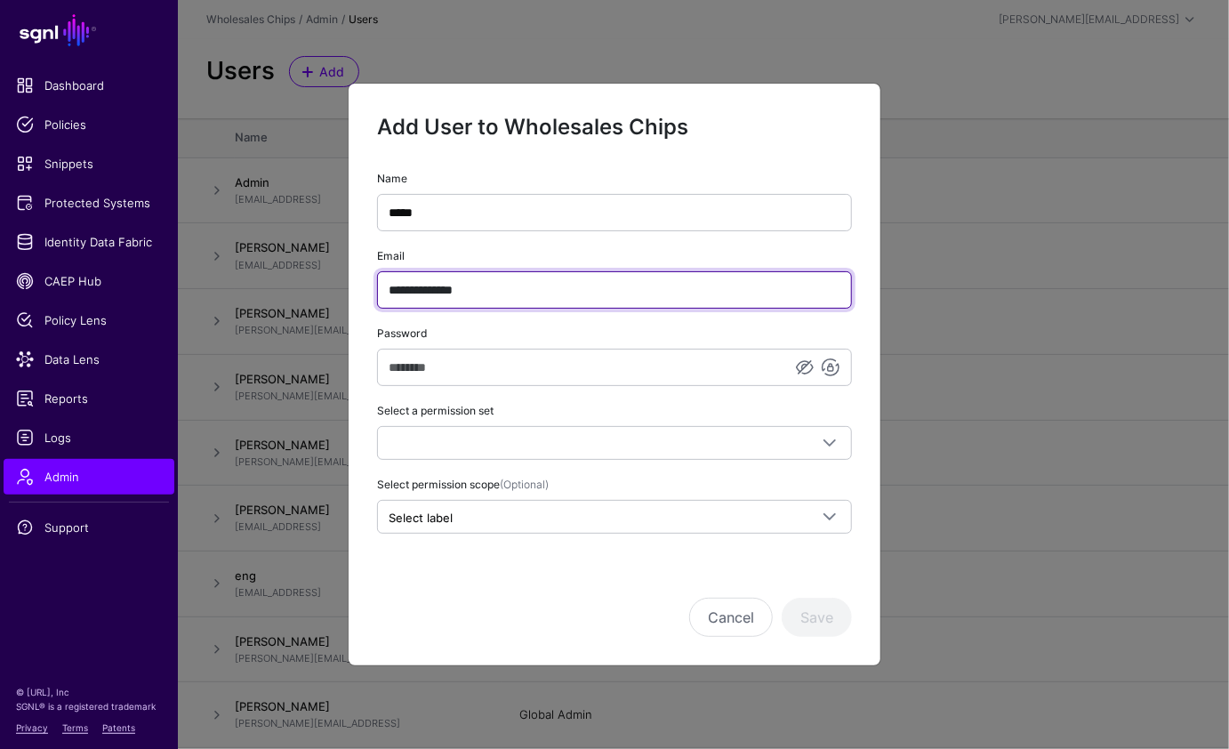
type input "**********"
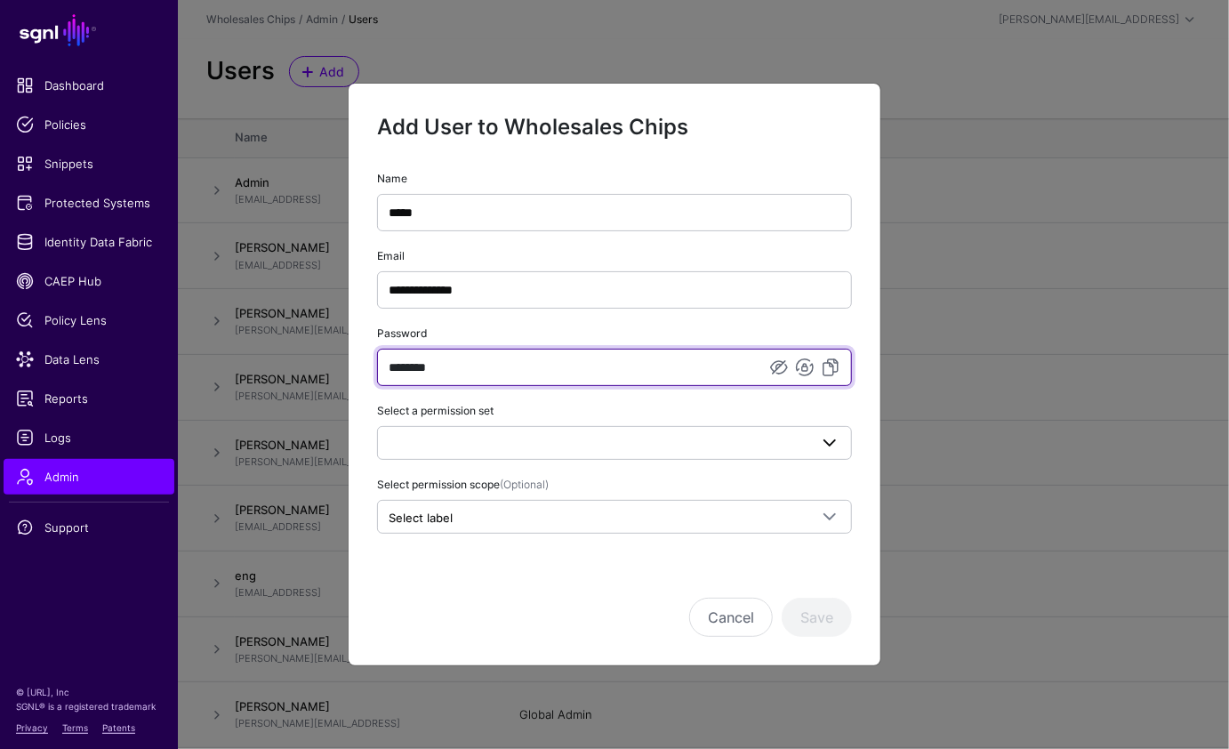
type input "********"
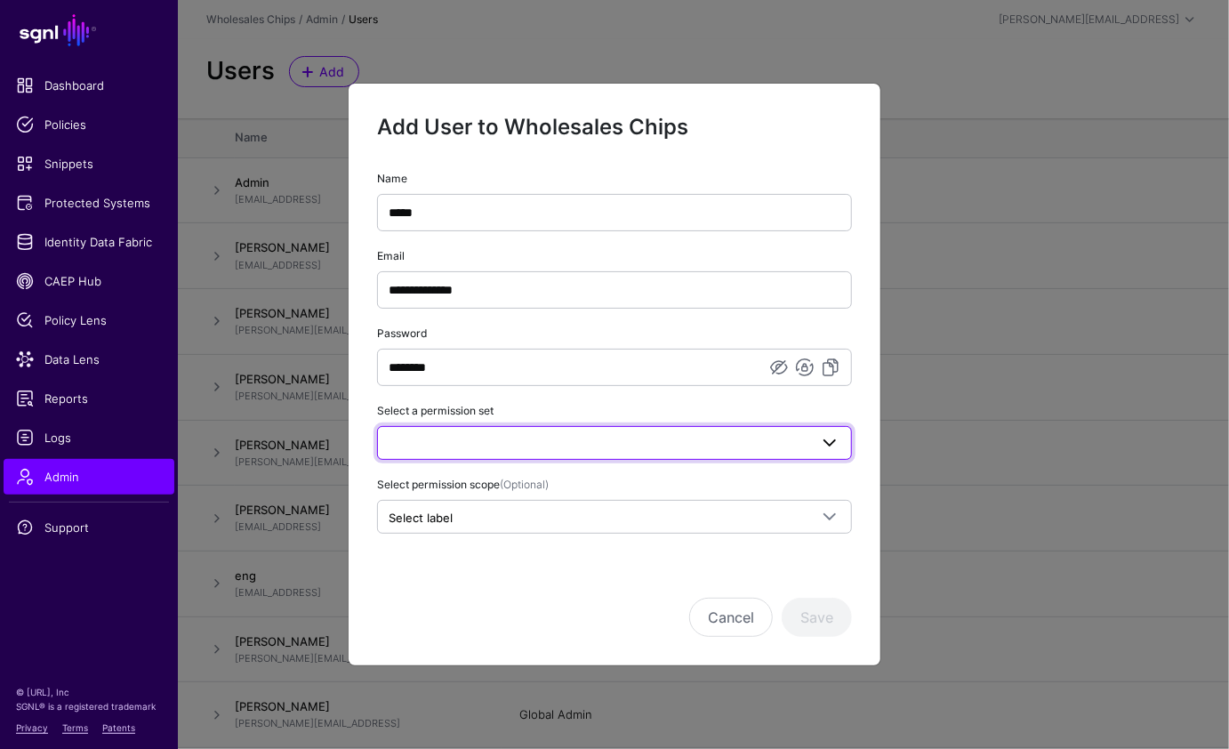
click at [754, 445] on span at bounding box center [615, 442] width 452 height 21
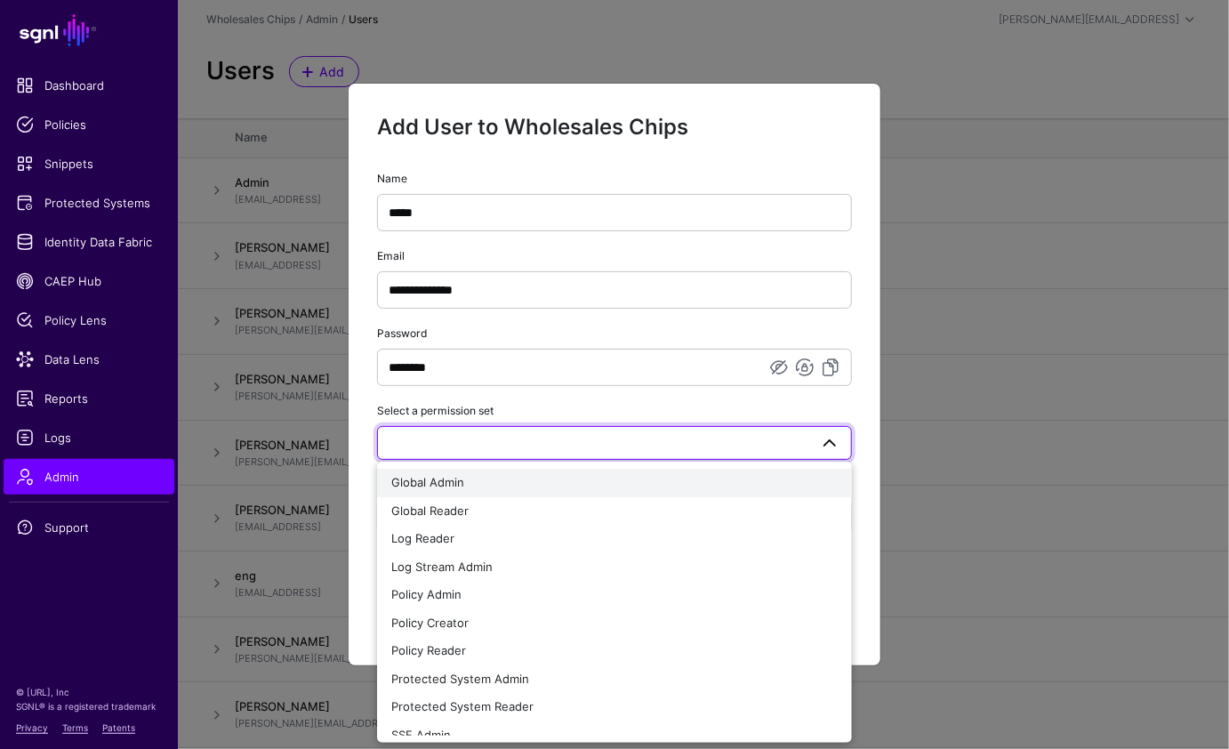
click at [593, 481] on div "Global Admin" at bounding box center [614, 483] width 446 height 18
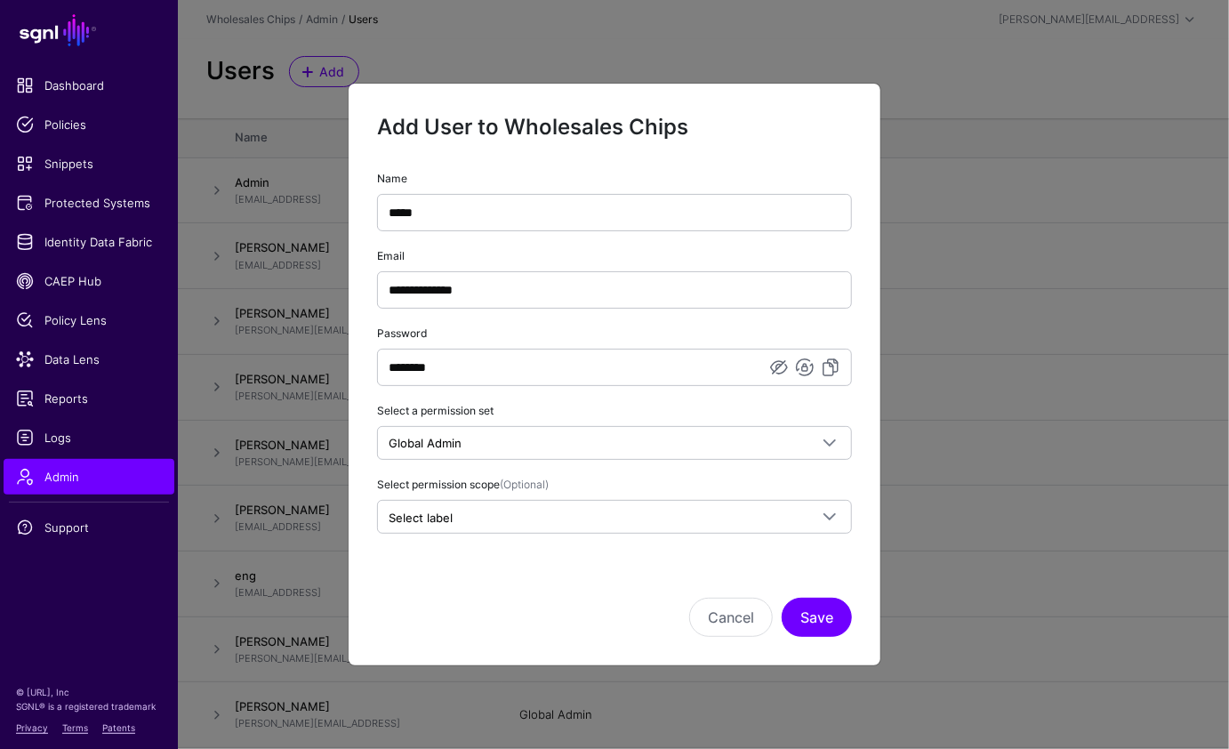
click at [609, 584] on div "Cancel Save" at bounding box center [614, 592] width 475 height 89
click at [848, 613] on button "Save" at bounding box center [817, 617] width 70 height 39
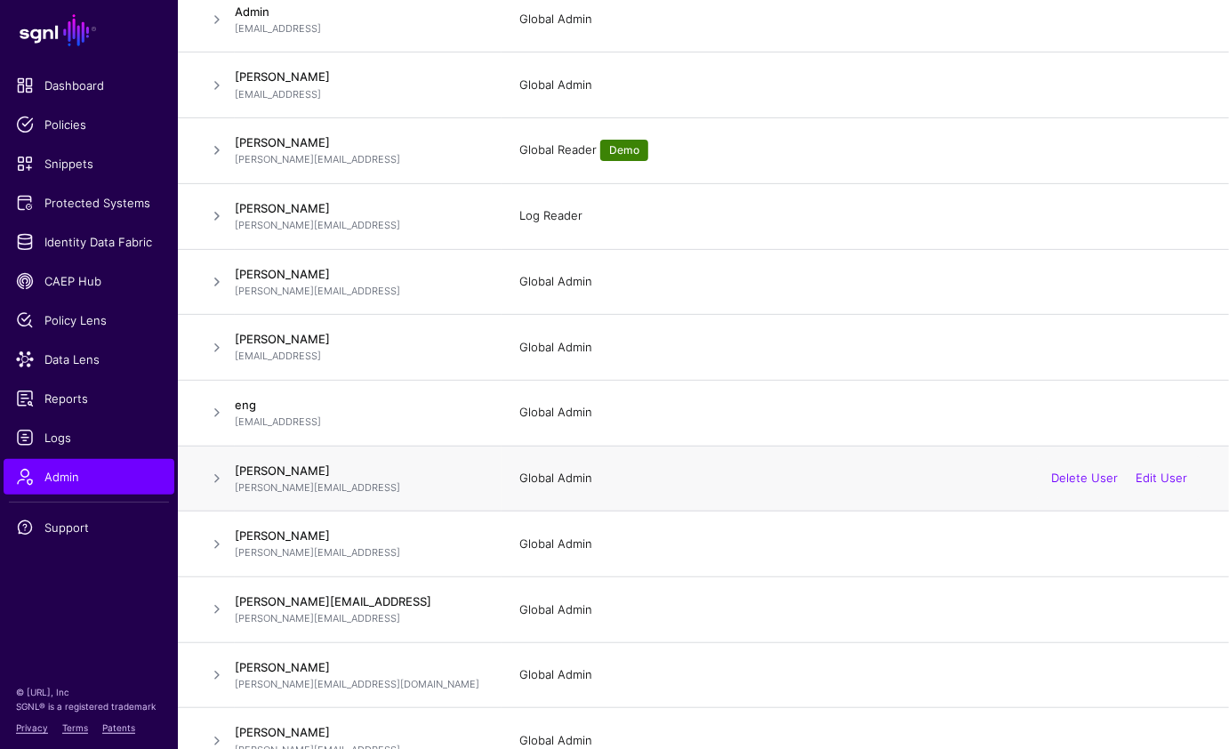
scroll to position [279, 0]
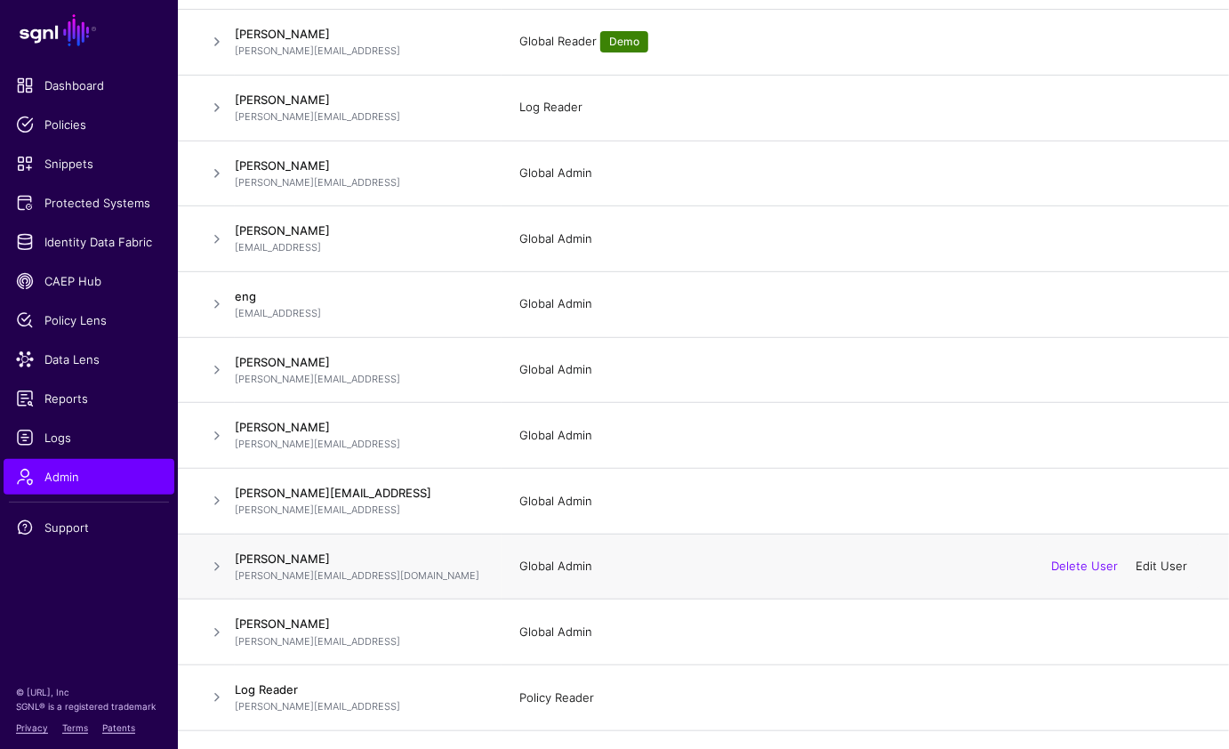
click at [989, 561] on link "Edit User" at bounding box center [1162, 566] width 52 height 14
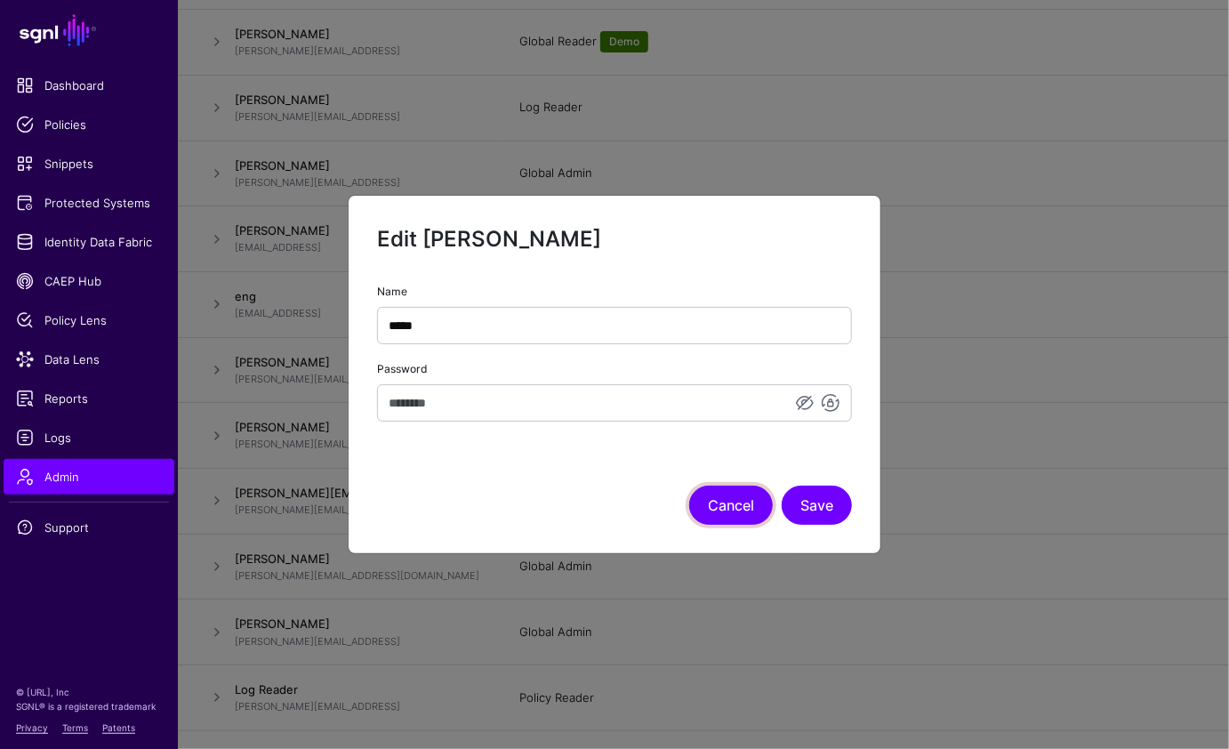
click at [735, 499] on button "Cancel" at bounding box center [731, 505] width 84 height 39
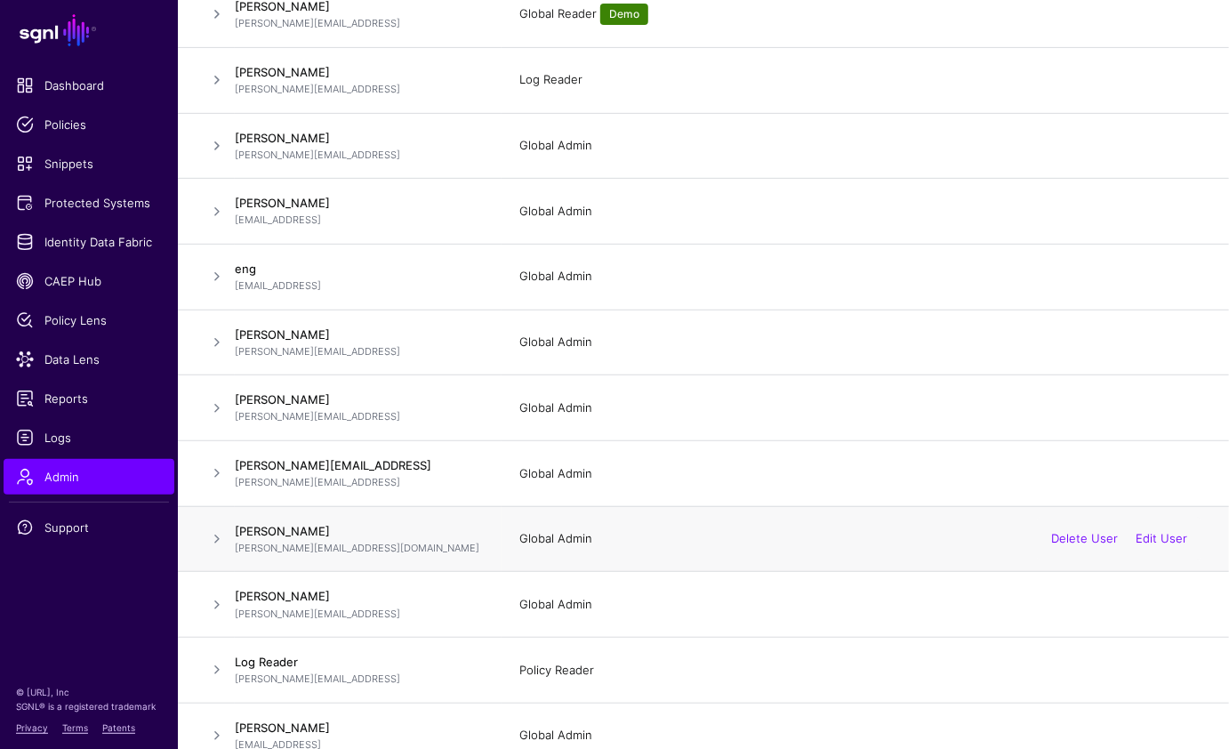
scroll to position [347, 0]
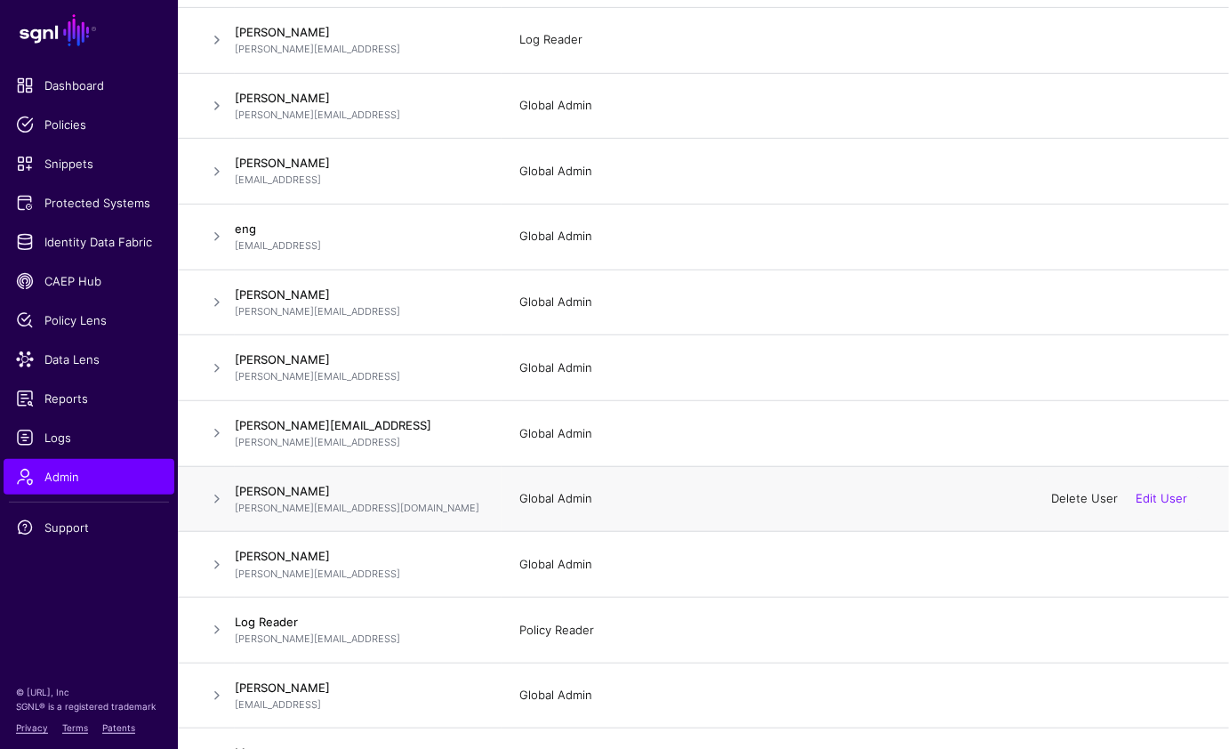
click at [989, 498] on link "Delete User" at bounding box center [1084, 498] width 67 height 14
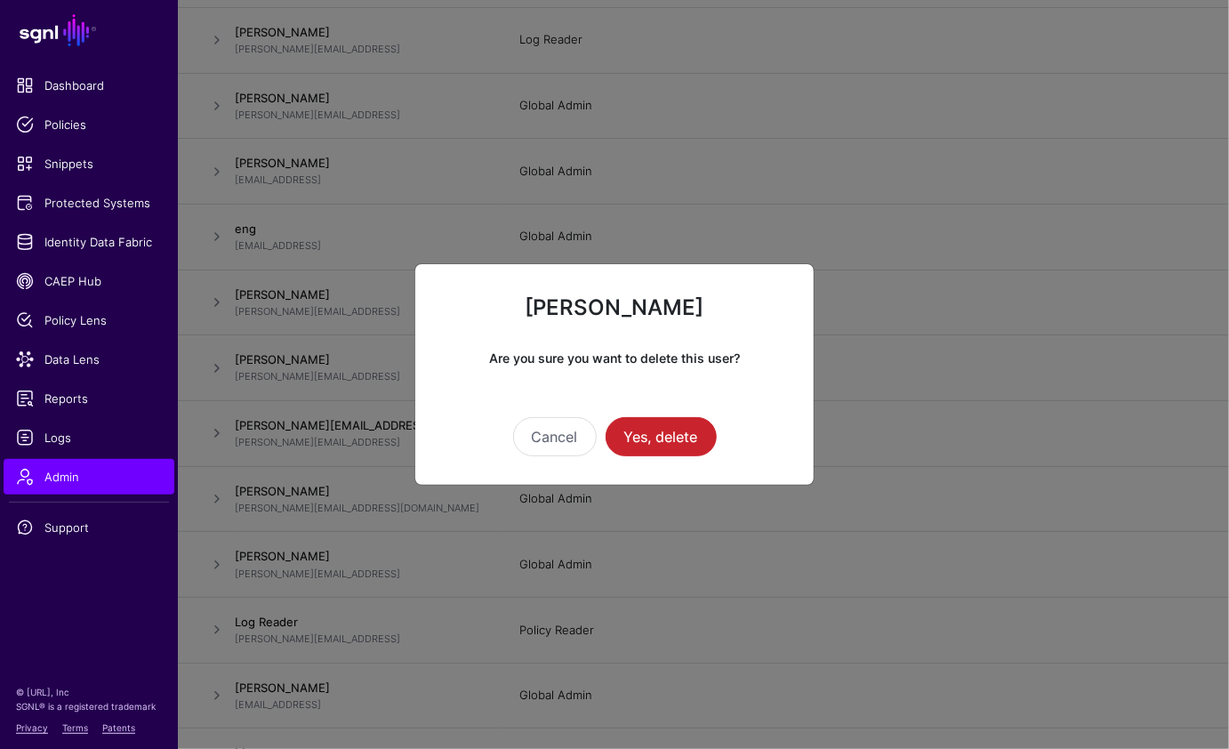
click at [715, 427] on div "Cancel Yes, delete" at bounding box center [615, 436] width 342 height 39
click at [682, 440] on button "Yes, delete" at bounding box center [661, 436] width 111 height 39
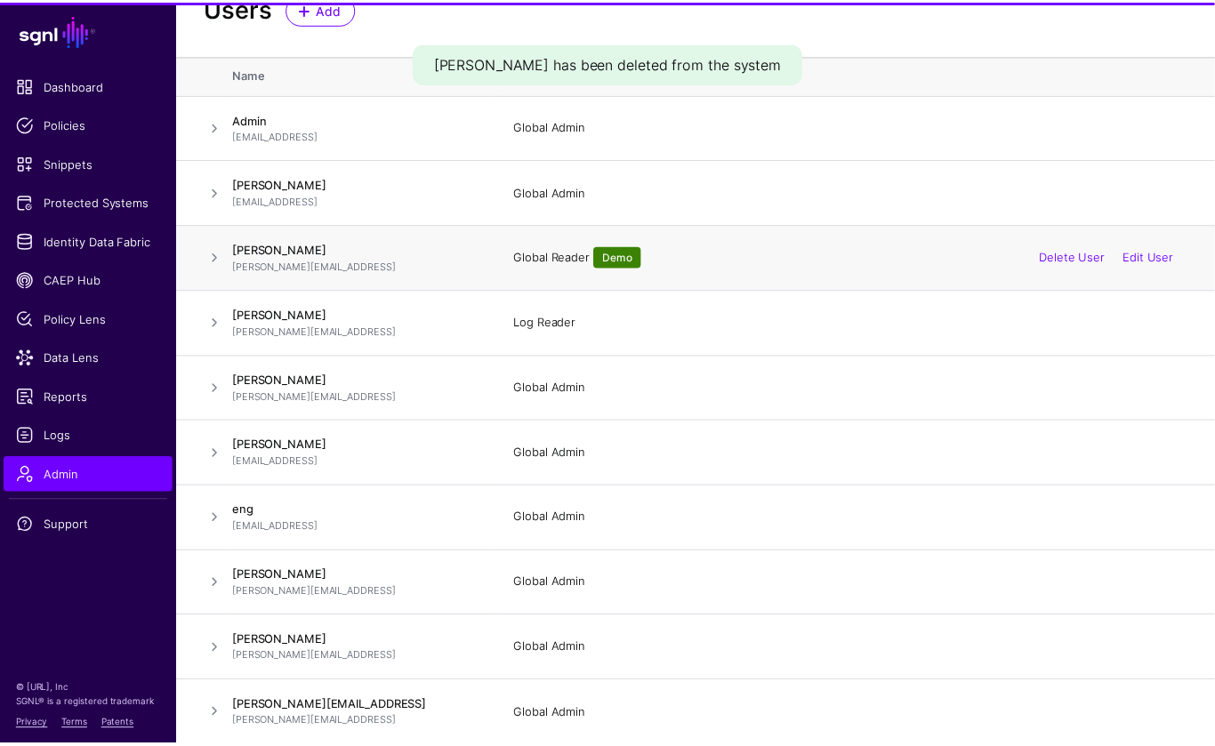
scroll to position [0, 0]
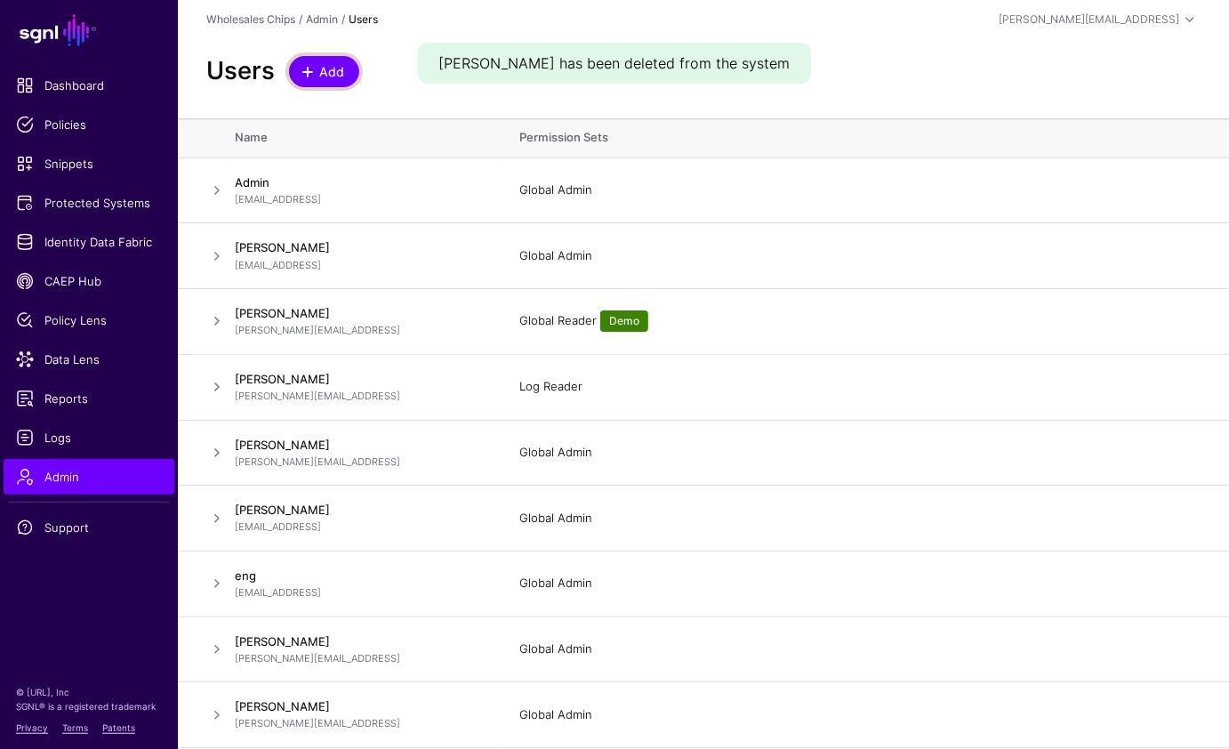
click at [334, 57] on link "Add" at bounding box center [324, 71] width 70 height 31
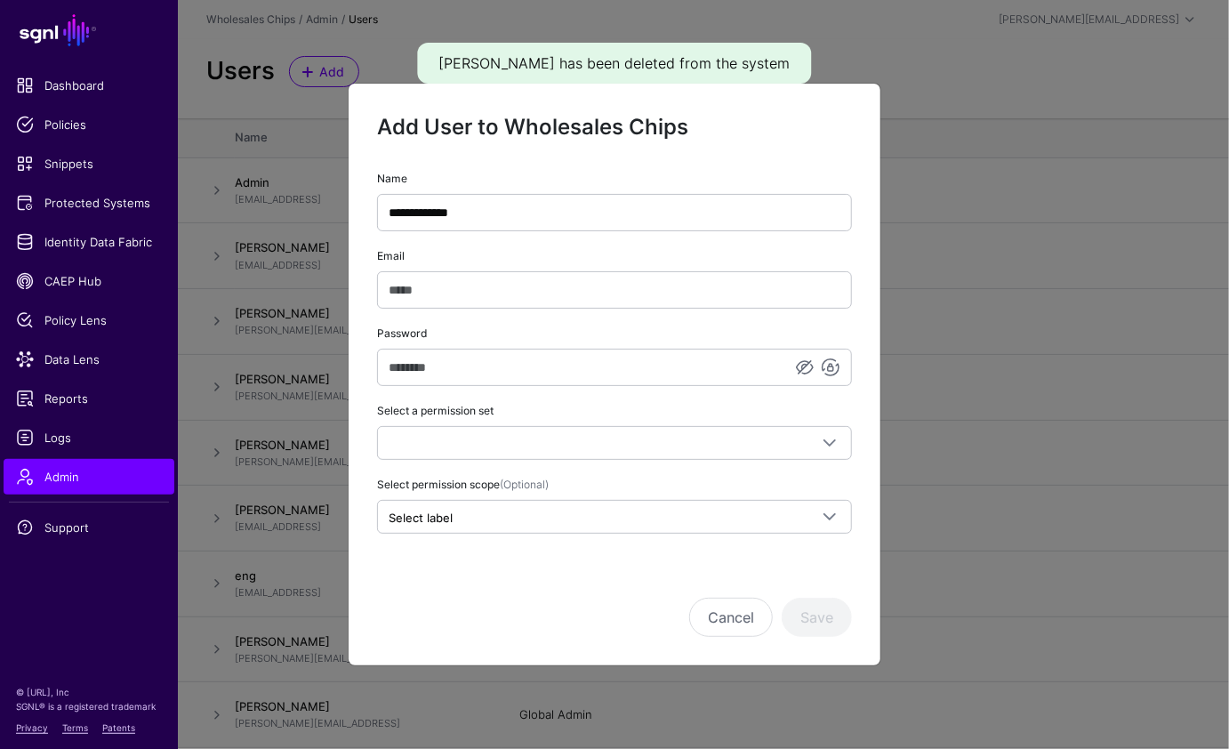
type input "**********"
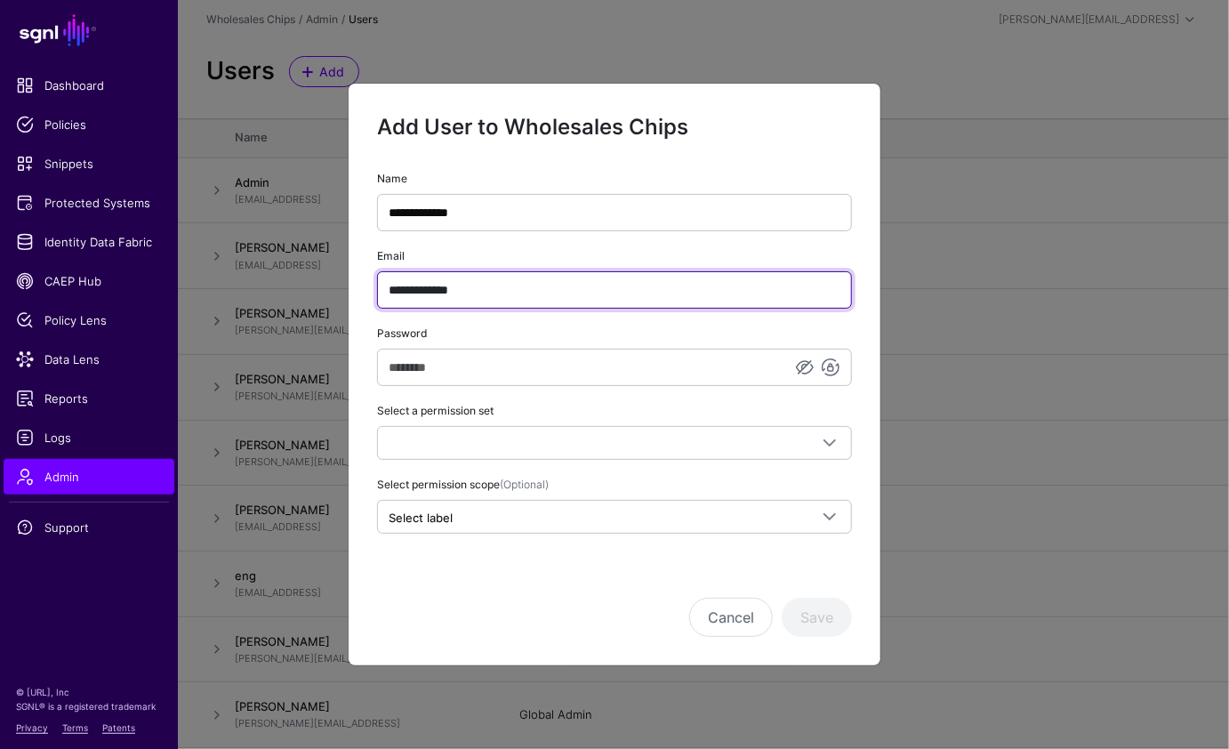
type input "**********"
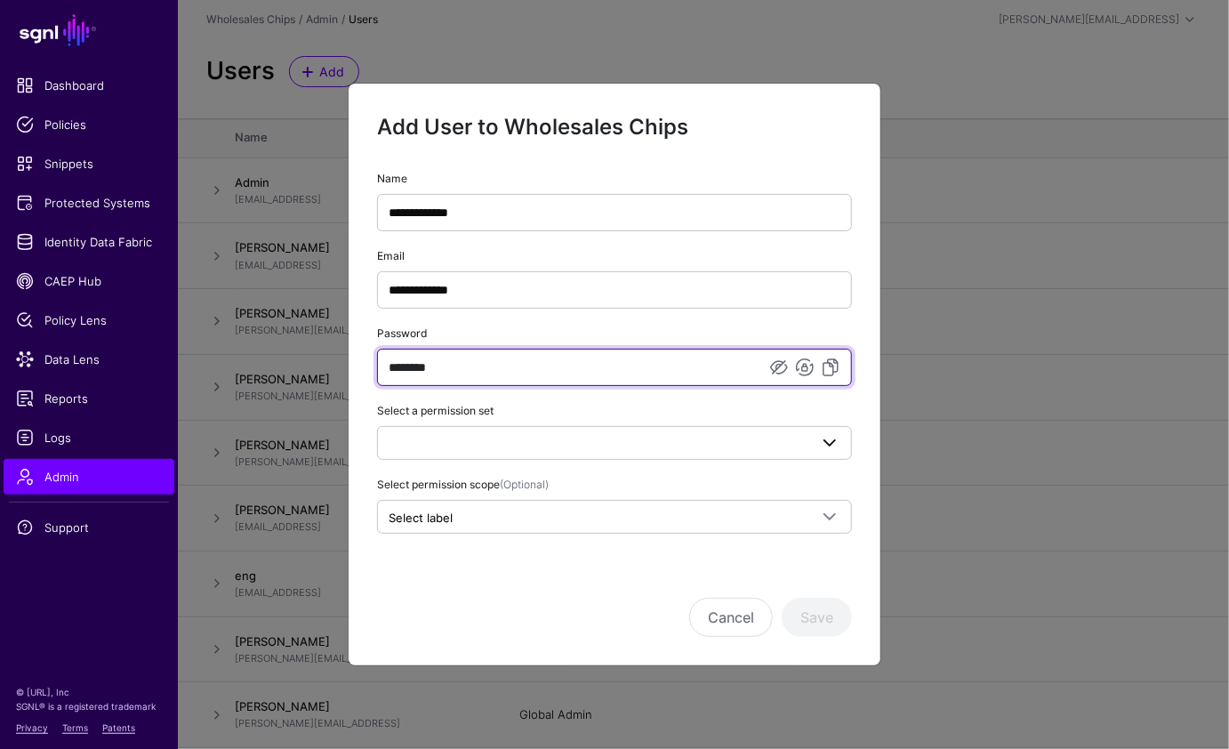
type input "********"
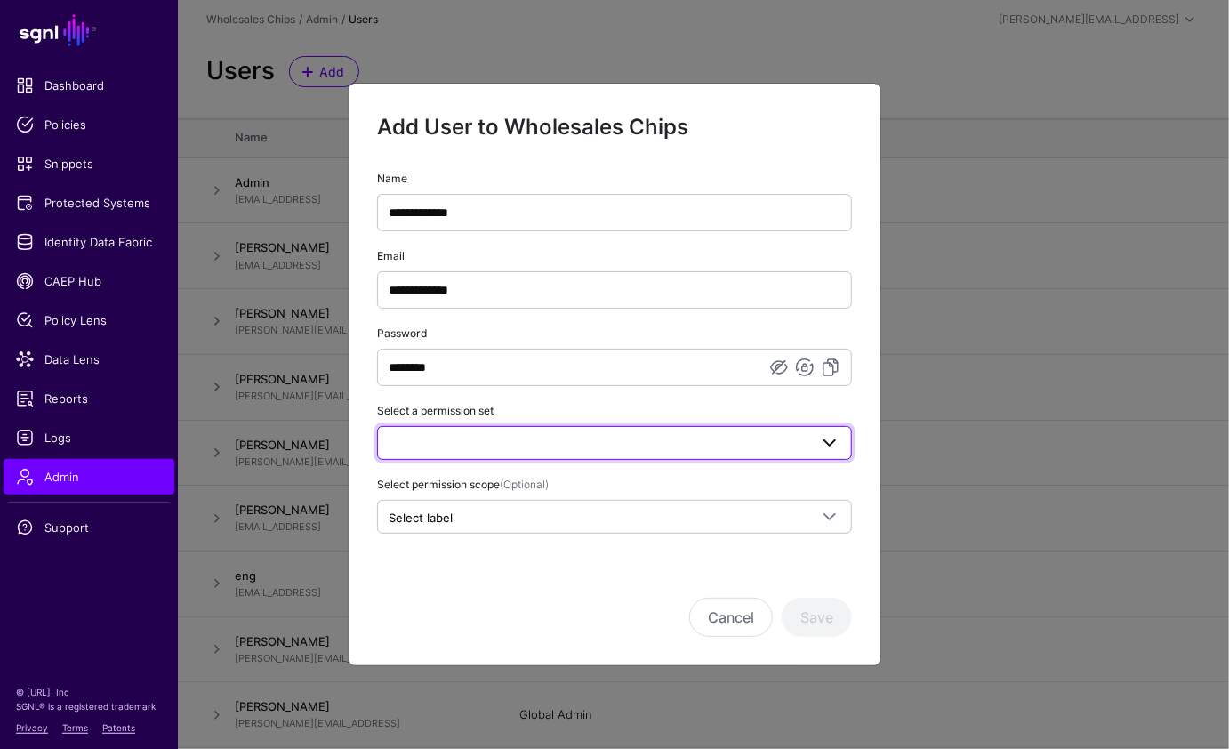
click at [794, 454] on link at bounding box center [614, 443] width 475 height 34
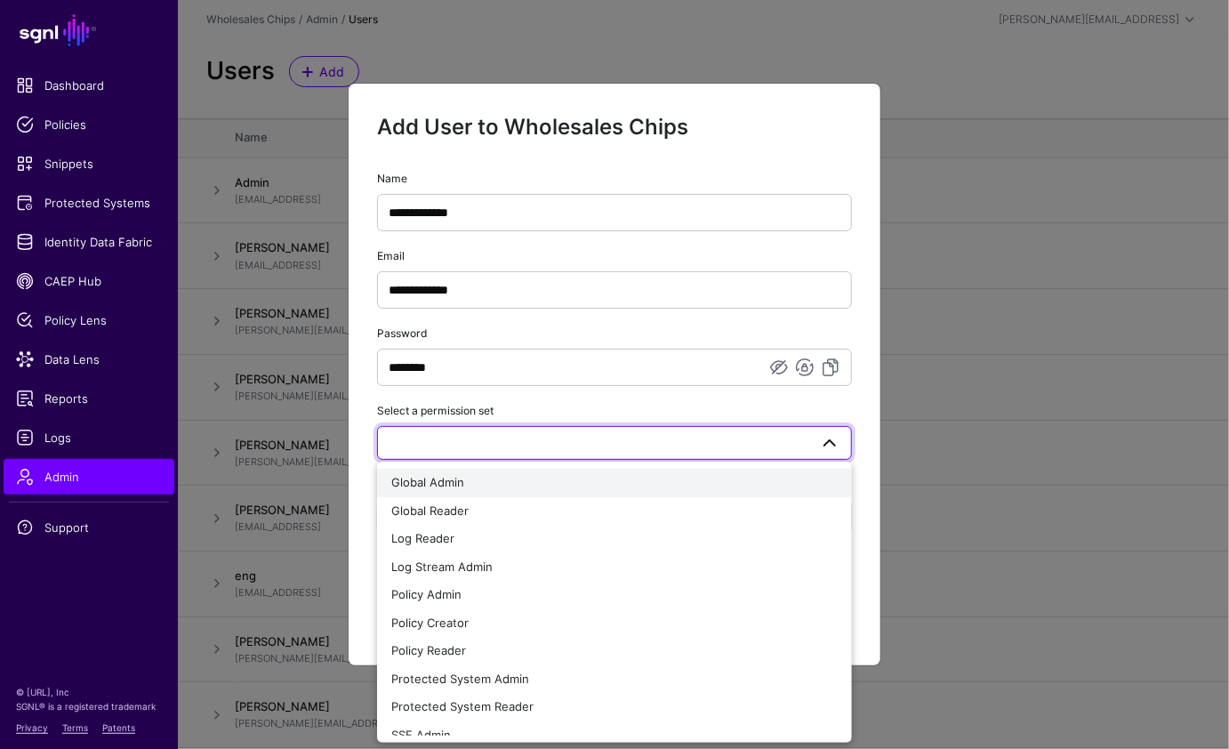
click at [559, 480] on div "Global Admin" at bounding box center [614, 483] width 446 height 18
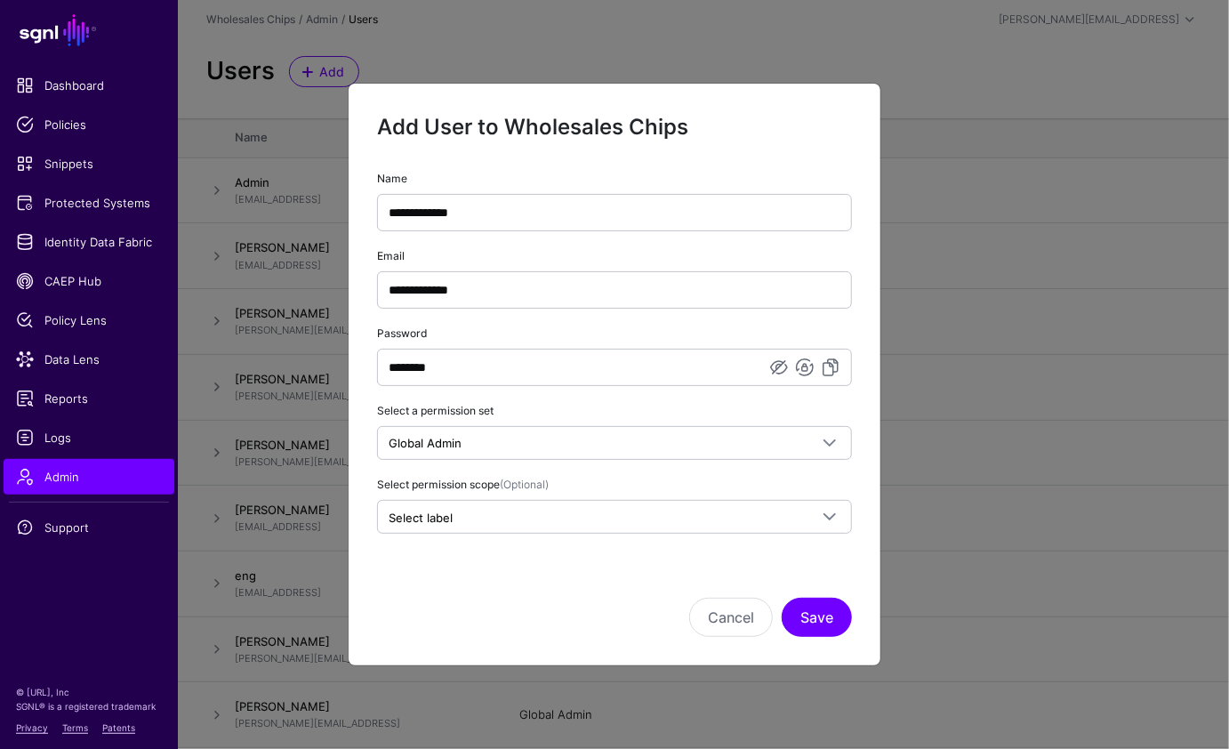
click at [519, 581] on div "Cancel Save" at bounding box center [614, 592] width 475 height 89
click at [813, 613] on button "Save" at bounding box center [817, 617] width 70 height 39
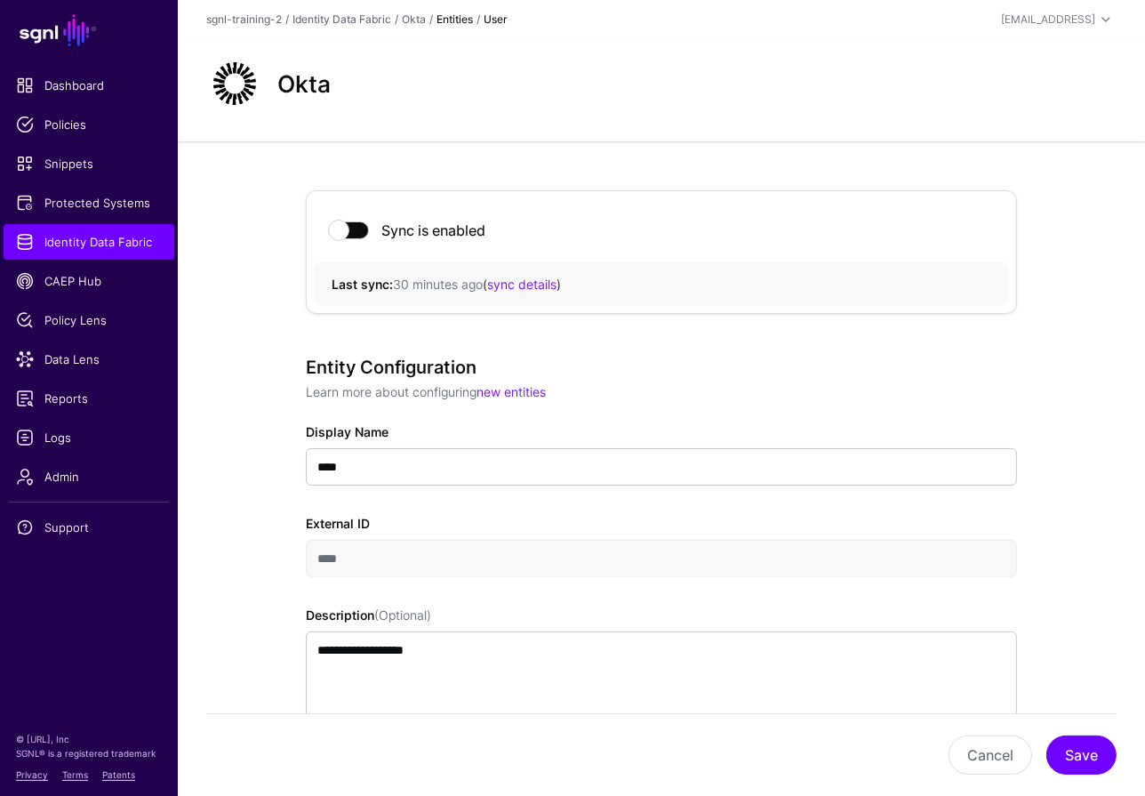
click at [842, 132] on div "Okta" at bounding box center [662, 90] width 968 height 102
click at [586, 100] on div "Okta" at bounding box center [661, 83] width 925 height 57
